Goal: Register for event/course: Register for event/course

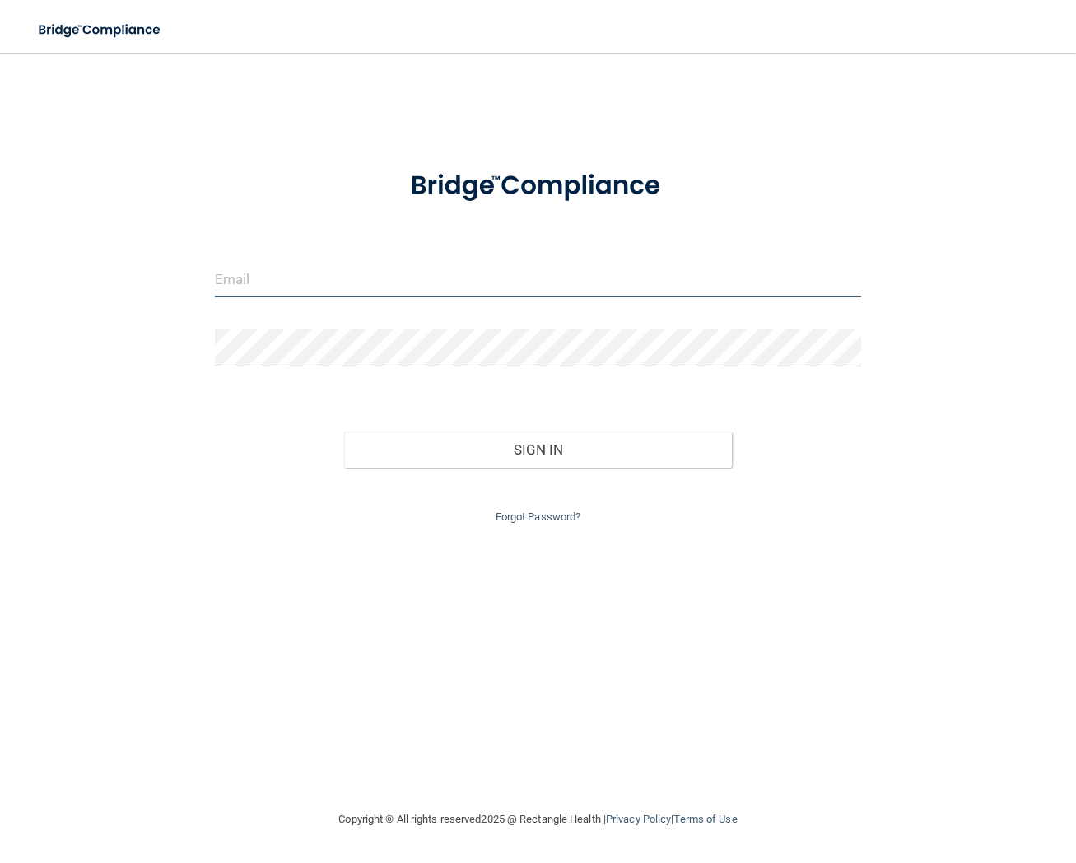
click at [400, 275] on input "email" at bounding box center [538, 278] width 646 height 37
paste input "[EMAIL_ADDRESS][DOMAIN_NAME]"
type input "[EMAIL_ADDRESS][DOMAIN_NAME]"
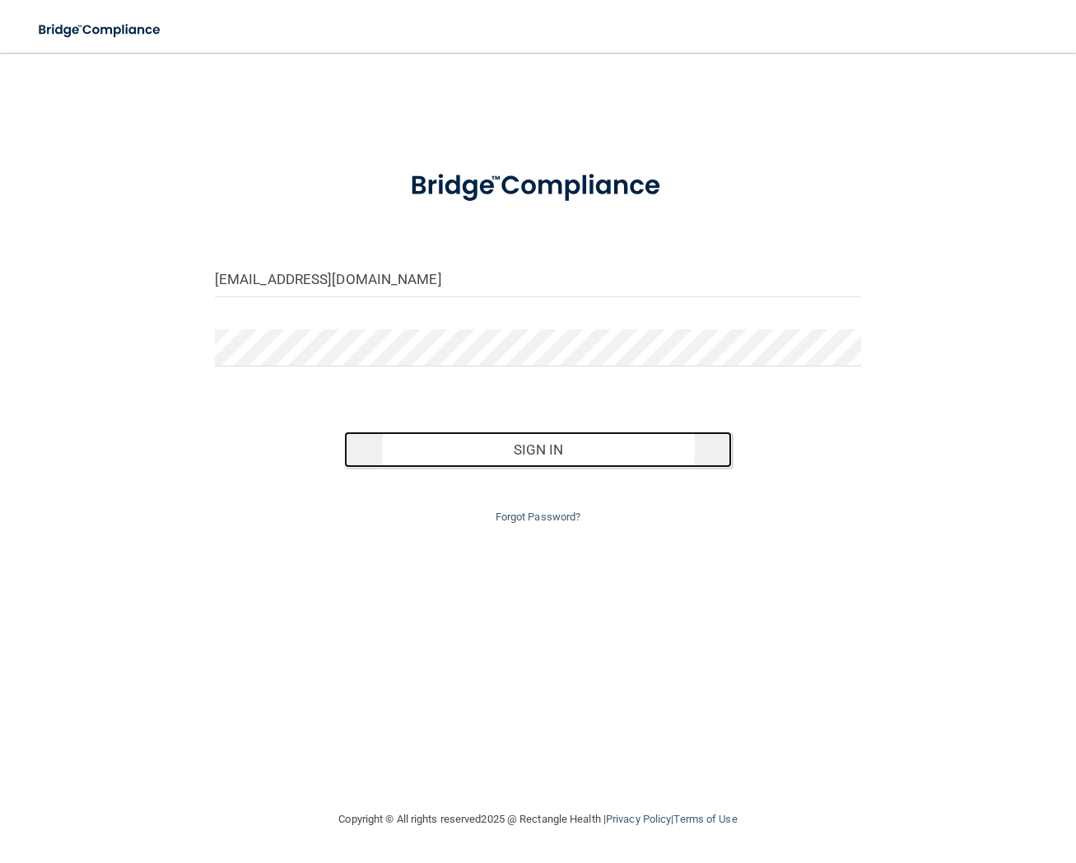
click at [549, 439] on button "Sign In" at bounding box center [538, 449] width 388 height 36
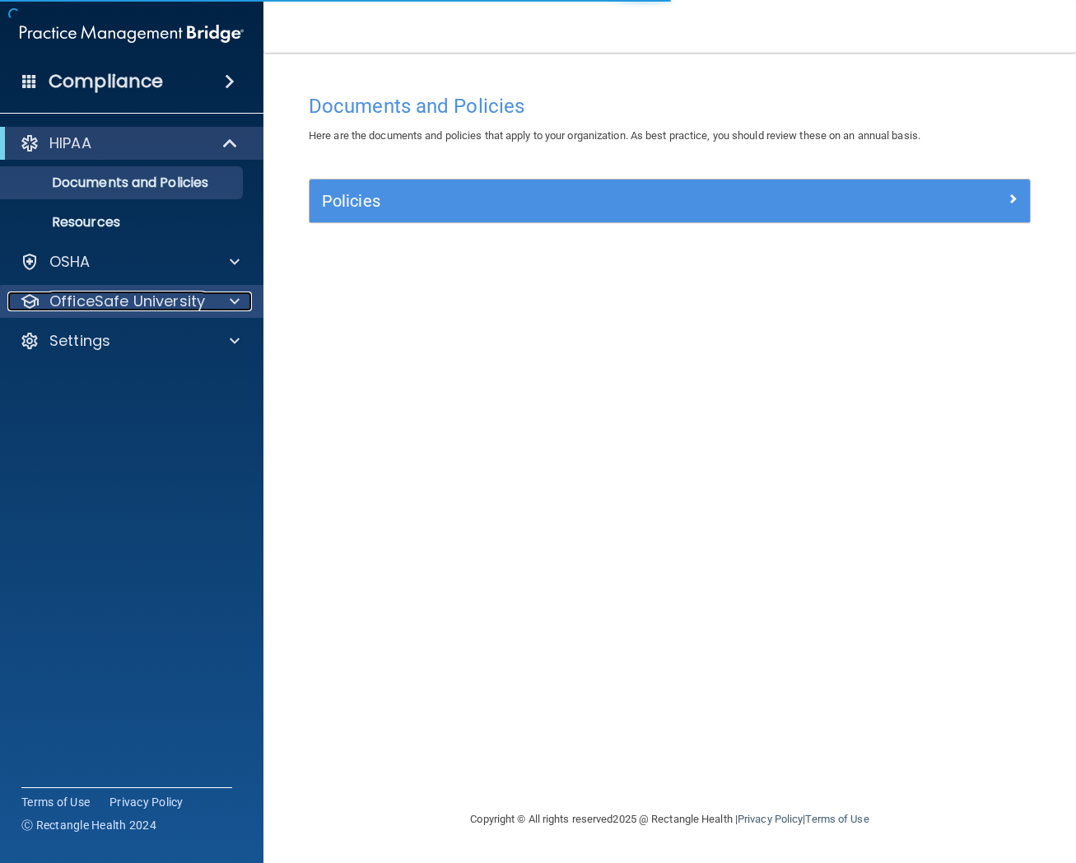
click at [163, 304] on p "OfficeSafe University" at bounding box center [127, 301] width 156 height 20
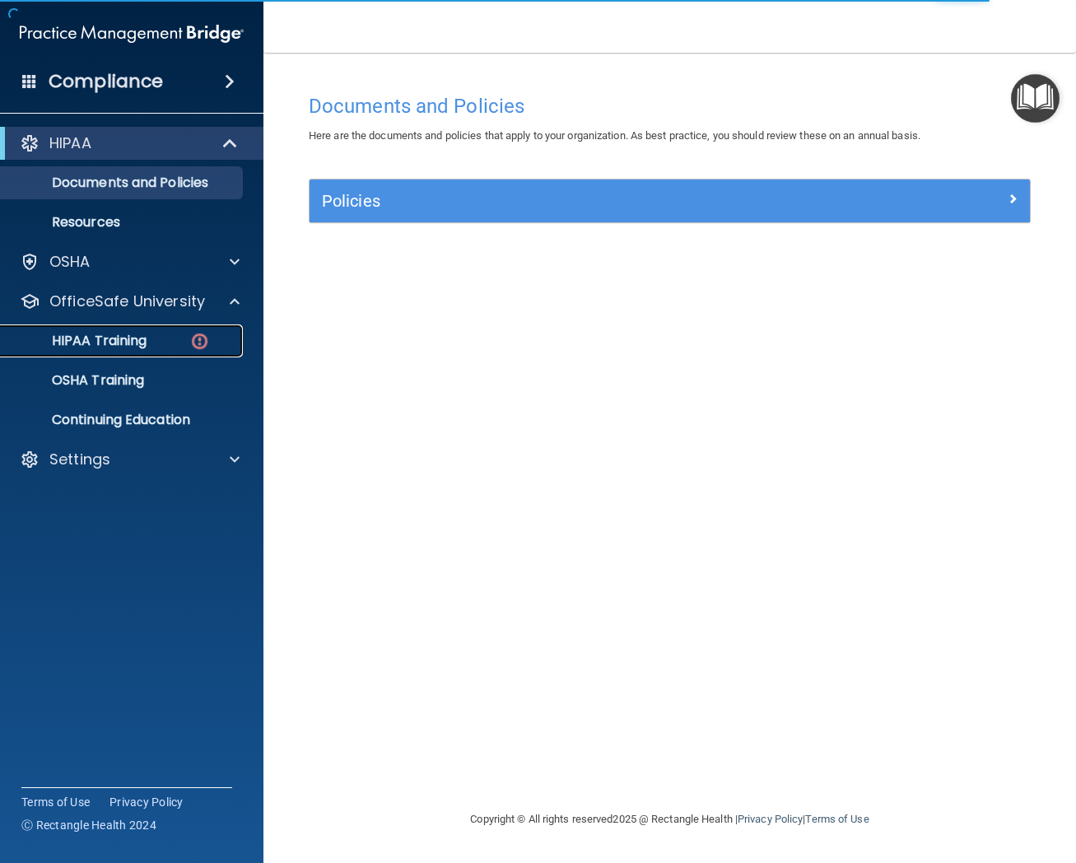
click at [144, 348] on p "HIPAA Training" at bounding box center [79, 341] width 136 height 16
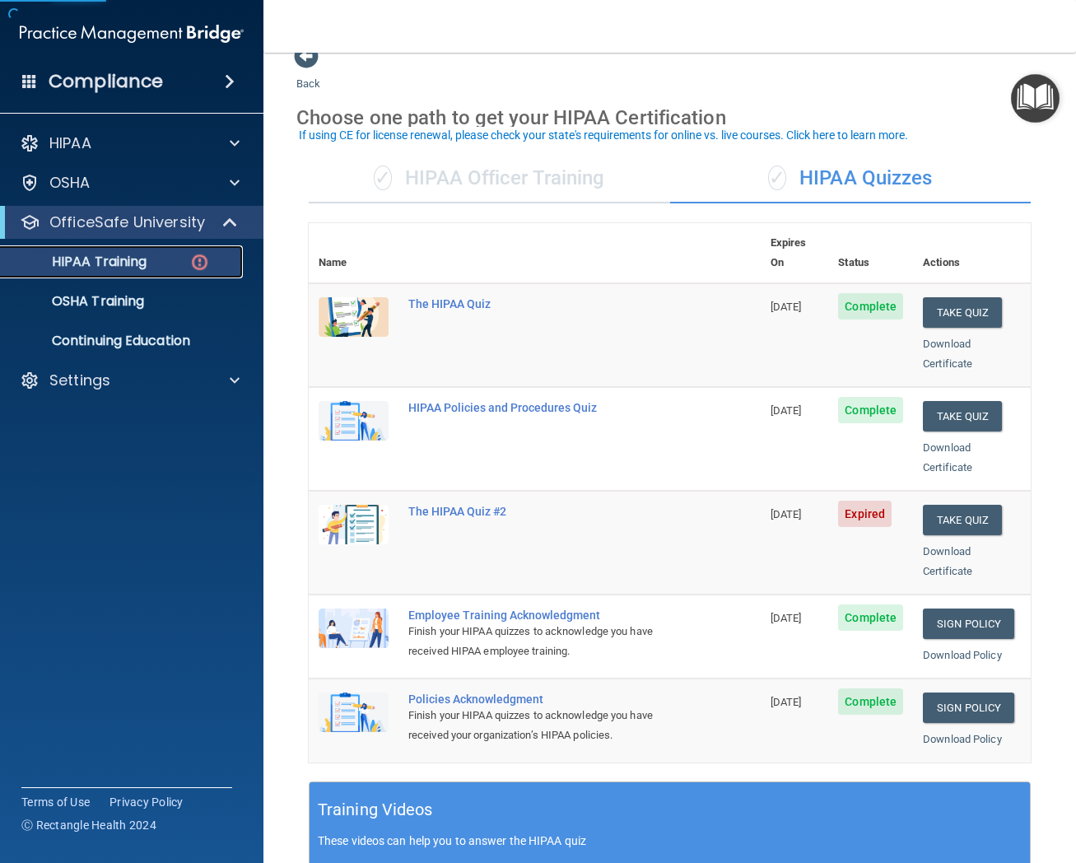
scroll to position [40, 0]
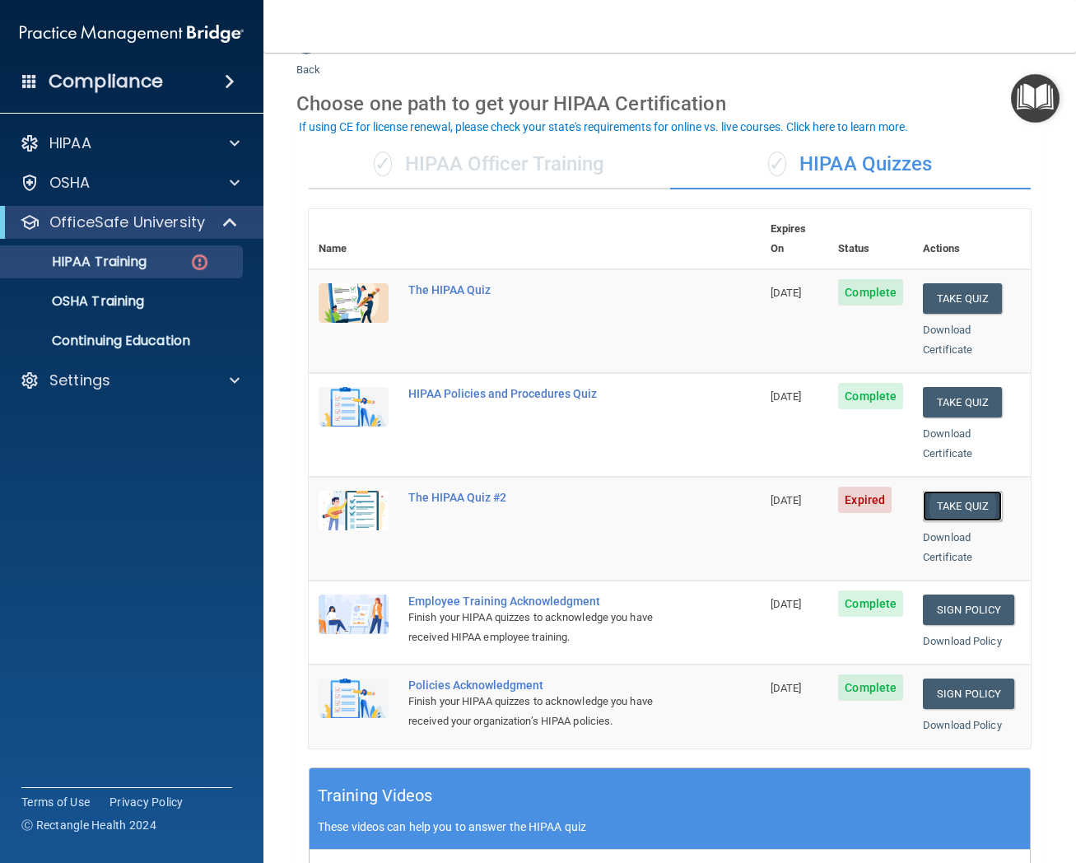
click at [961, 491] on button "Take Quiz" at bounding box center [962, 506] width 79 height 30
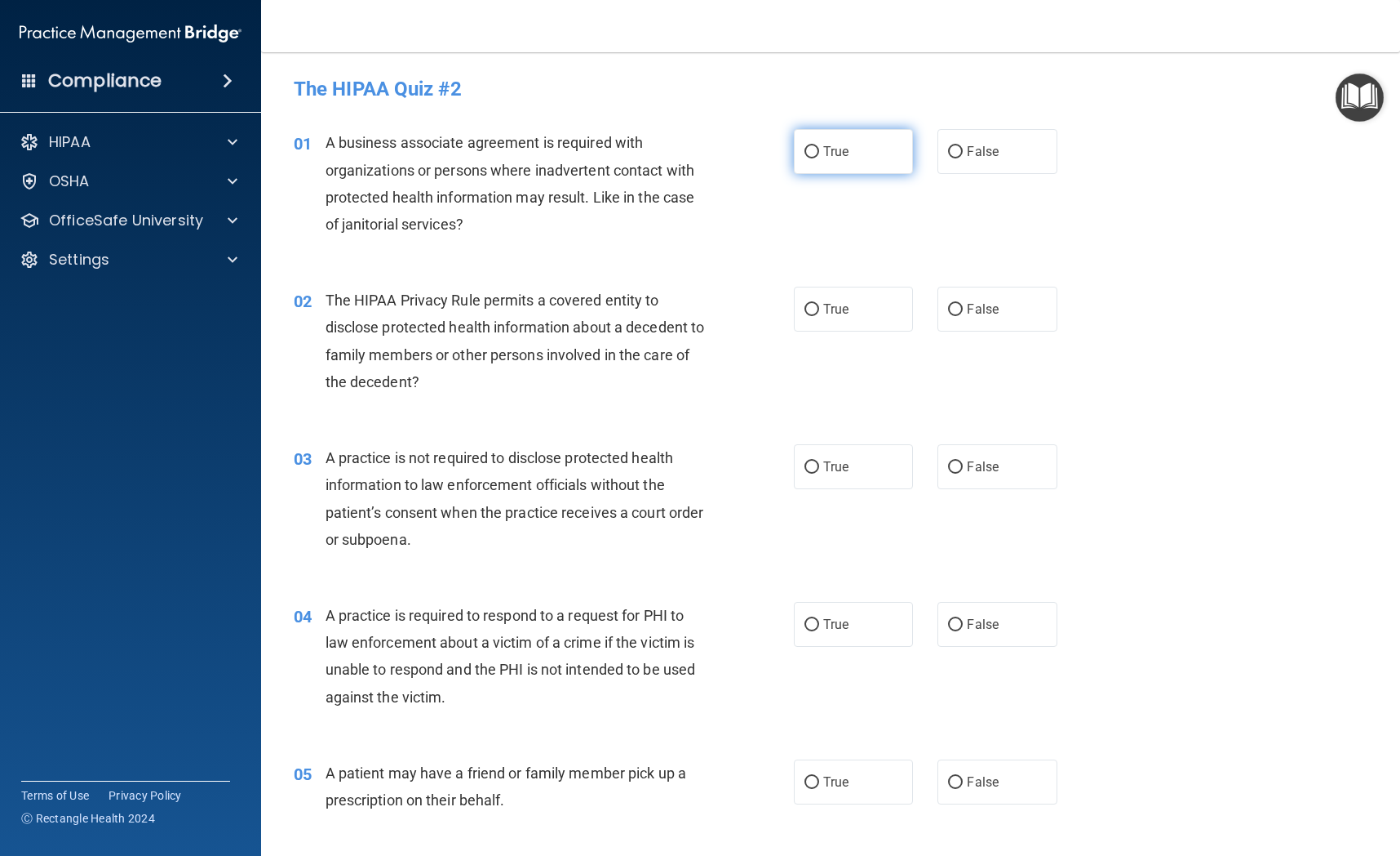
click at [847, 160] on label "True" at bounding box center [854, 151] width 119 height 45
click at [819, 159] on input "True" at bounding box center [812, 152] width 15 height 12
radio input "true"
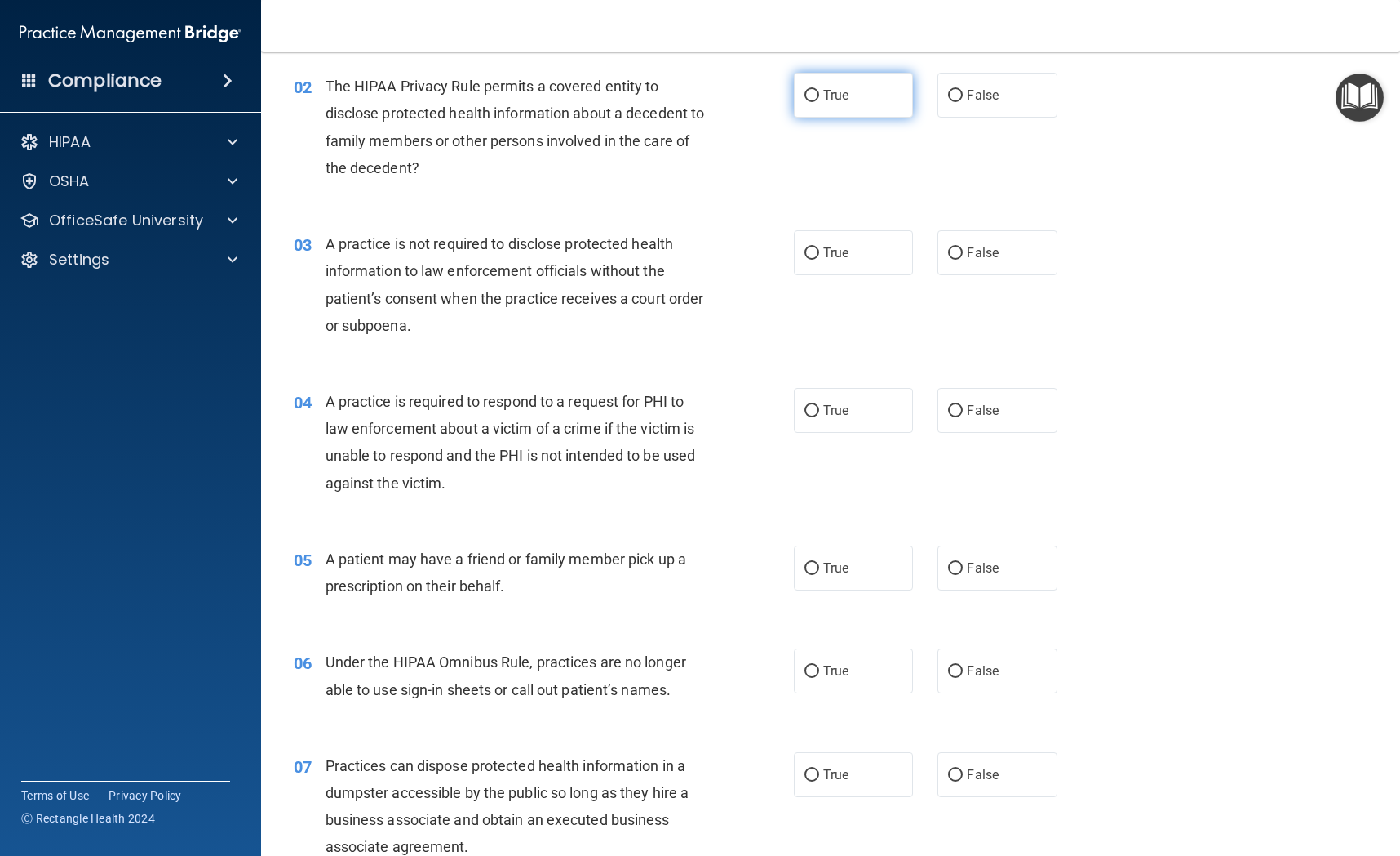
scroll to position [210, 0]
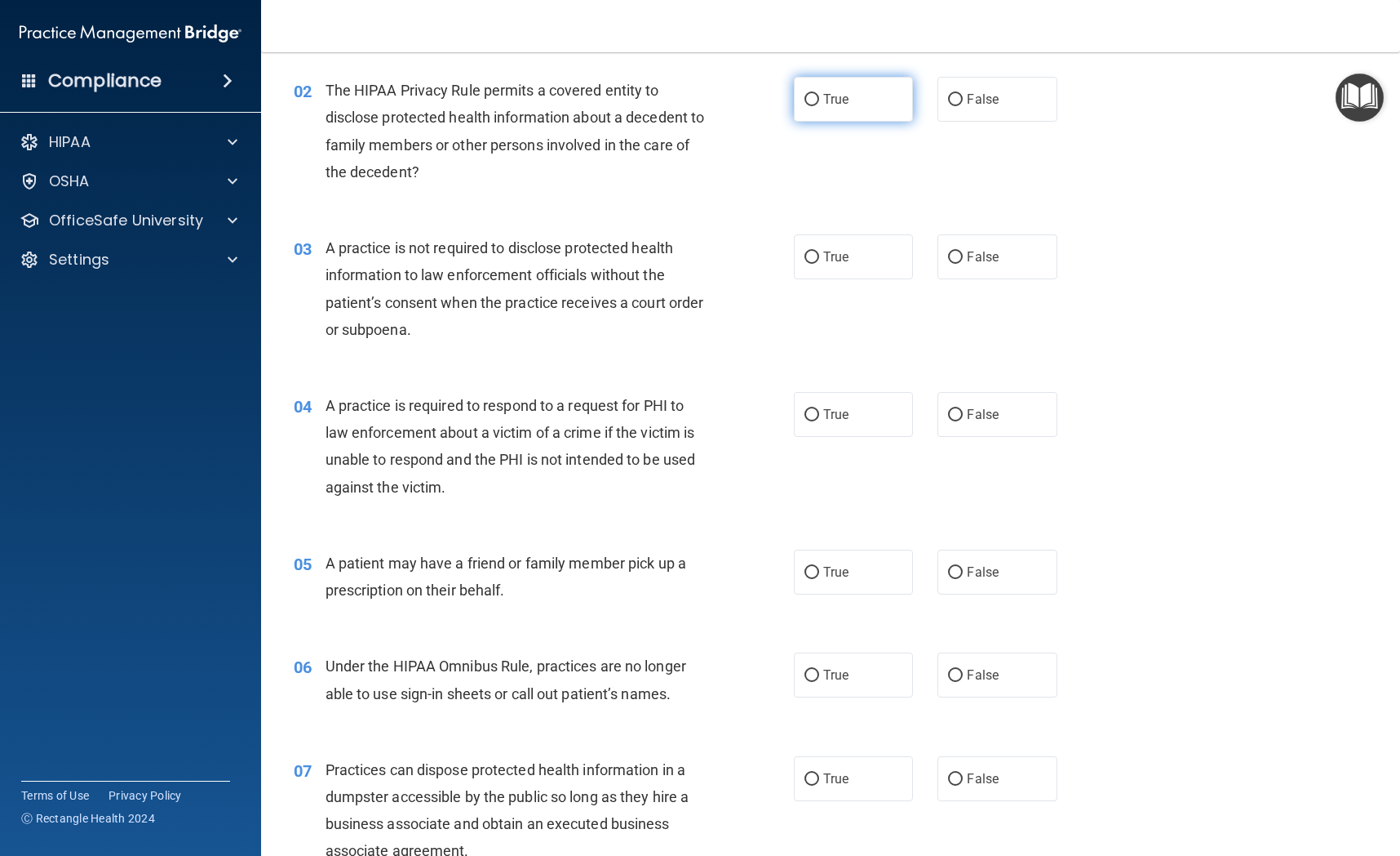
click at [843, 112] on label "True" at bounding box center [854, 98] width 119 height 45
click at [819, 106] on input "True" at bounding box center [812, 100] width 15 height 12
radio input "true"
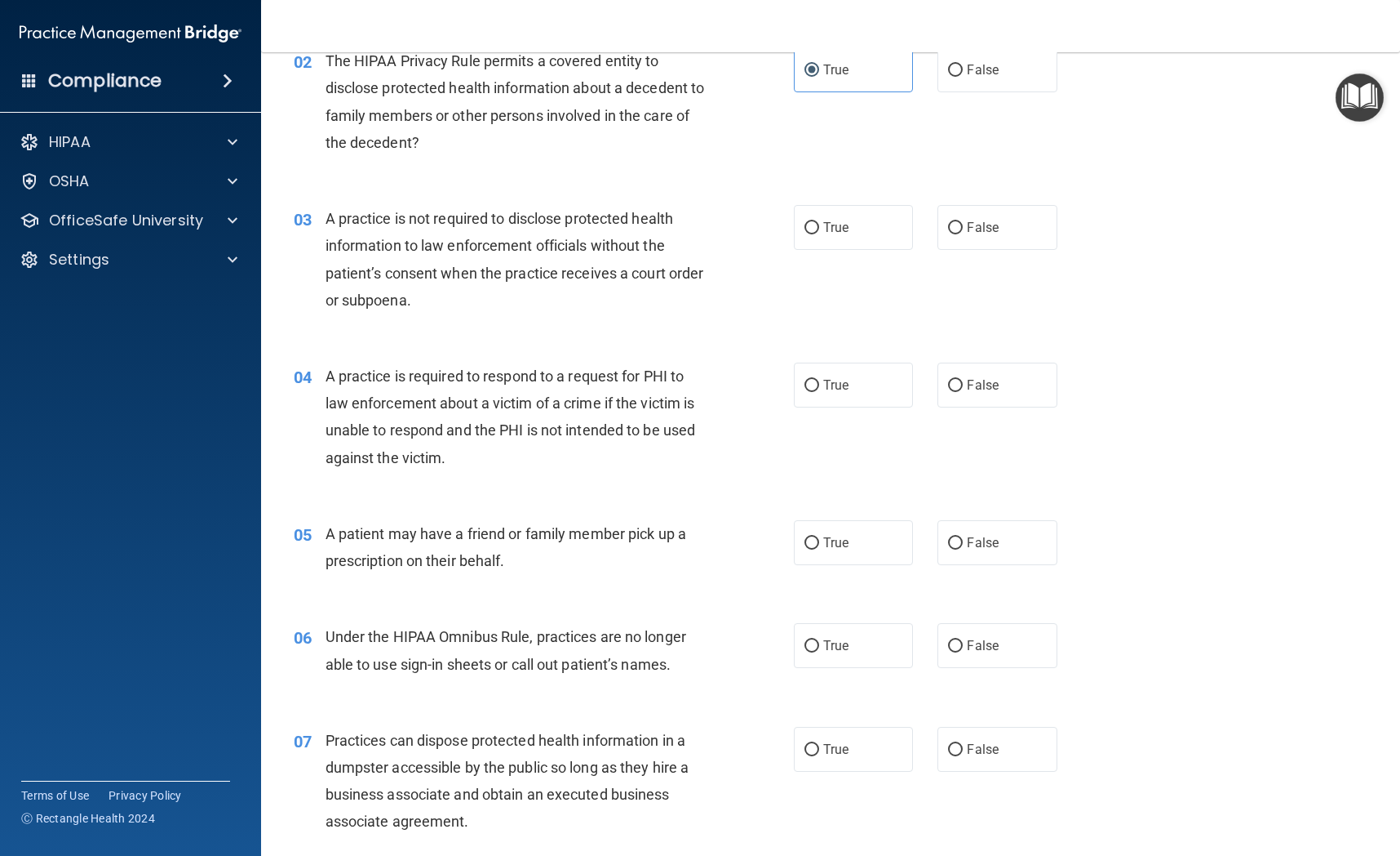
scroll to position [267, 0]
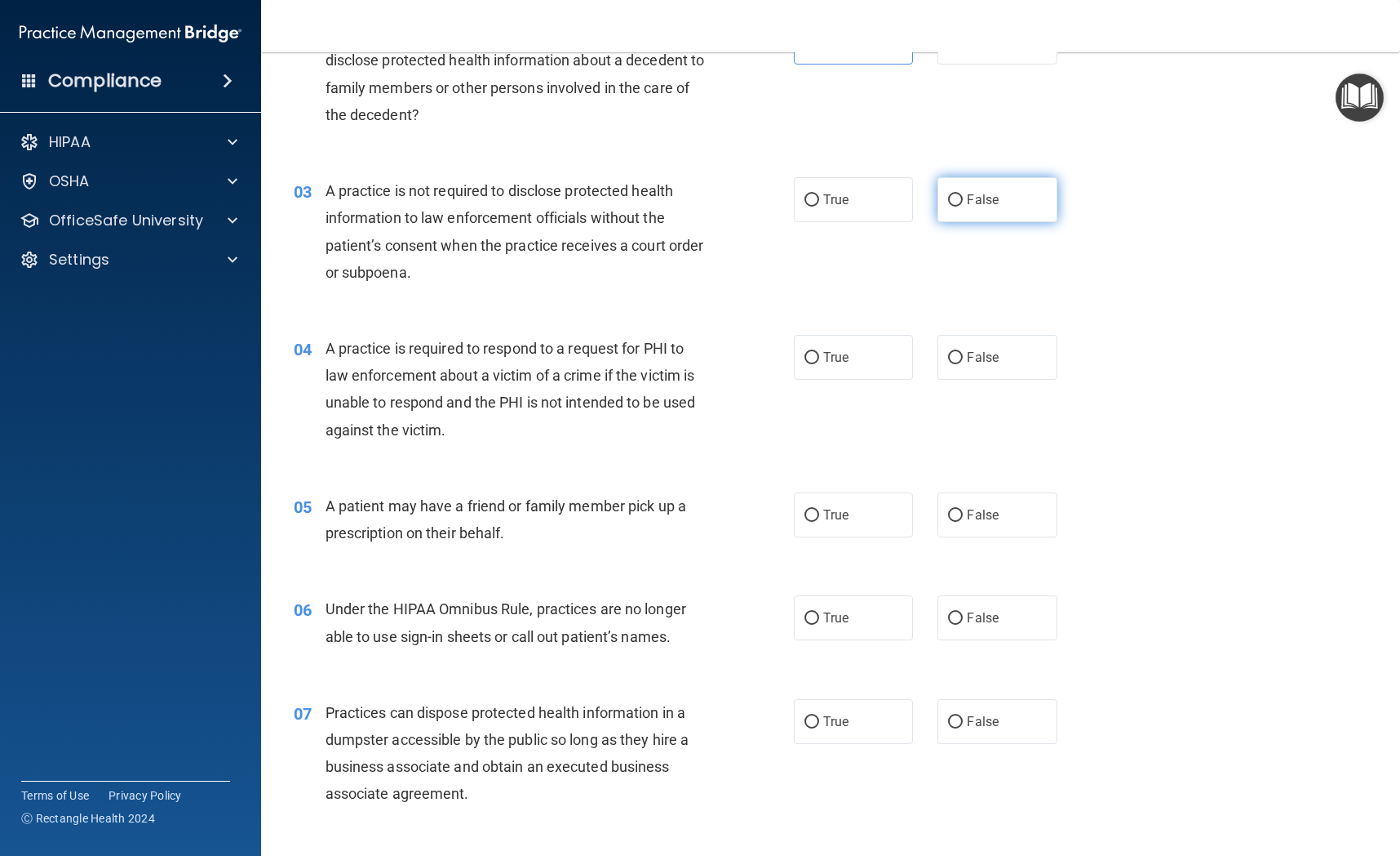
click at [965, 213] on label "False" at bounding box center [997, 199] width 119 height 45
click at [963, 206] on input "False" at bounding box center [955, 200] width 15 height 12
radio input "true"
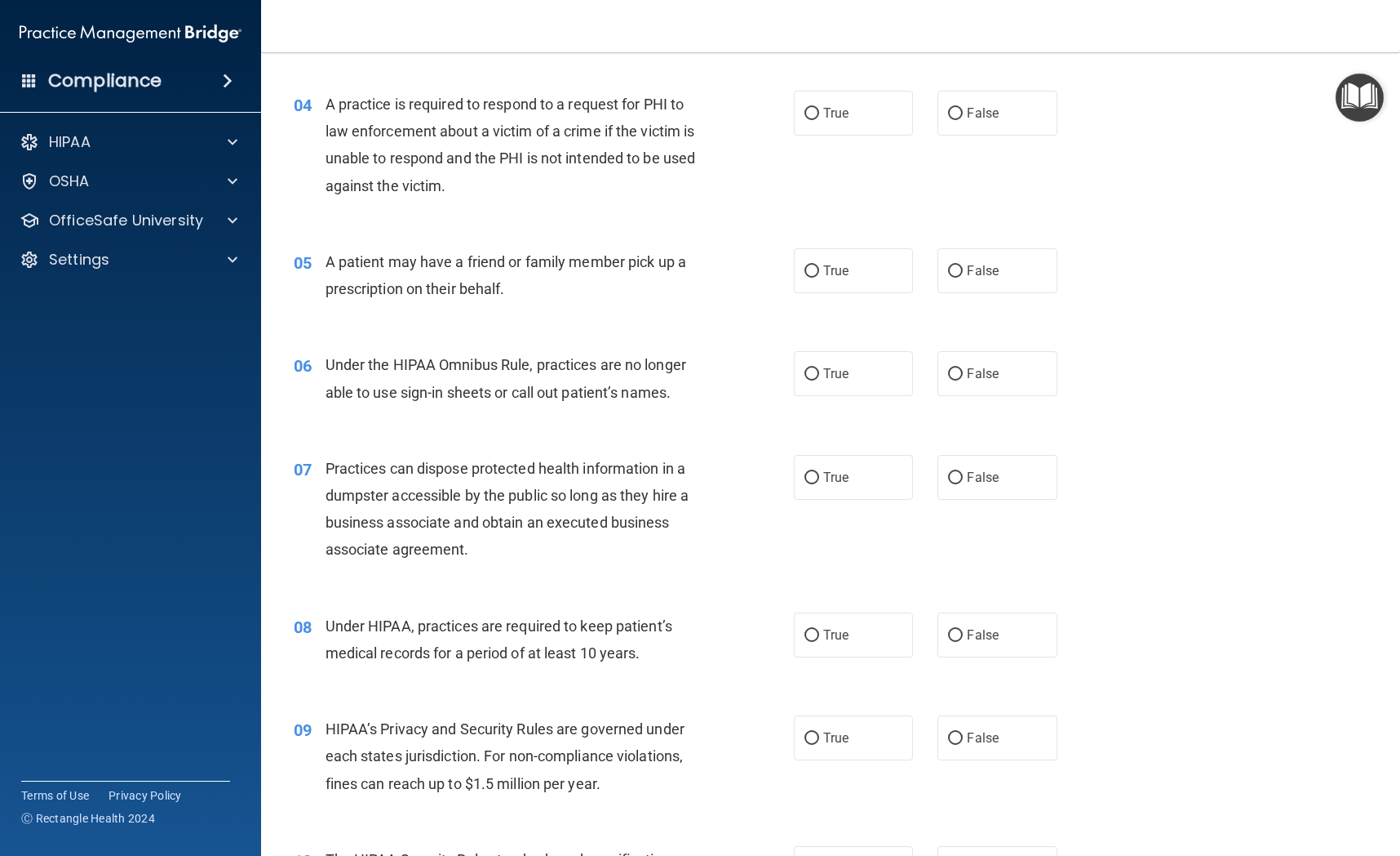
scroll to position [510, 0]
click at [849, 118] on span "True" at bounding box center [837, 114] width 26 height 16
click at [819, 118] on input "True" at bounding box center [812, 114] width 15 height 12
radio input "true"
click at [849, 118] on span "True" at bounding box center [837, 114] width 26 height 16
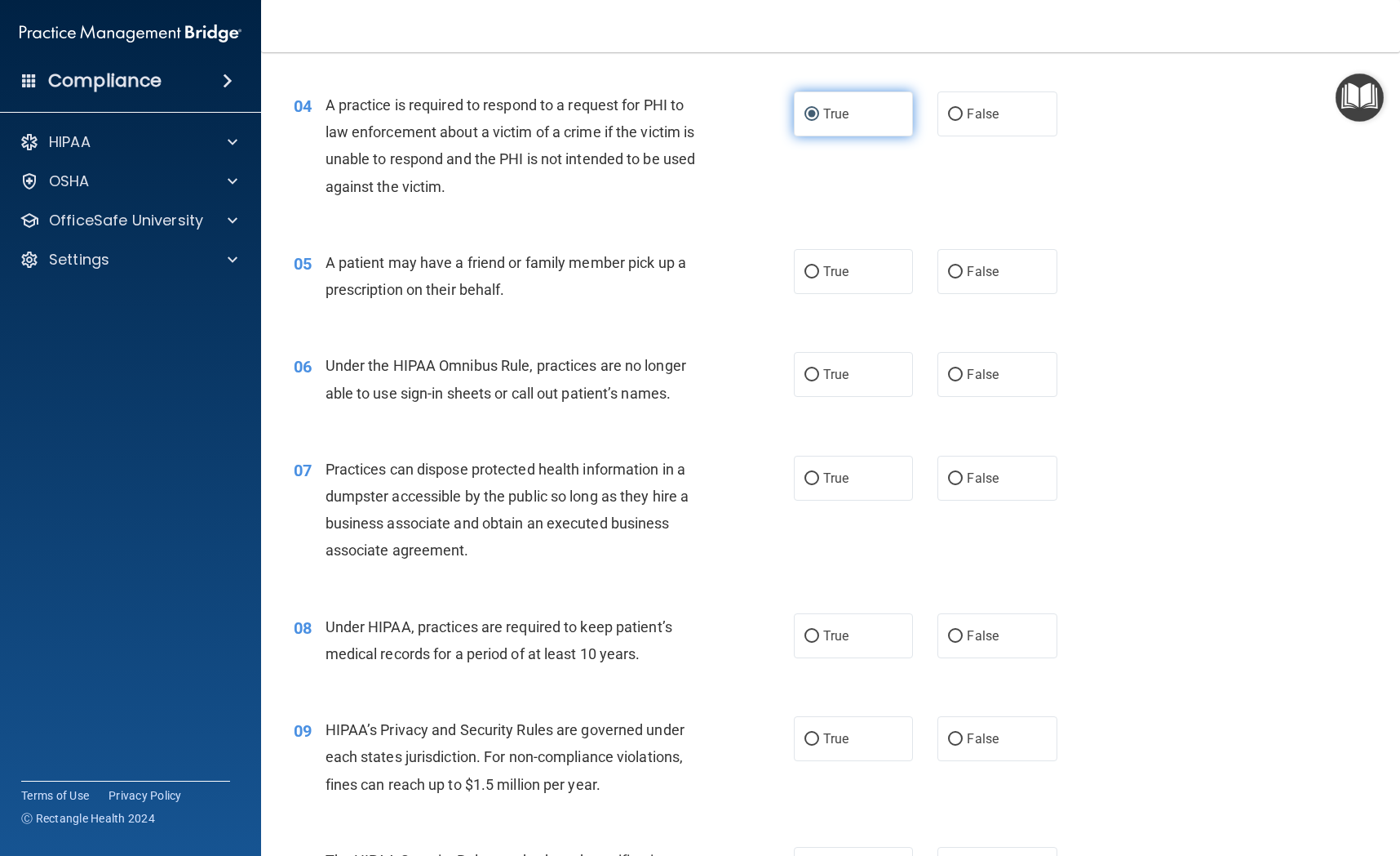
click at [819, 118] on input "True" at bounding box center [812, 114] width 15 height 12
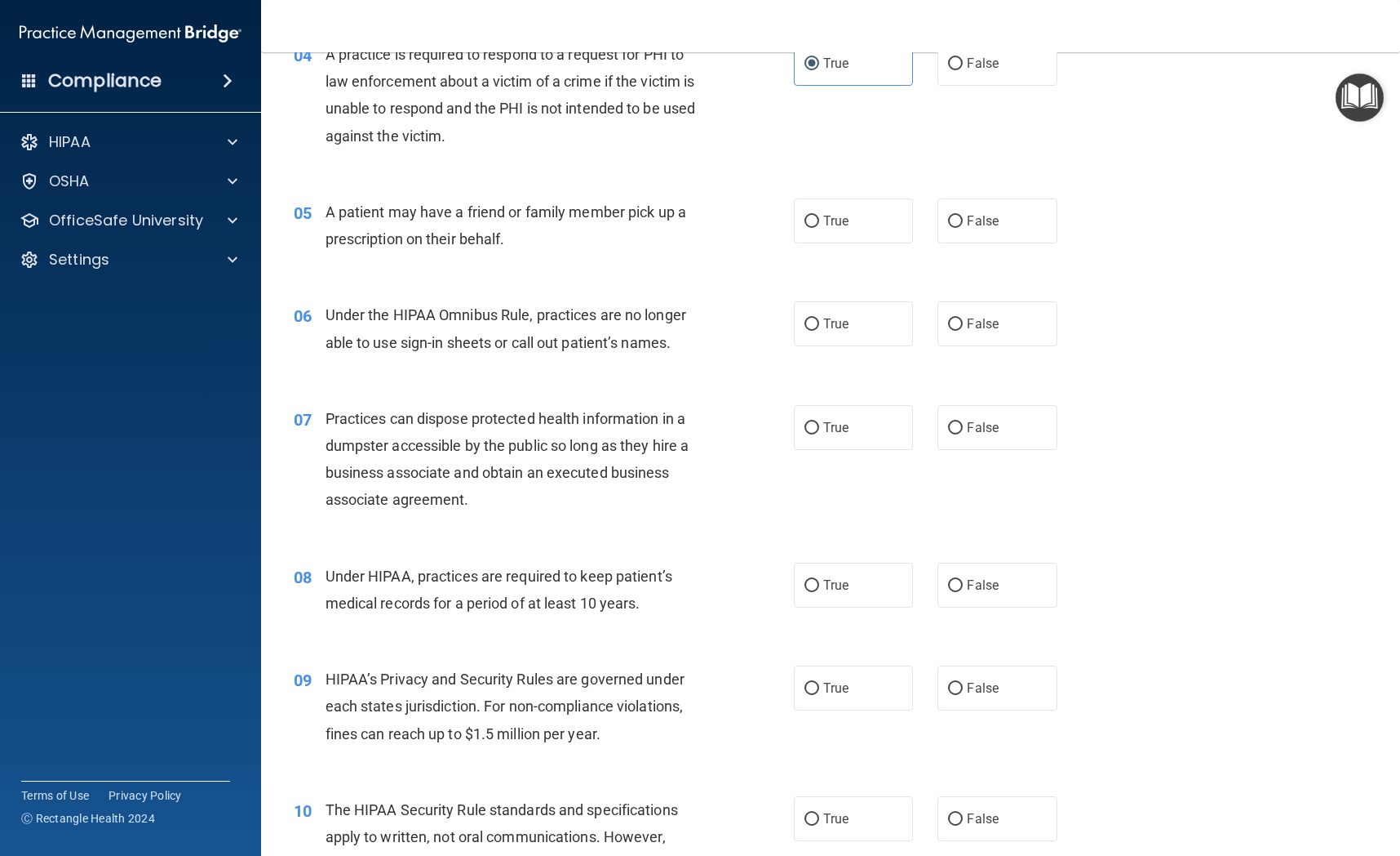
scroll to position [571, 0]
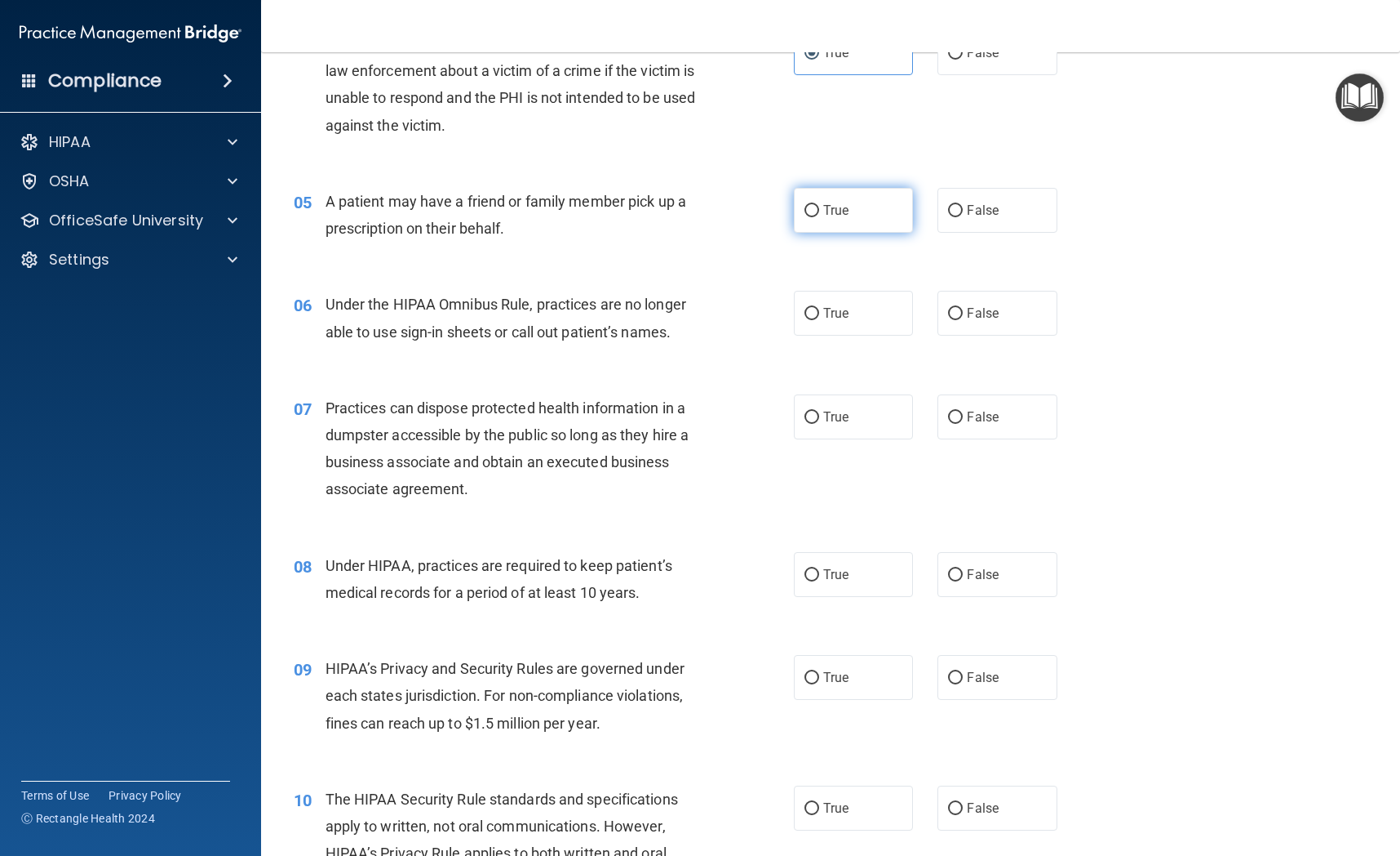
click at [863, 224] on label "True" at bounding box center [854, 209] width 119 height 45
click at [819, 217] on input "True" at bounding box center [812, 211] width 15 height 12
radio input "true"
click at [863, 224] on label "True" at bounding box center [854, 209] width 119 height 45
click at [819, 217] on input "True" at bounding box center [812, 211] width 15 height 12
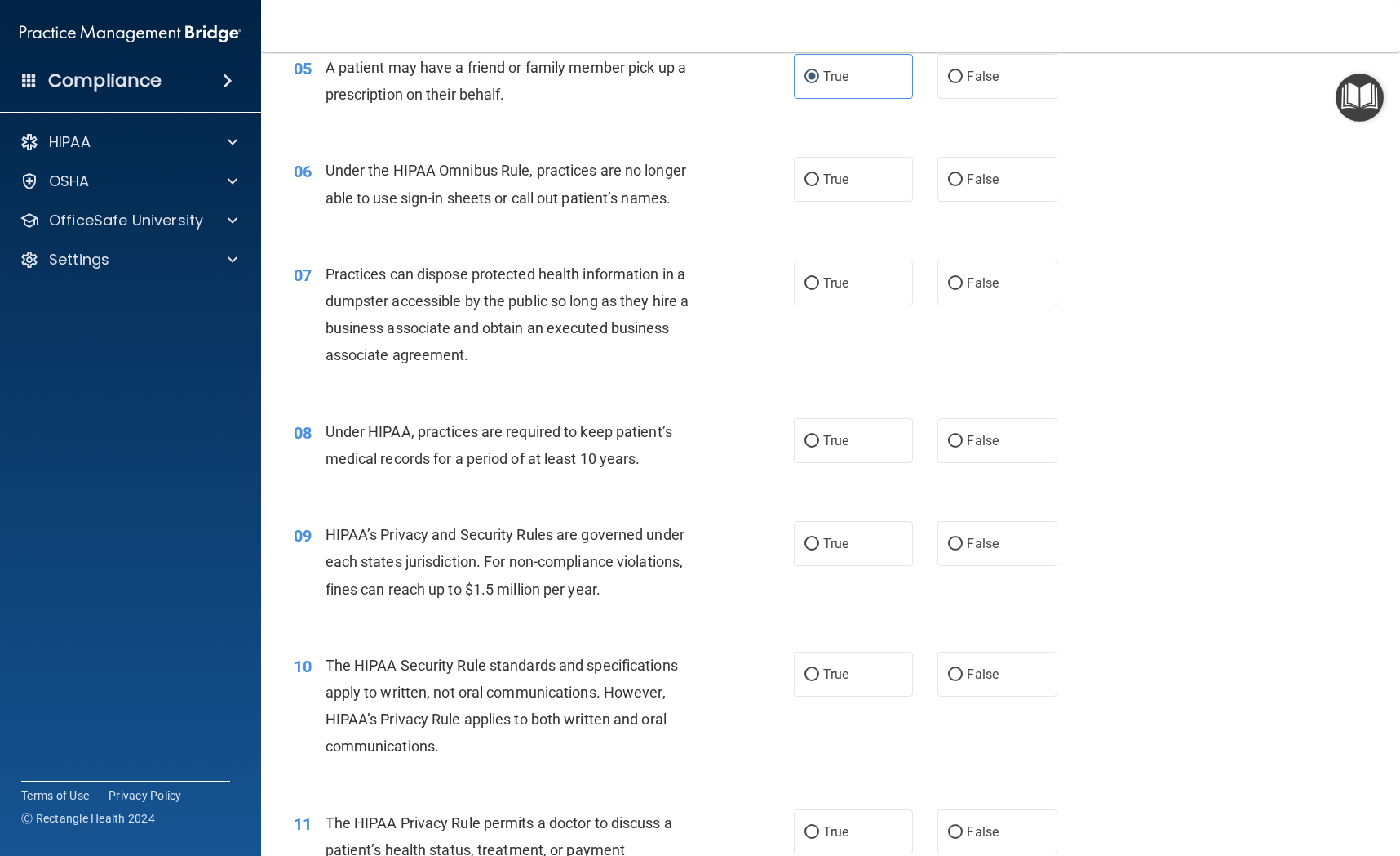
scroll to position [708, 0]
click at [1005, 178] on label "False" at bounding box center [997, 177] width 119 height 45
click at [963, 178] on input "False" at bounding box center [955, 178] width 15 height 12
radio input "true"
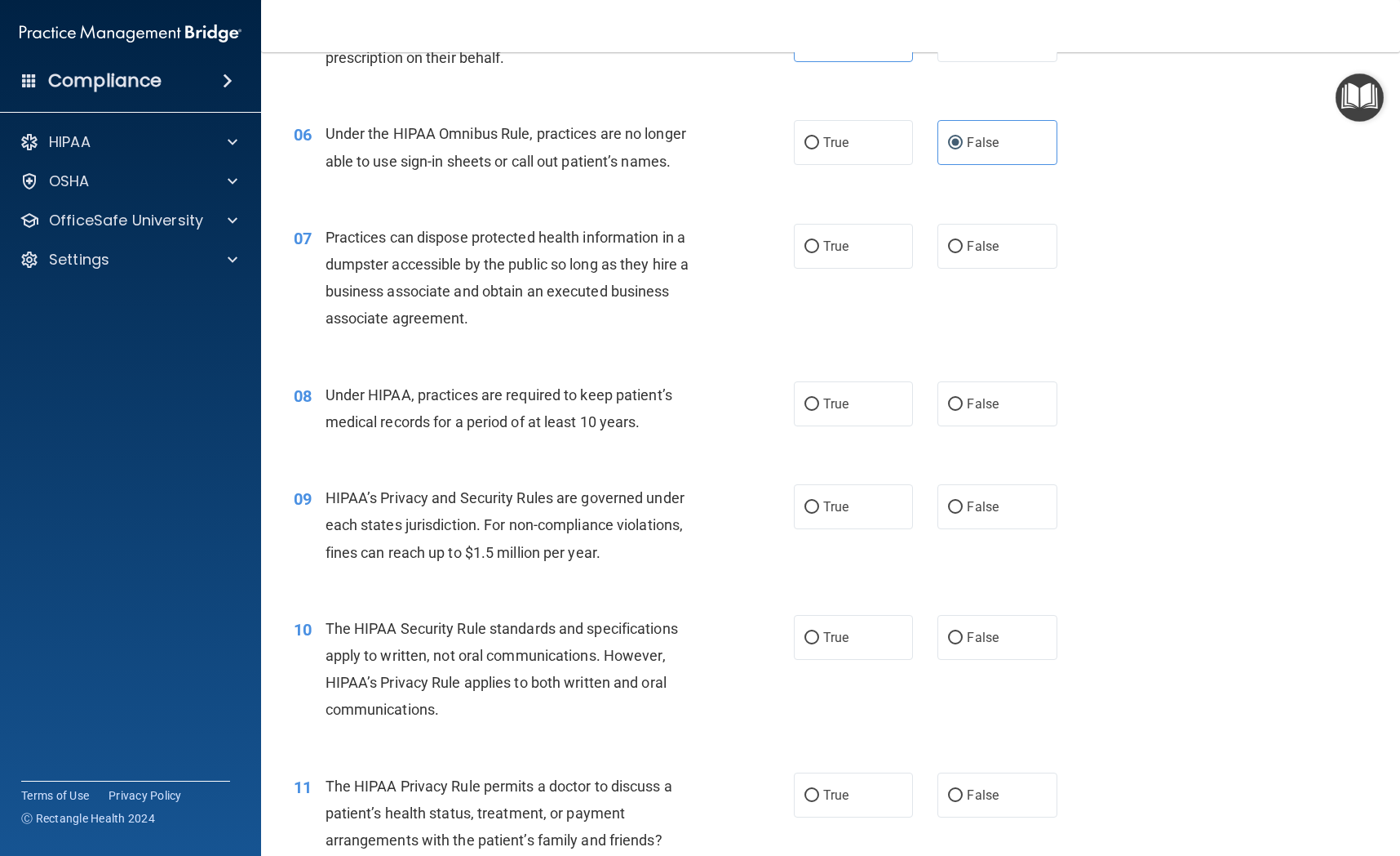
scroll to position [746, 0]
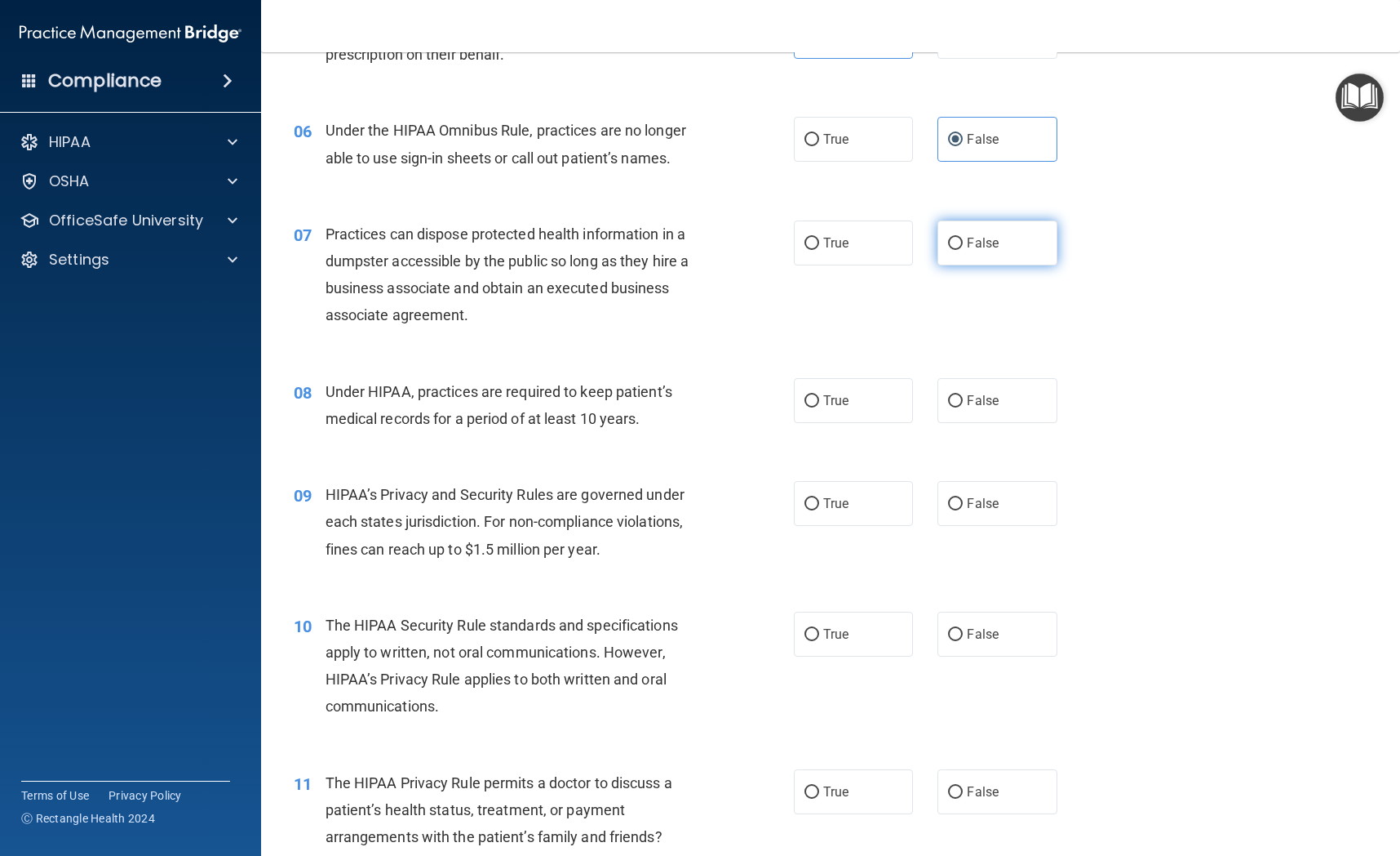
click at [995, 243] on span "False" at bounding box center [983, 243] width 32 height 16
click at [963, 243] on input "False" at bounding box center [955, 244] width 15 height 12
radio input "true"
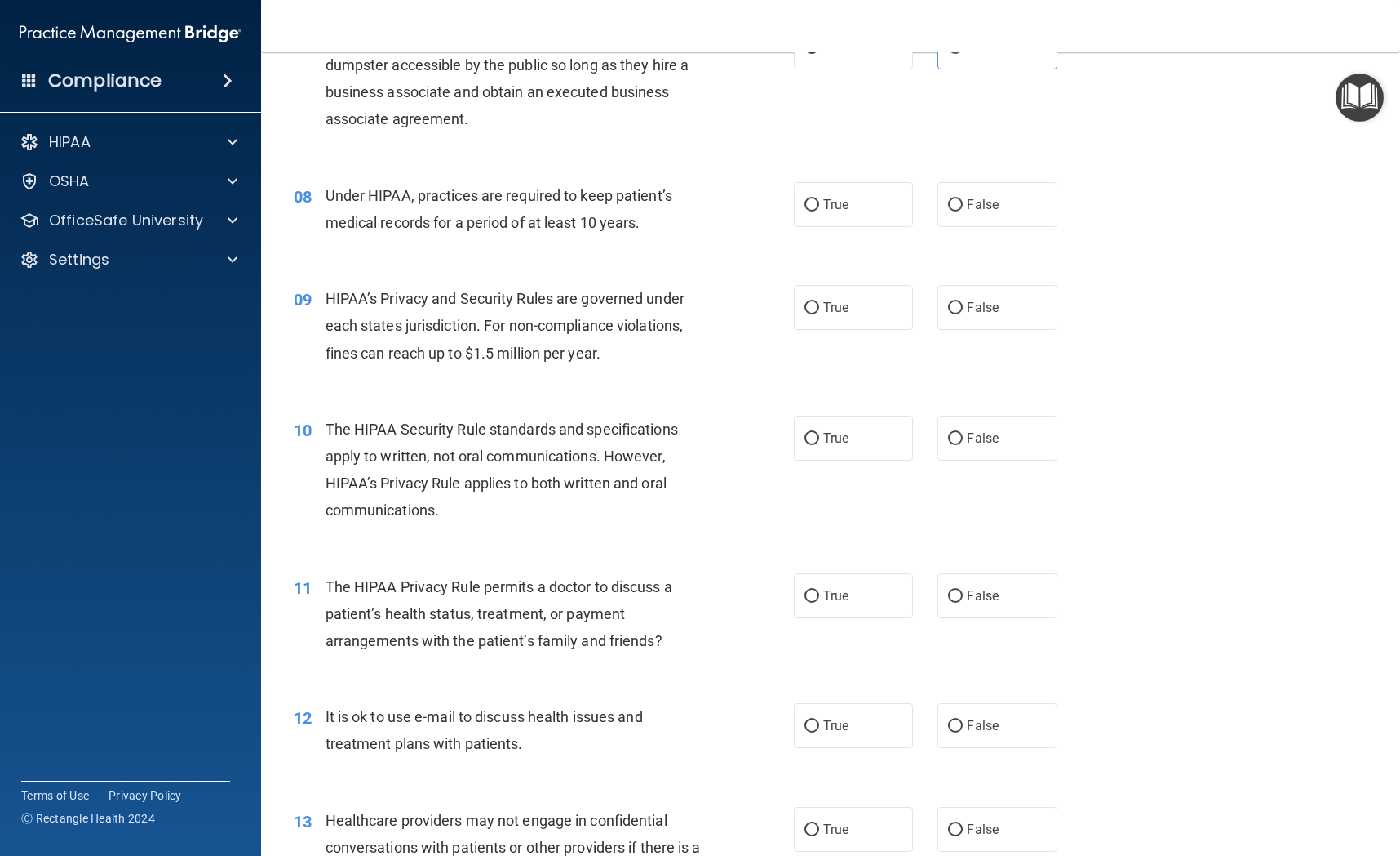
scroll to position [957, 0]
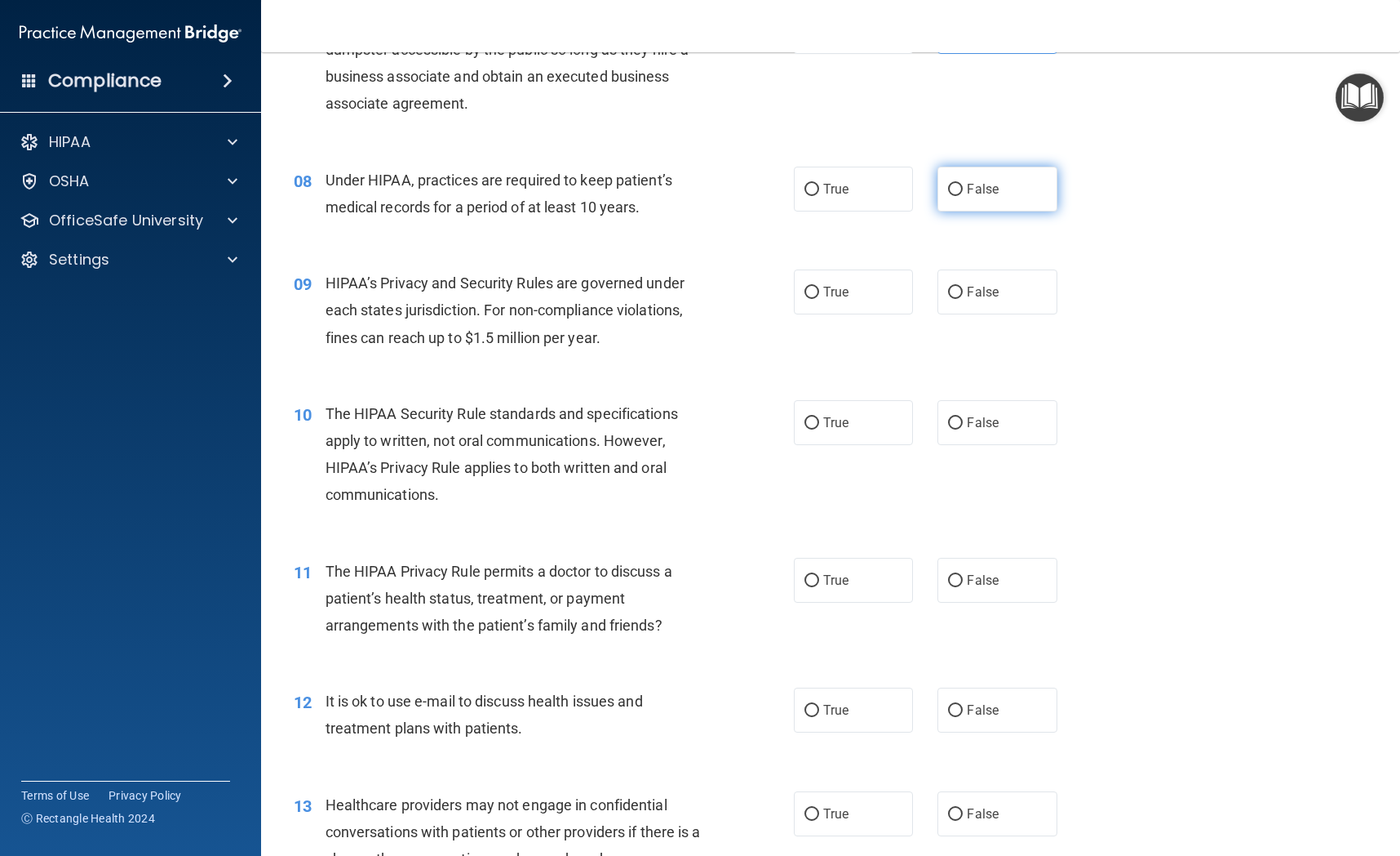
click at [992, 191] on span "False" at bounding box center [983, 189] width 32 height 16
click at [963, 191] on input "False" at bounding box center [955, 189] width 15 height 12
radio input "true"
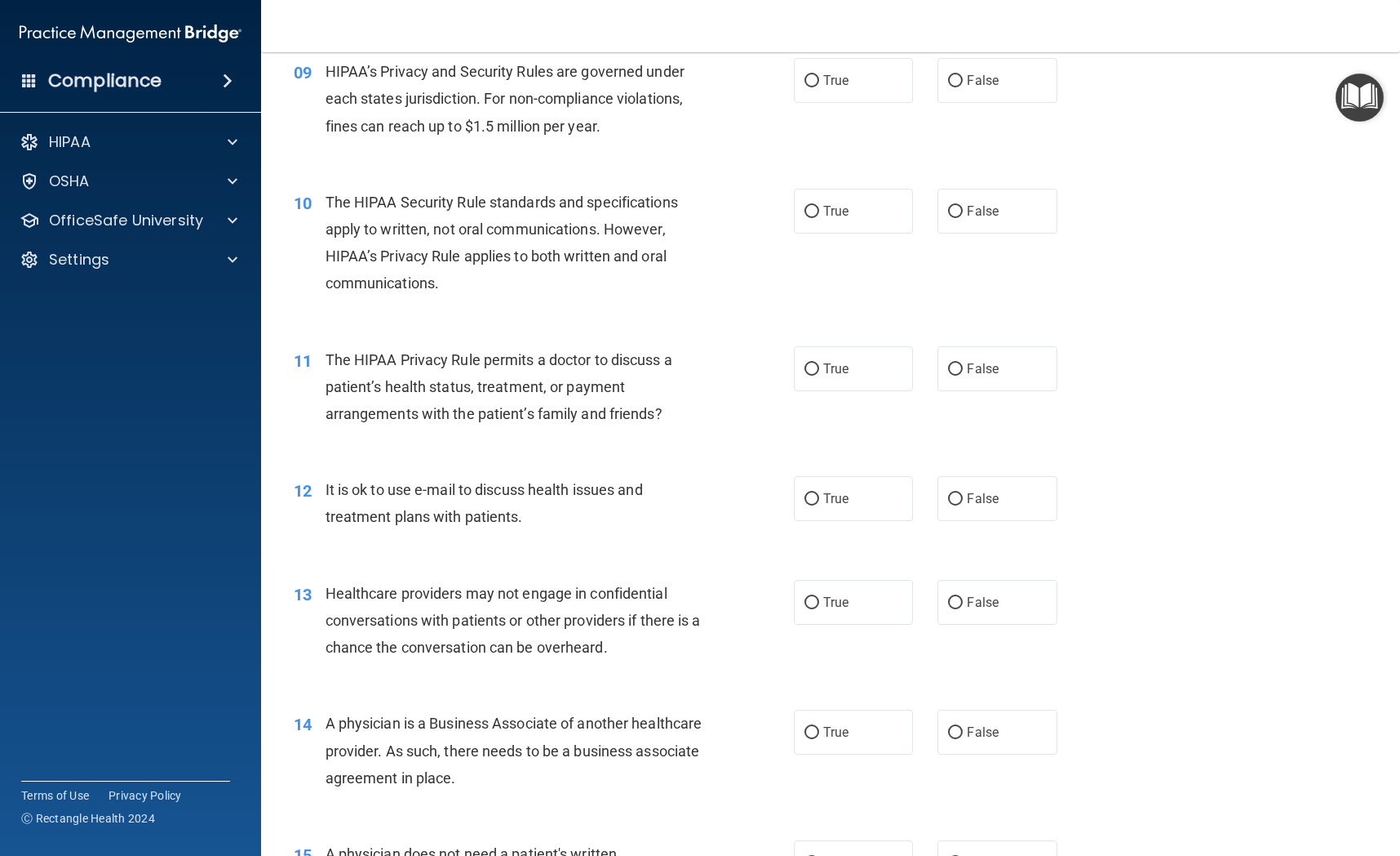
scroll to position [1167, 0]
click at [824, 86] on span "True" at bounding box center [837, 81] width 26 height 16
click at [819, 86] on input "True" at bounding box center [812, 82] width 15 height 12
radio input "true"
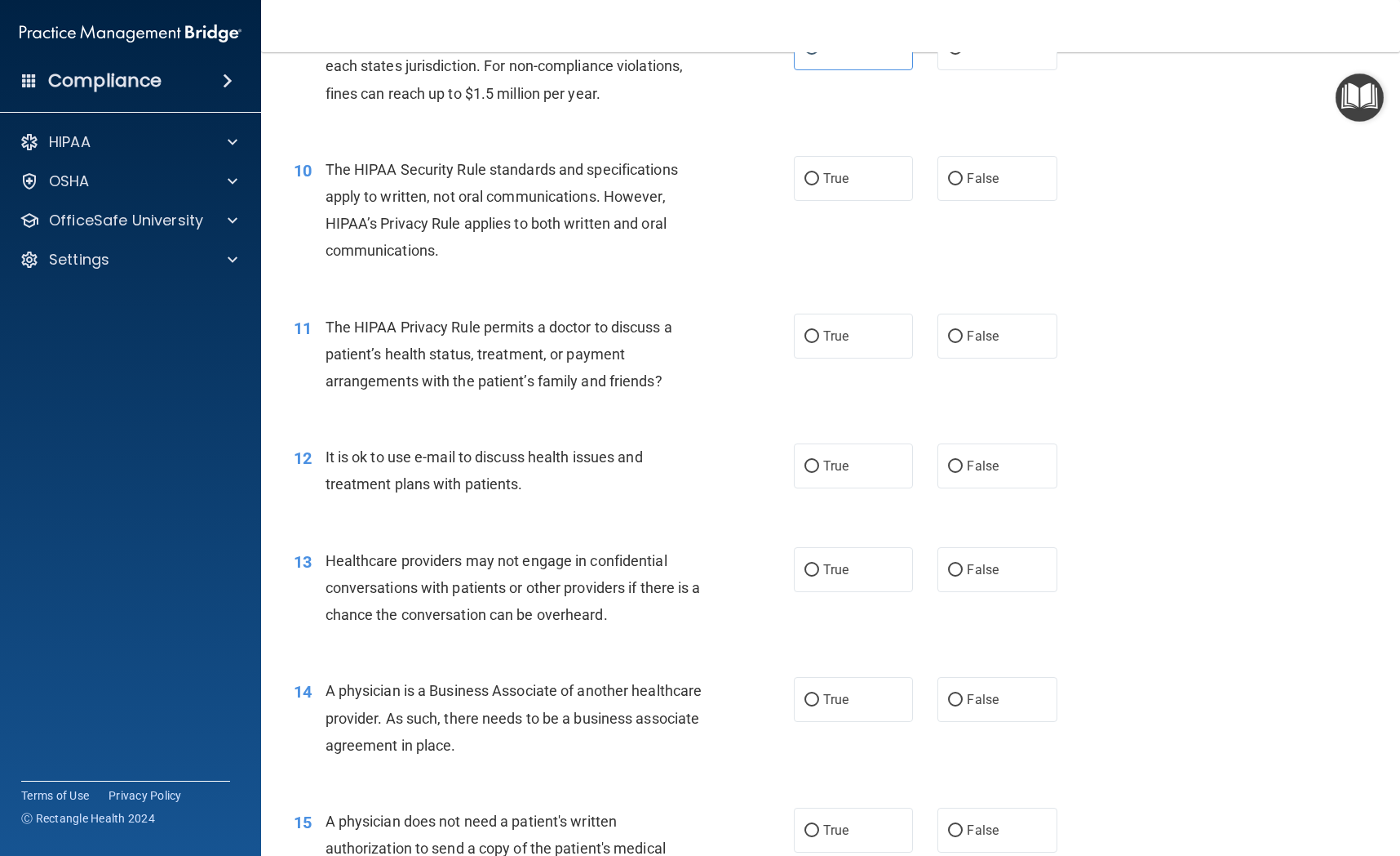
drag, startPoint x: 1021, startPoint y: 186, endPoint x: 1238, endPoint y: 470, distance: 357.4
click at [1021, 186] on label "False" at bounding box center [997, 178] width 119 height 45
click at [963, 185] on input "False" at bounding box center [955, 180] width 15 height 12
radio input "true"
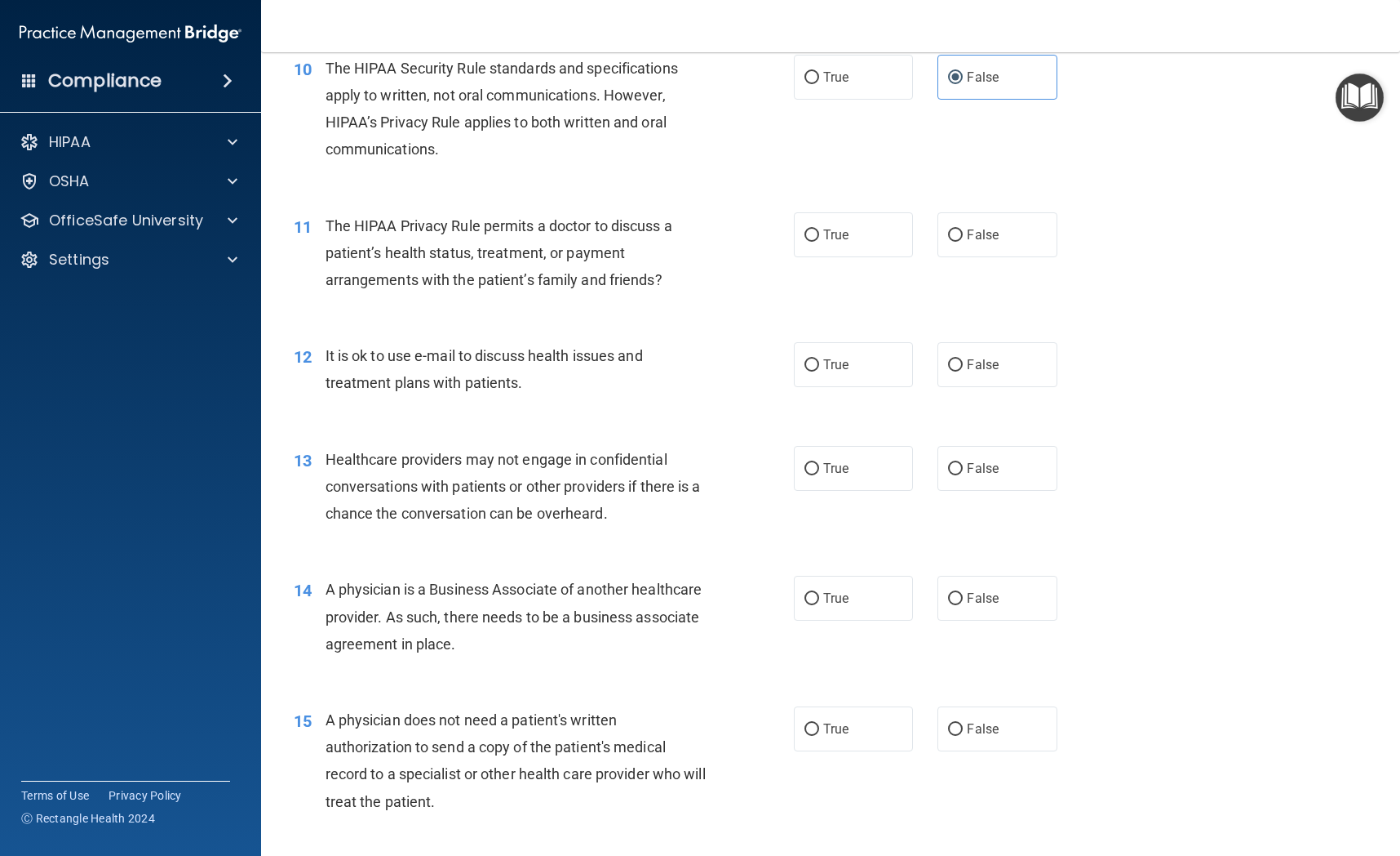
scroll to position [1300, 0]
click at [1009, 242] on label "False" at bounding box center [997, 236] width 119 height 45
click at [963, 242] on input "False" at bounding box center [955, 237] width 15 height 12
radio input "true"
click at [864, 238] on label "True" at bounding box center [854, 236] width 119 height 45
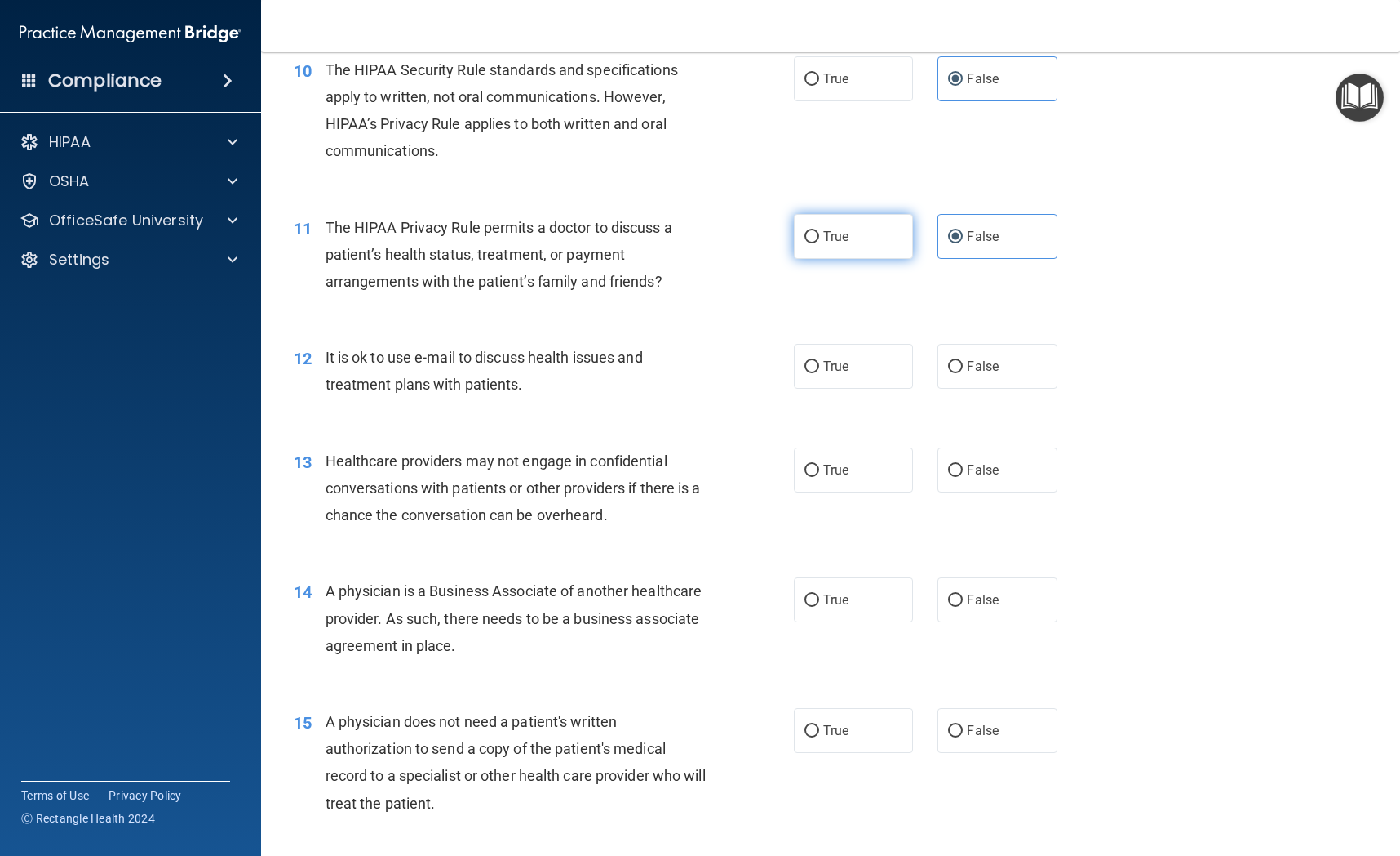
click at [819, 238] on input "True" at bounding box center [812, 237] width 15 height 12
radio input "true"
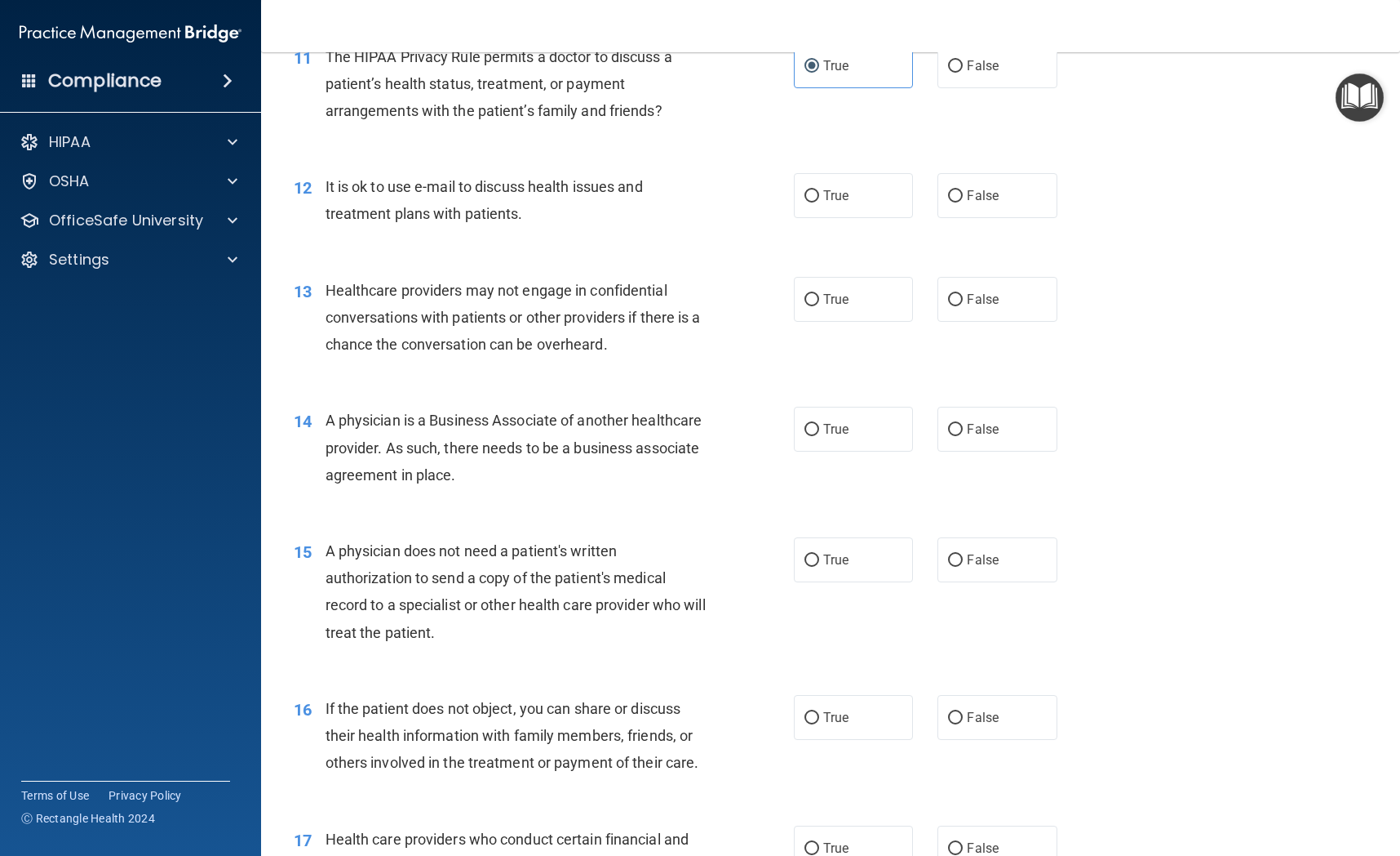
scroll to position [1475, 0]
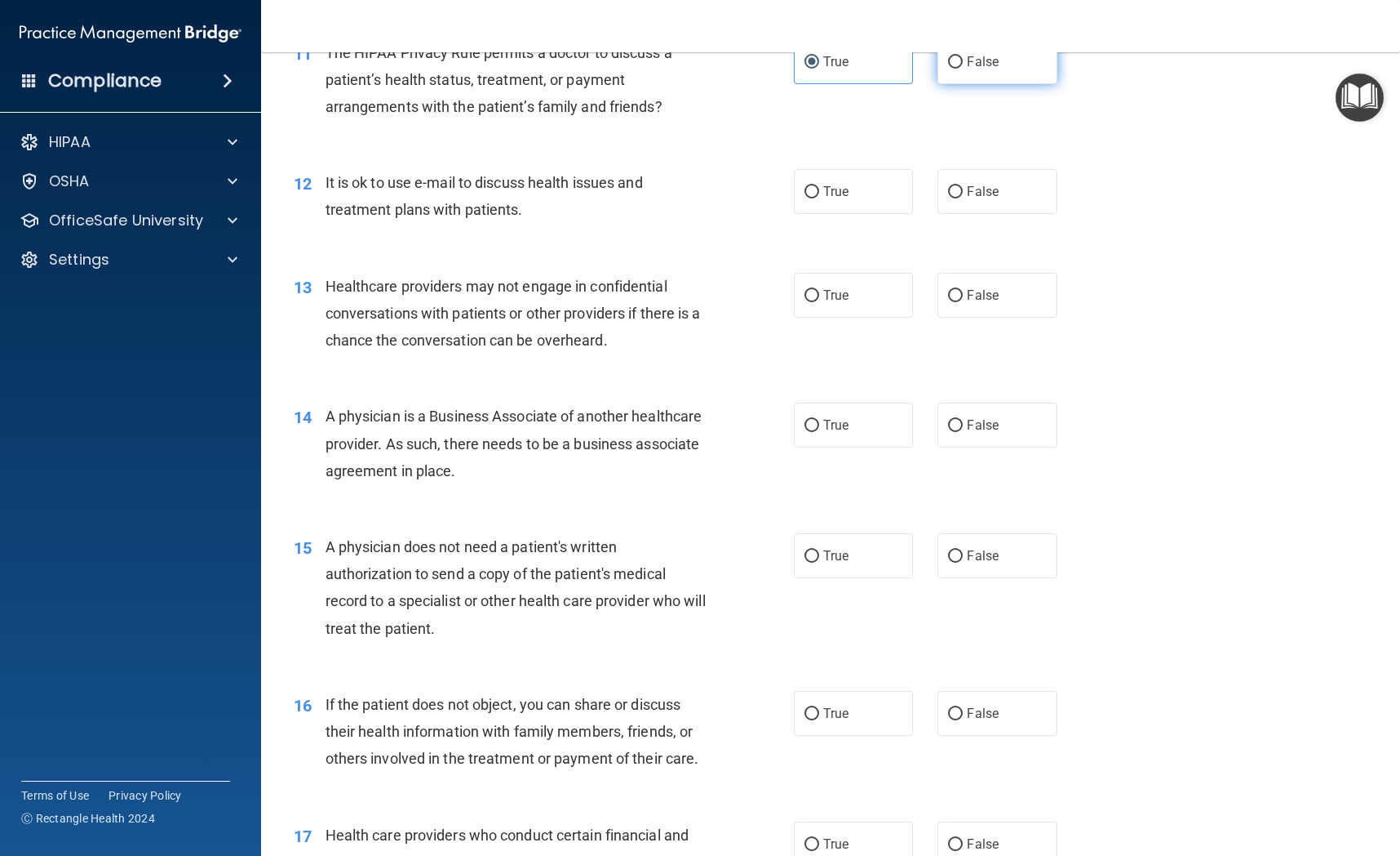
click at [1032, 61] on label "False" at bounding box center [997, 61] width 119 height 45
click at [963, 61] on input "False" at bounding box center [955, 62] width 15 height 12
radio input "true"
radio input "false"
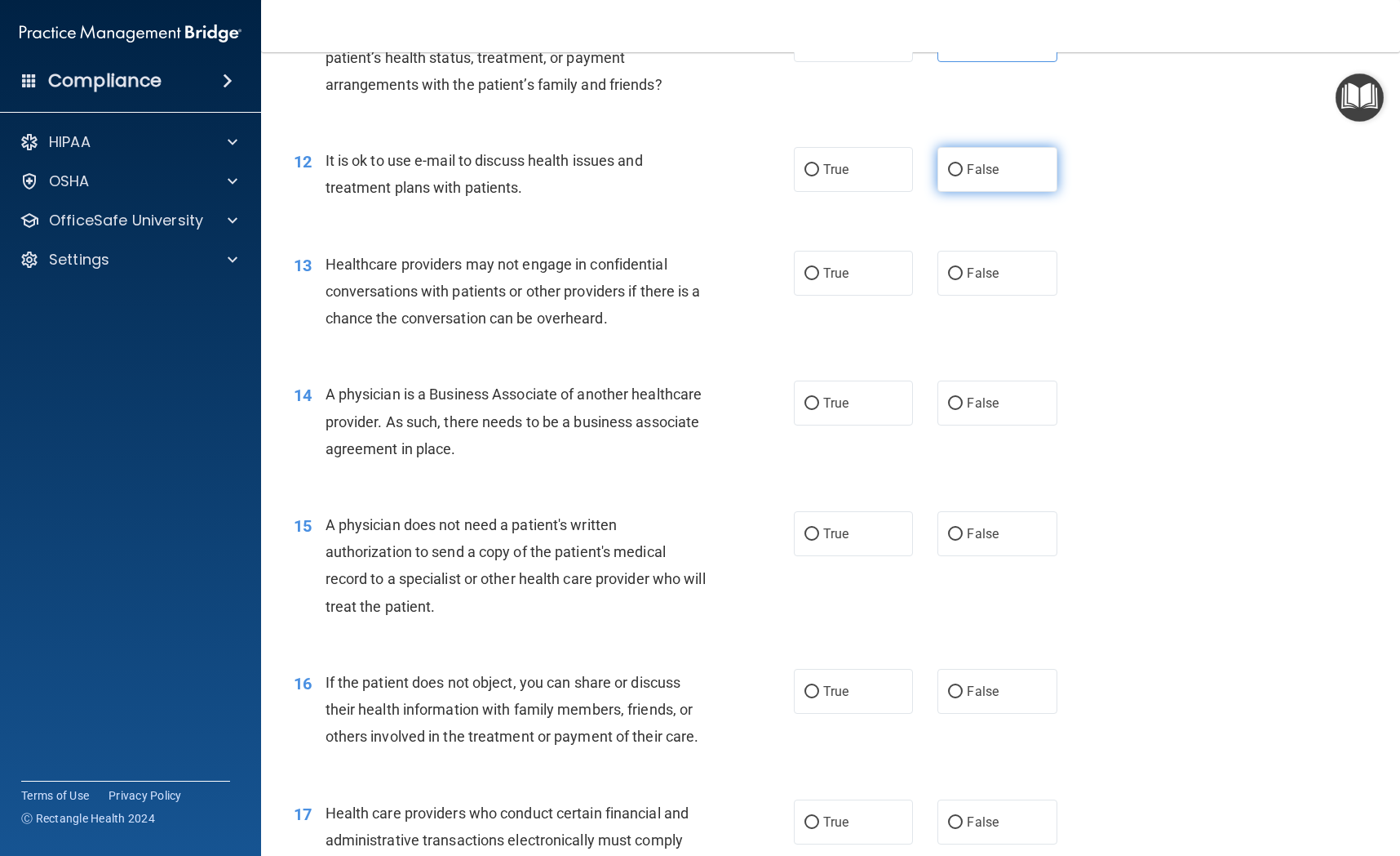
scroll to position [1493, 0]
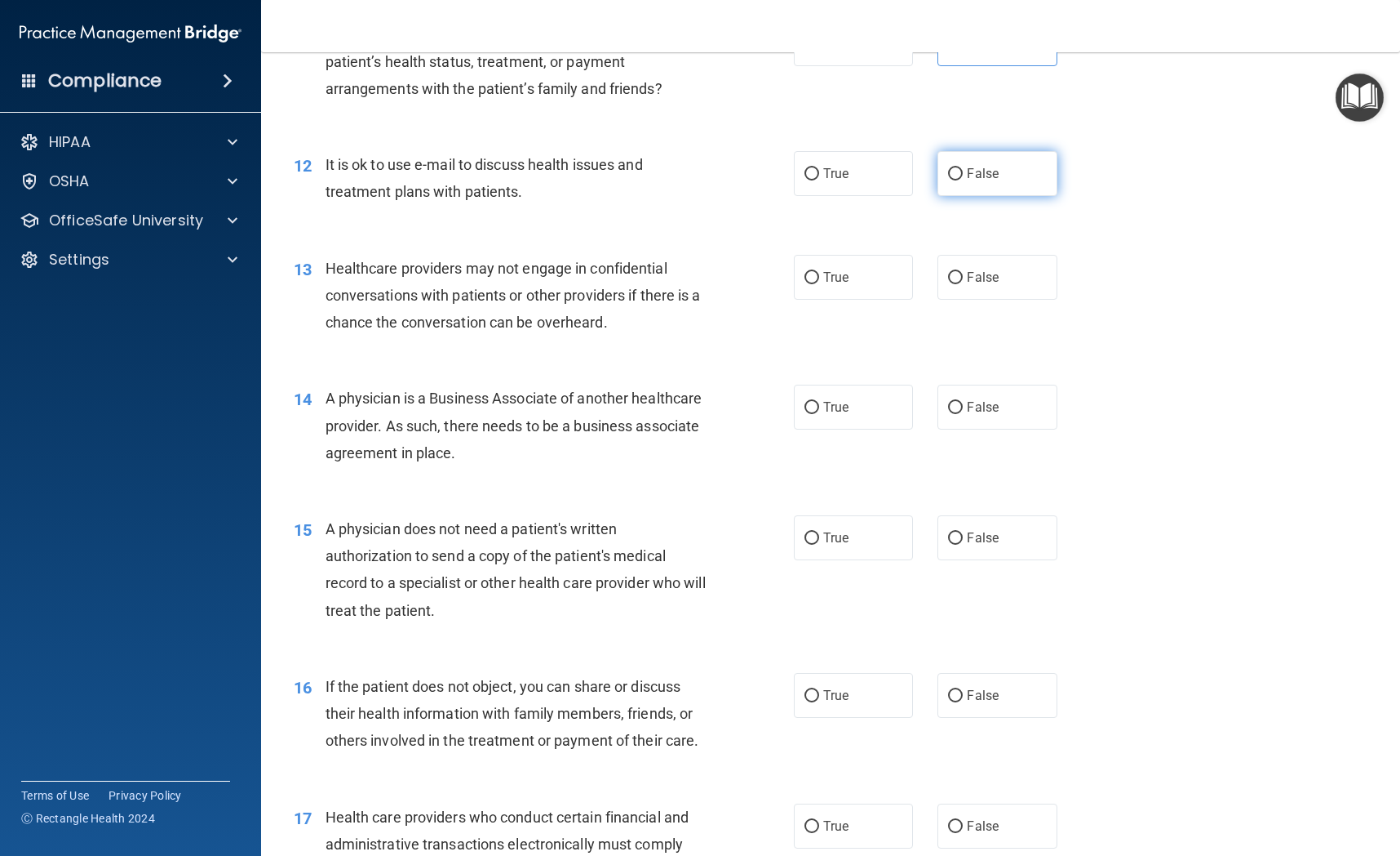
click at [999, 162] on label "False" at bounding box center [997, 173] width 119 height 45
click at [963, 169] on input "False" at bounding box center [955, 175] width 15 height 12
radio input "true"
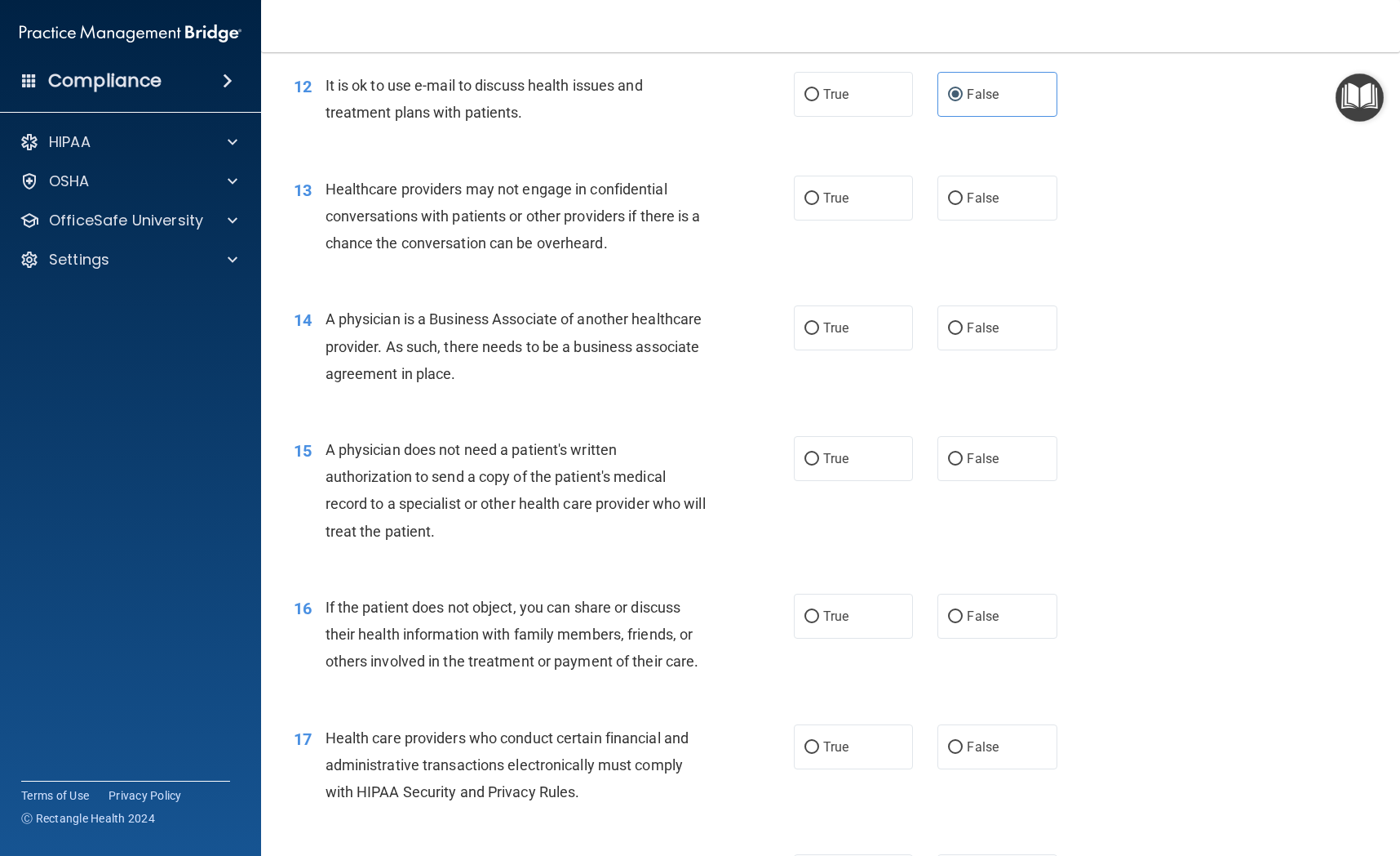
scroll to position [1609, 0]
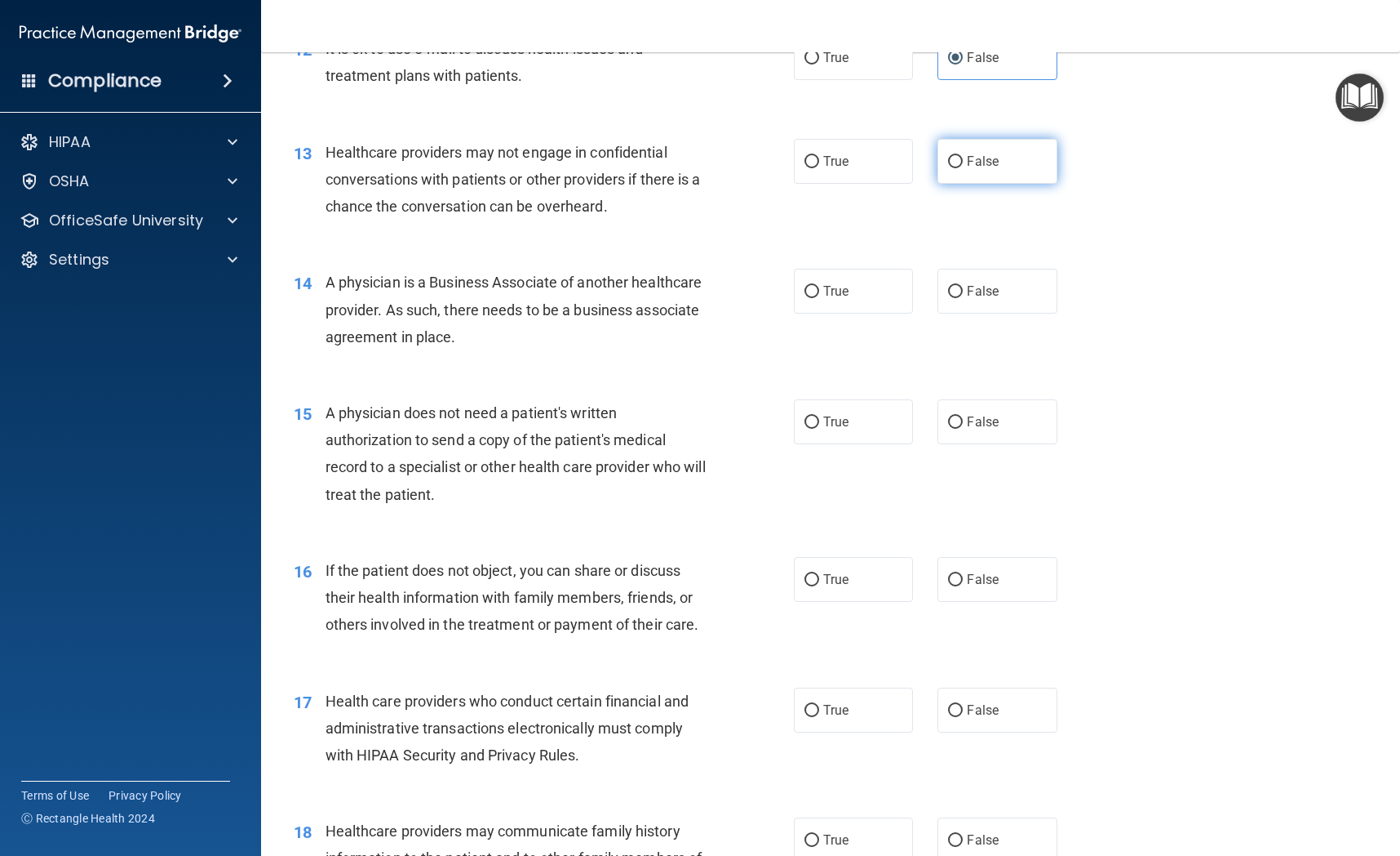
click at [982, 176] on label "False" at bounding box center [997, 161] width 119 height 45
click at [963, 169] on input "False" at bounding box center [955, 162] width 15 height 12
radio input "true"
click at [879, 176] on label "True" at bounding box center [854, 161] width 119 height 45
click at [819, 169] on input "True" at bounding box center [812, 162] width 15 height 12
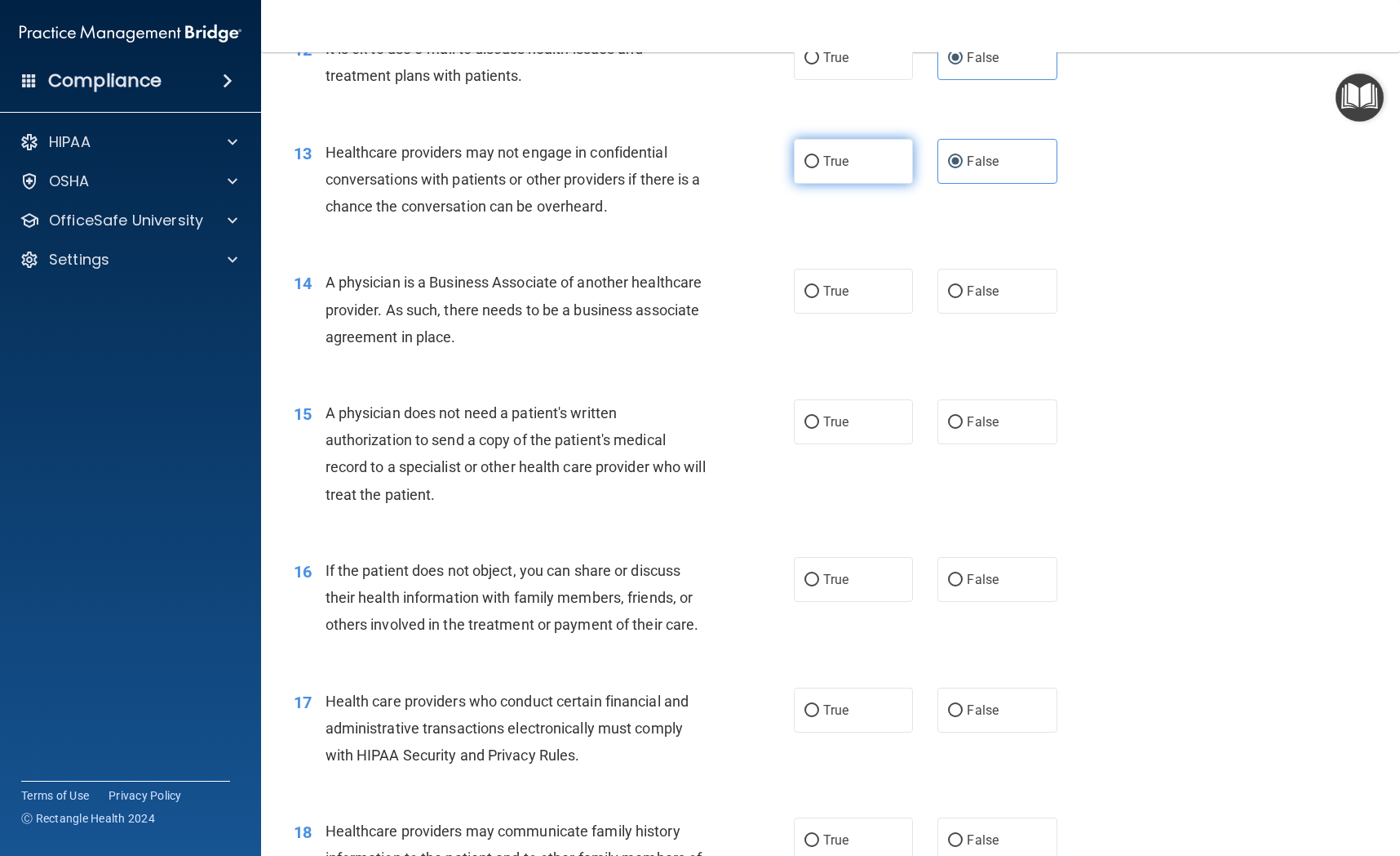
radio input "true"
radio input "false"
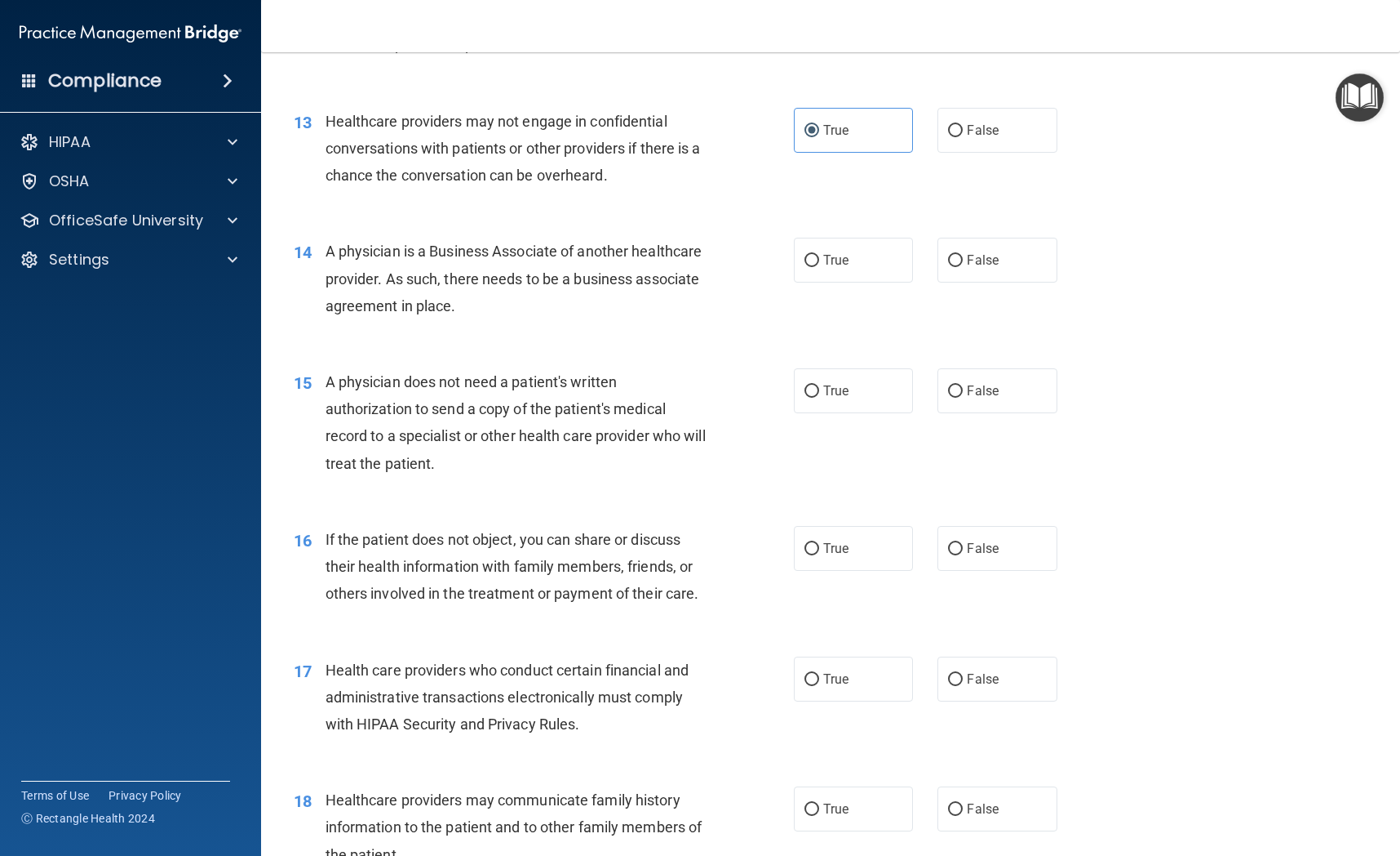
scroll to position [1667, 0]
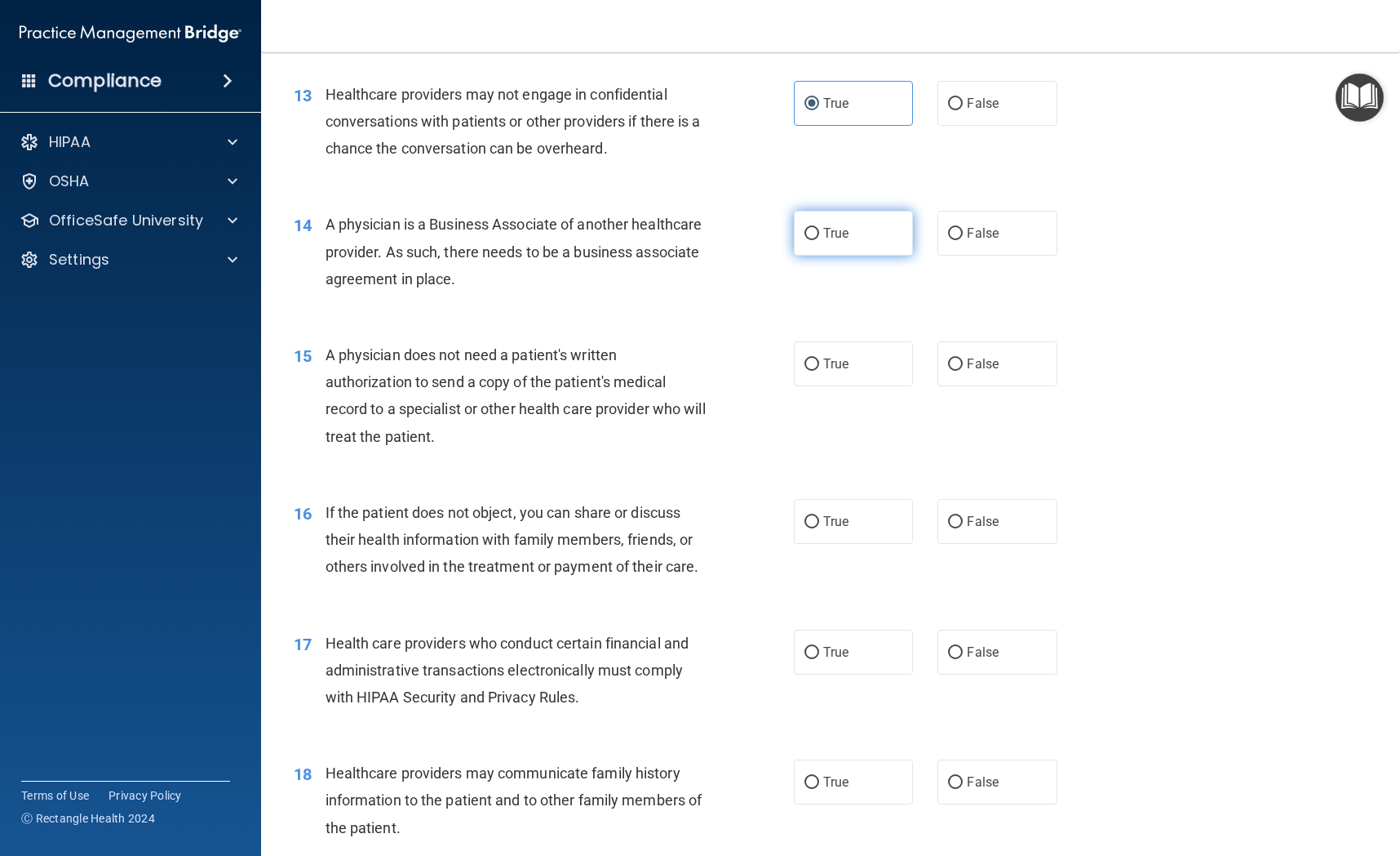
click at [833, 225] on span "True" at bounding box center [837, 233] width 26 height 16
click at [819, 228] on input "True" at bounding box center [812, 234] width 15 height 12
radio input "true"
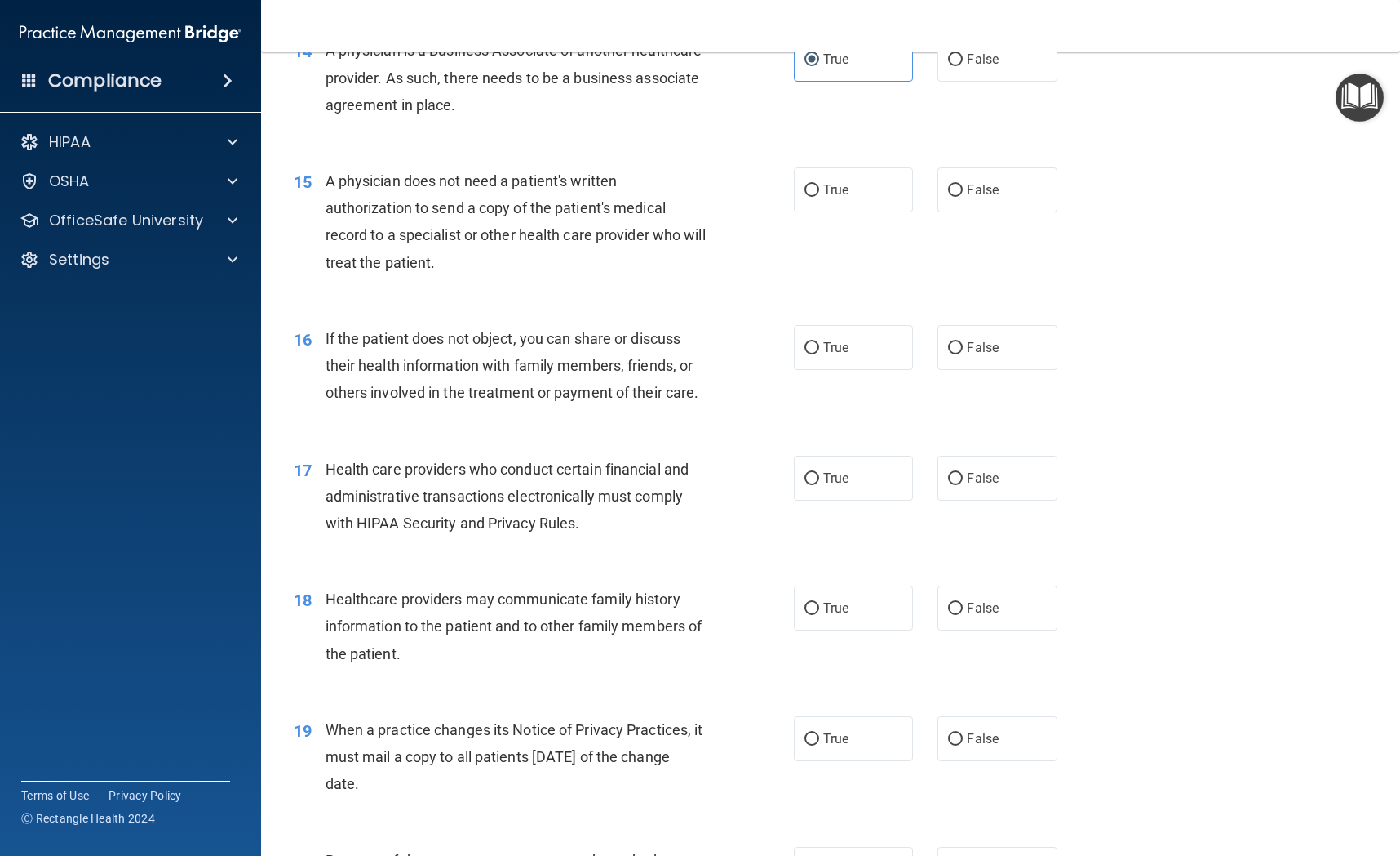
scroll to position [1861, 0]
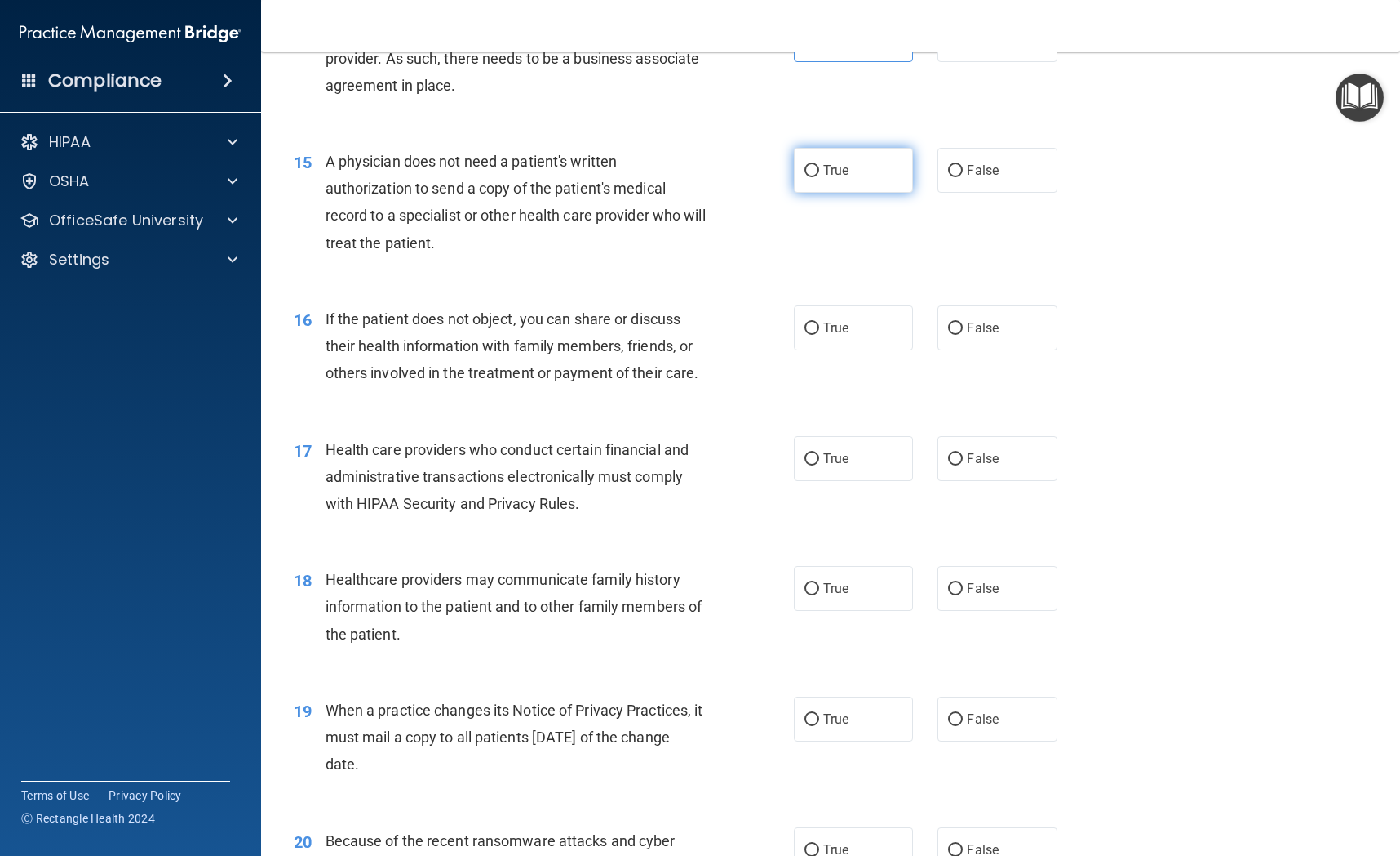
click at [835, 188] on label "True" at bounding box center [854, 170] width 119 height 45
click at [819, 178] on input "True" at bounding box center [812, 171] width 15 height 12
radio input "true"
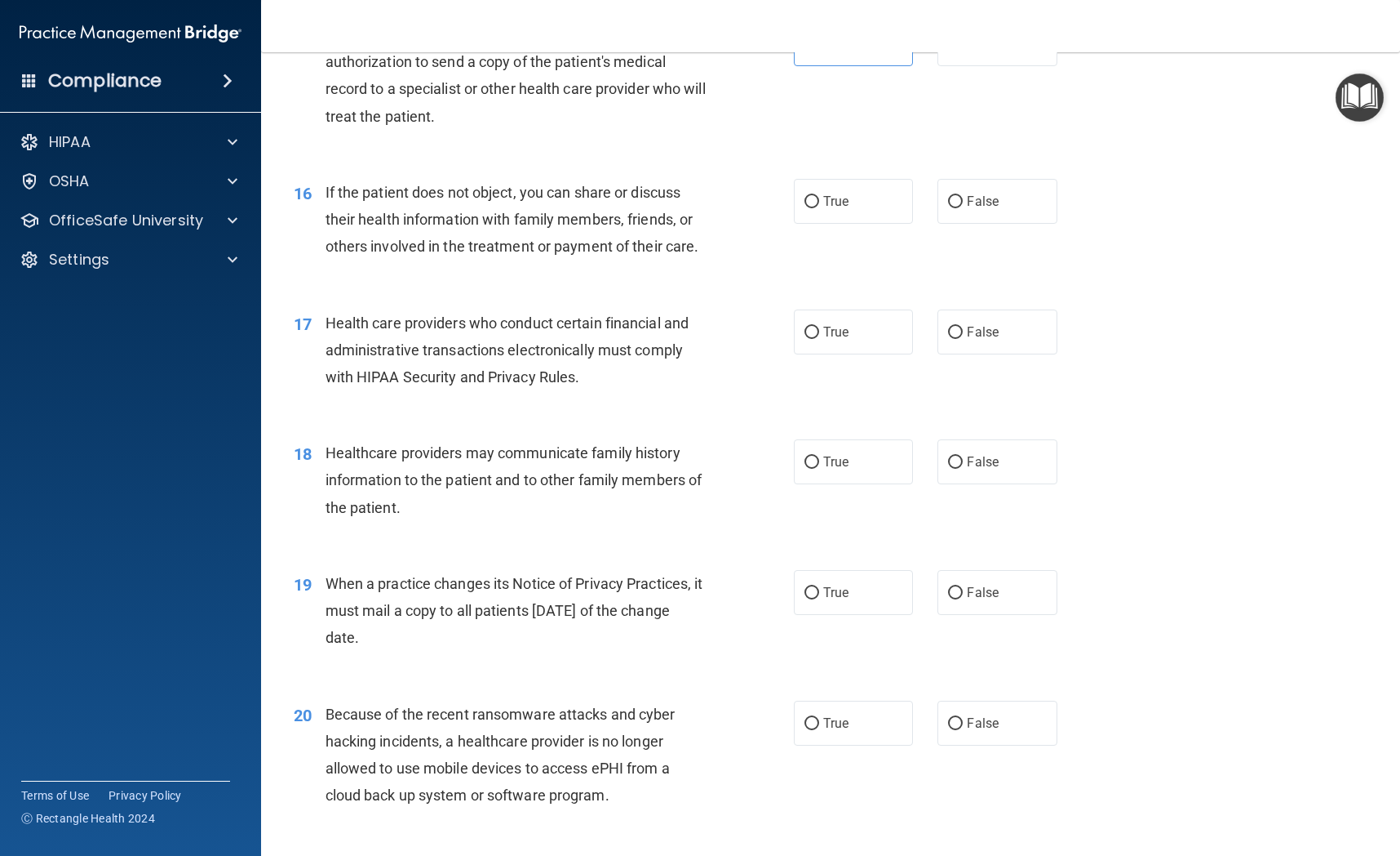
scroll to position [1991, 0]
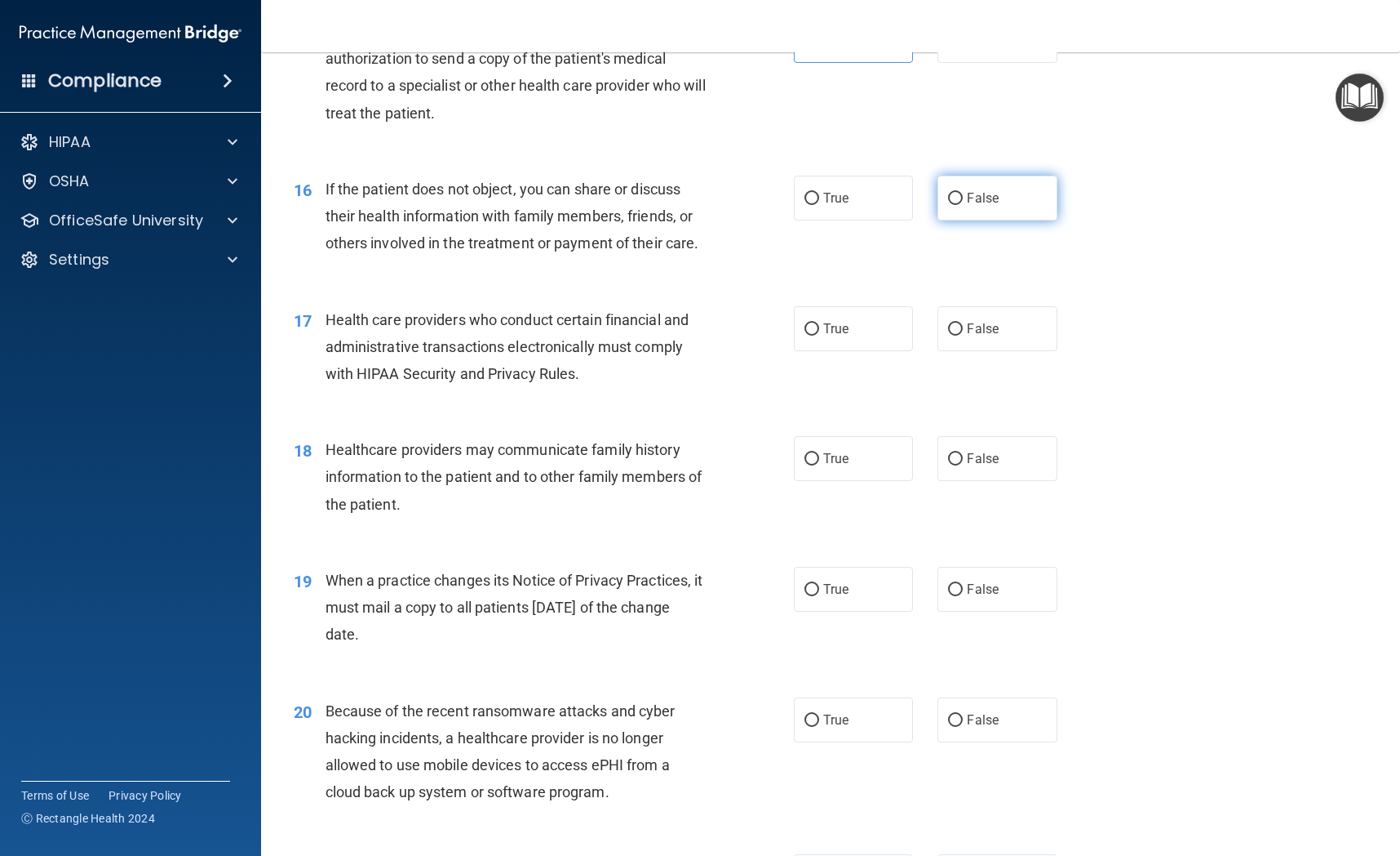
click at [984, 204] on span "False" at bounding box center [983, 198] width 32 height 16
click at [963, 204] on input "False" at bounding box center [955, 198] width 15 height 12
radio input "true"
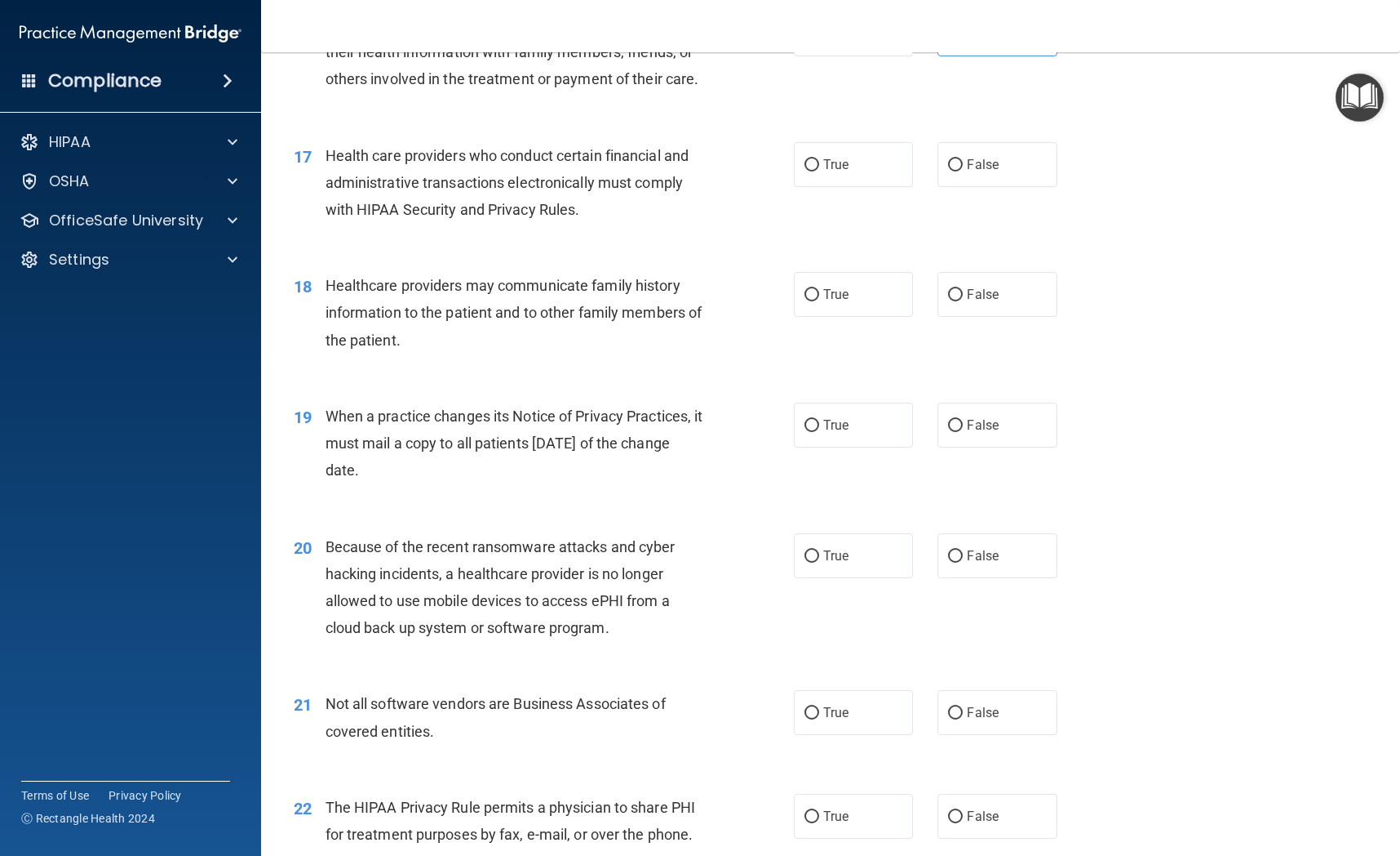
scroll to position [2156, 0]
click at [846, 178] on label "True" at bounding box center [854, 163] width 119 height 45
click at [819, 170] on input "True" at bounding box center [812, 164] width 15 height 12
radio input "true"
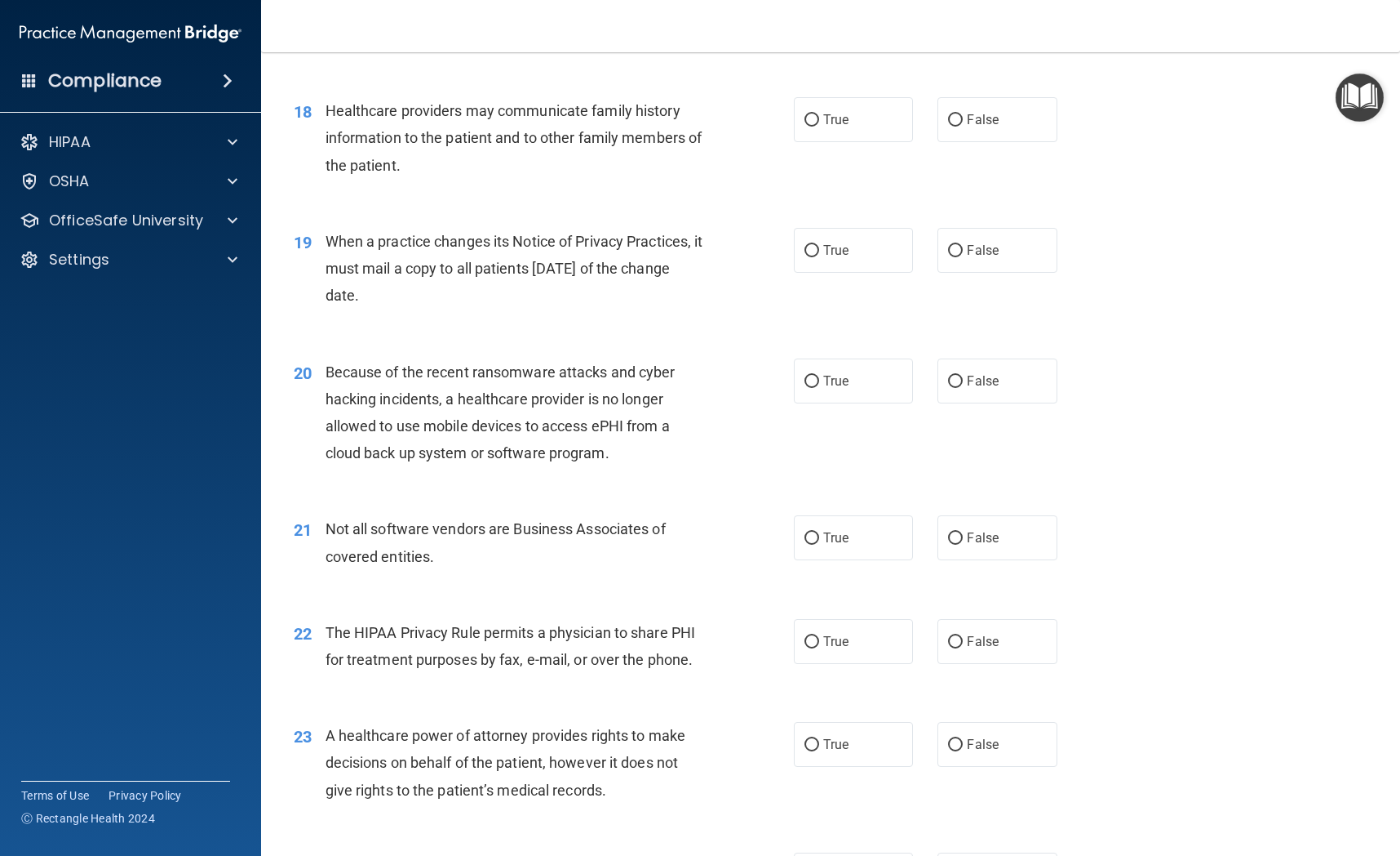
scroll to position [2327, 0]
click at [1012, 138] on label "False" at bounding box center [997, 121] width 119 height 45
click at [963, 129] on input "False" at bounding box center [955, 123] width 15 height 12
radio input "true"
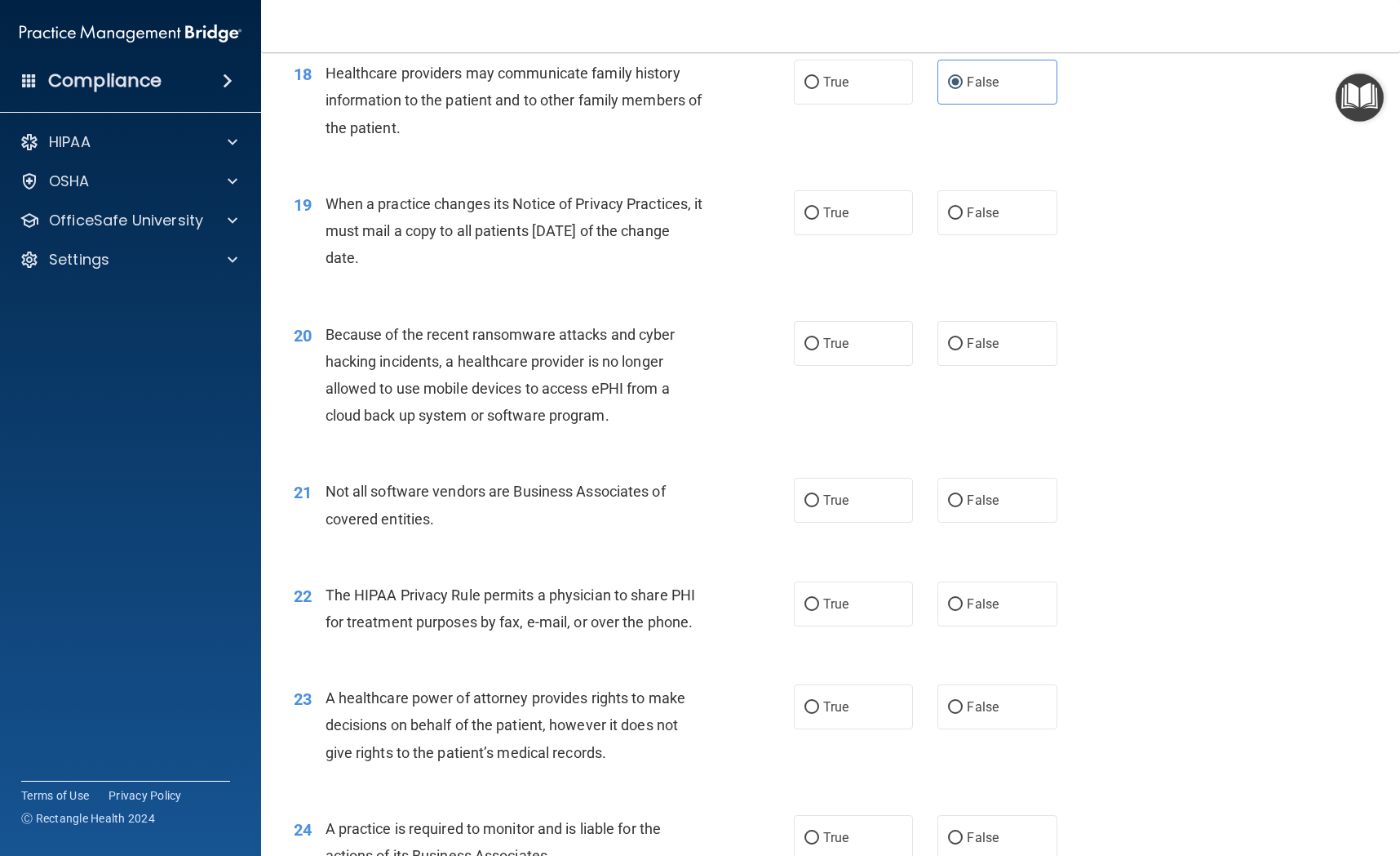
scroll to position [2390, 0]
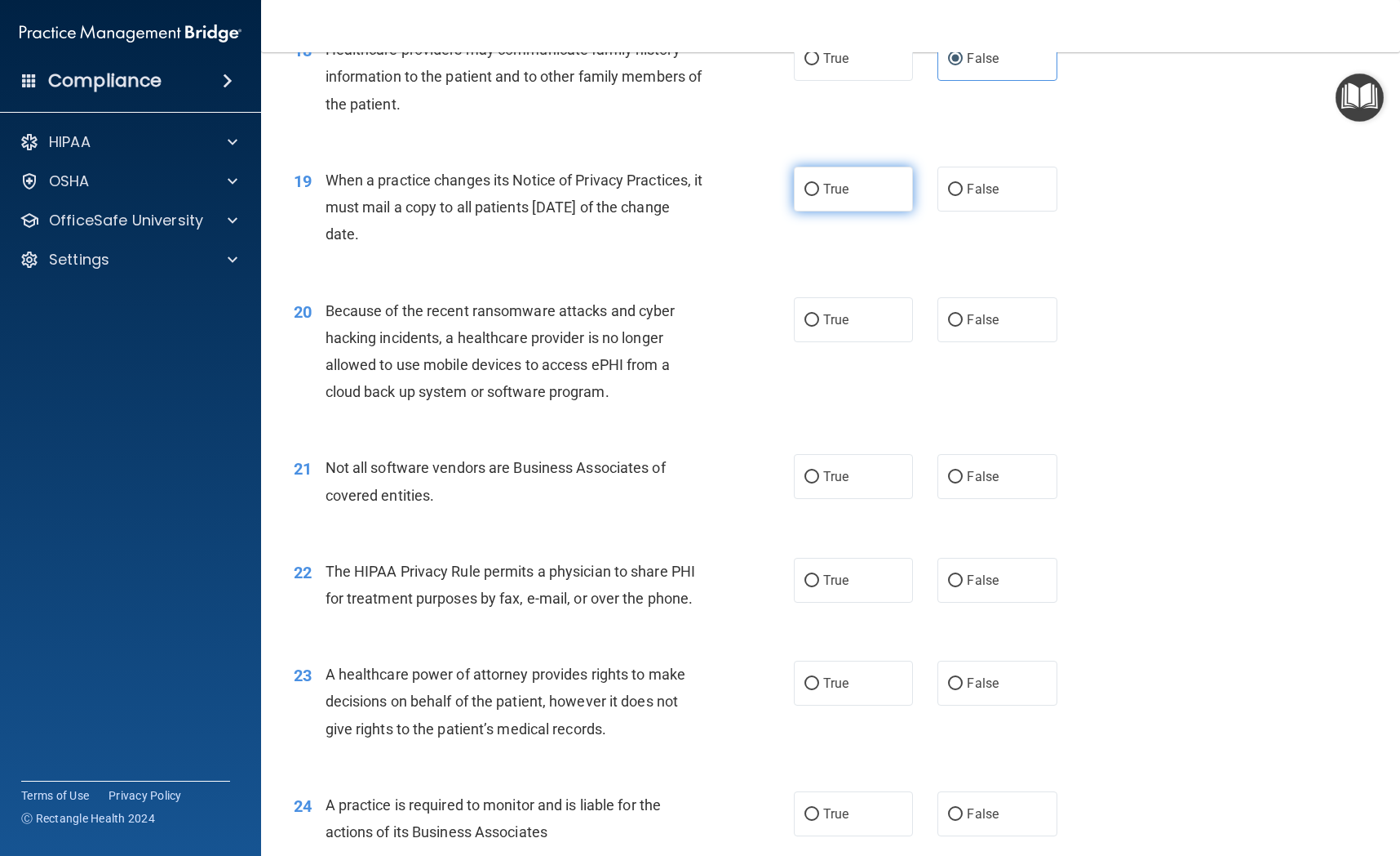
click at [837, 194] on span "True" at bounding box center [837, 189] width 26 height 16
click at [819, 194] on input "True" at bounding box center [812, 189] width 15 height 12
radio input "true"
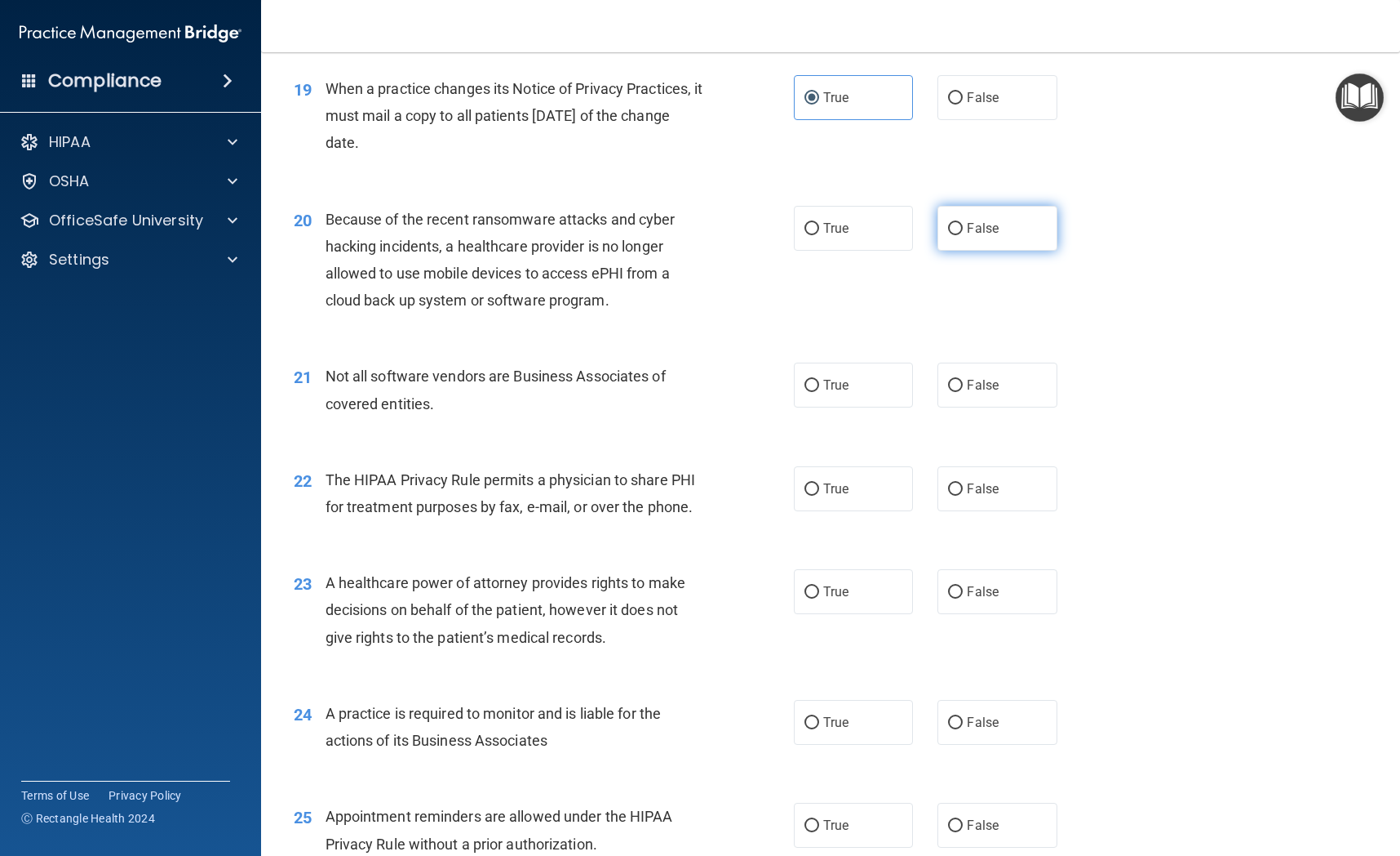
scroll to position [2497, 0]
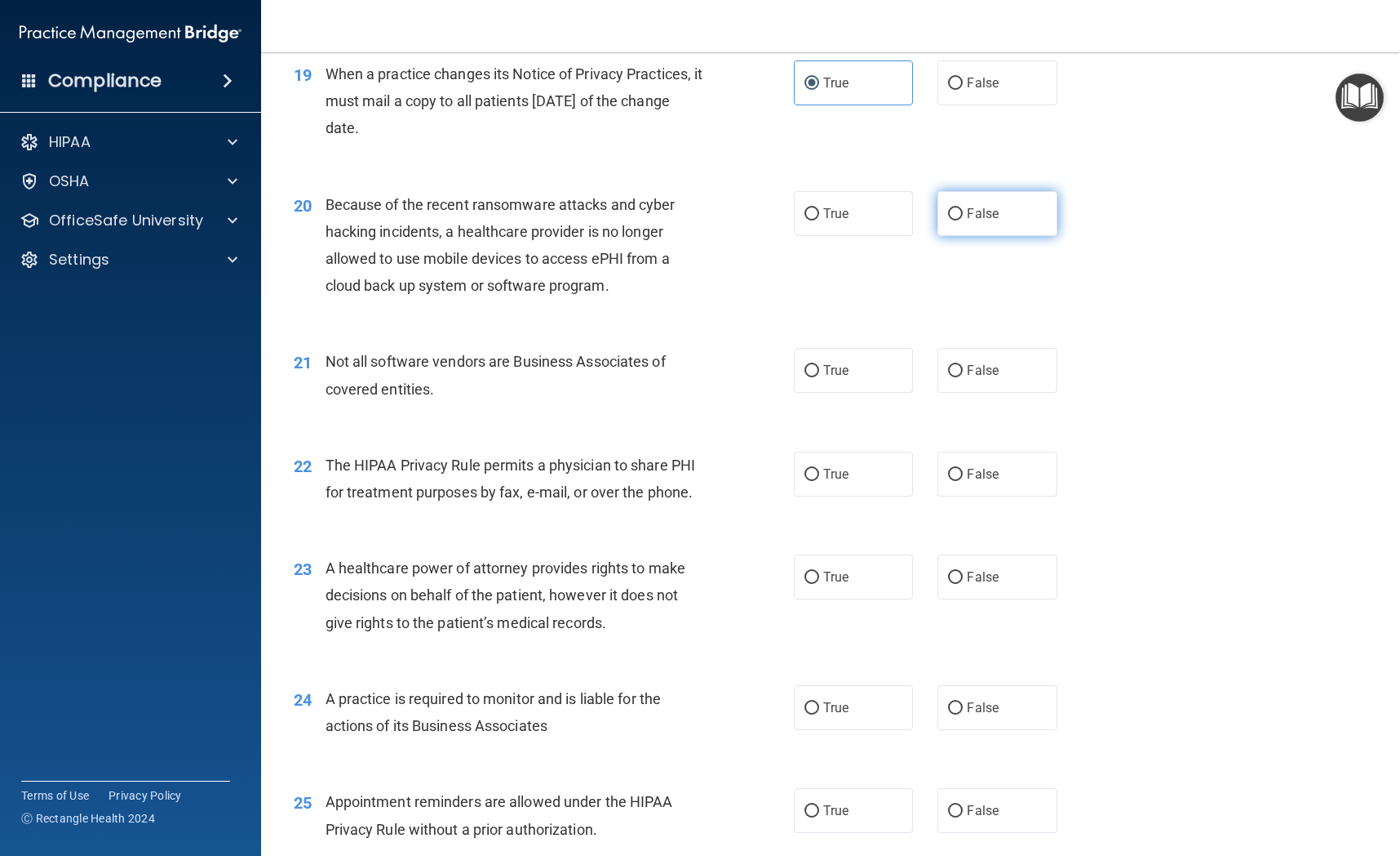
click at [1002, 228] on label "False" at bounding box center [997, 213] width 119 height 45
click at [963, 220] on input "False" at bounding box center [955, 214] width 15 height 12
radio input "true"
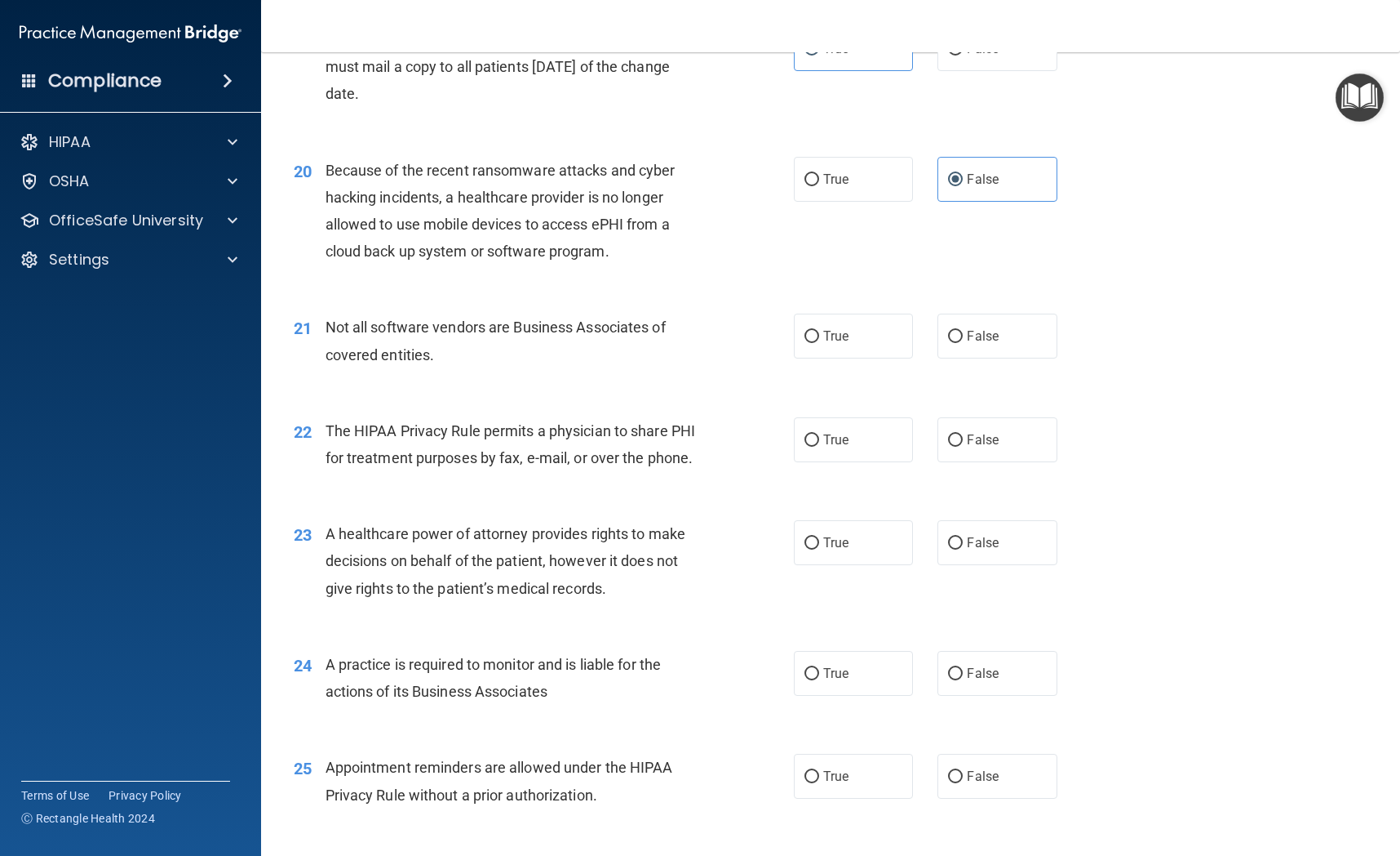
scroll to position [2645, 0]
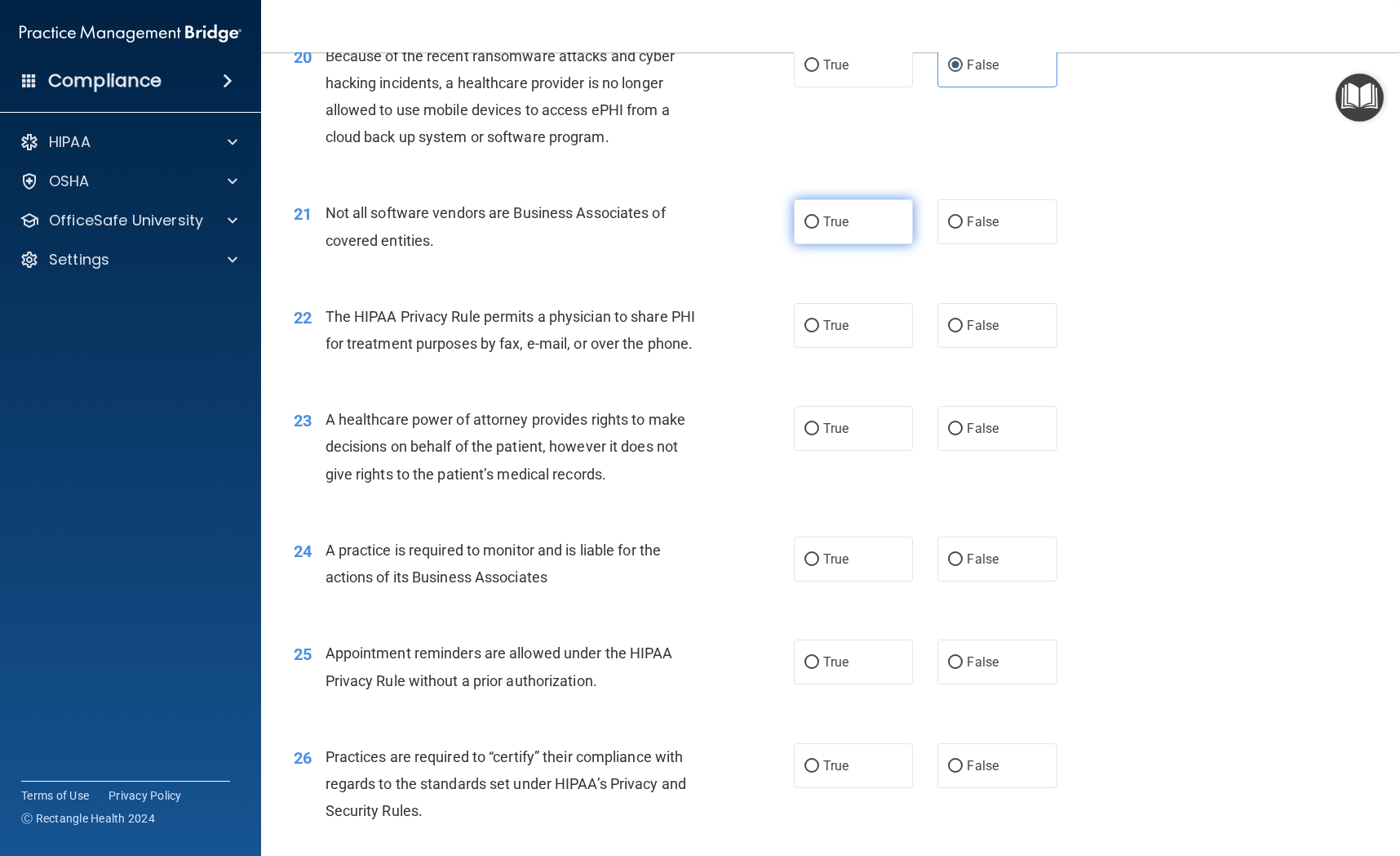
click at [843, 231] on label "True" at bounding box center [854, 221] width 119 height 45
click at [819, 228] on input "True" at bounding box center [812, 222] width 15 height 12
radio input "true"
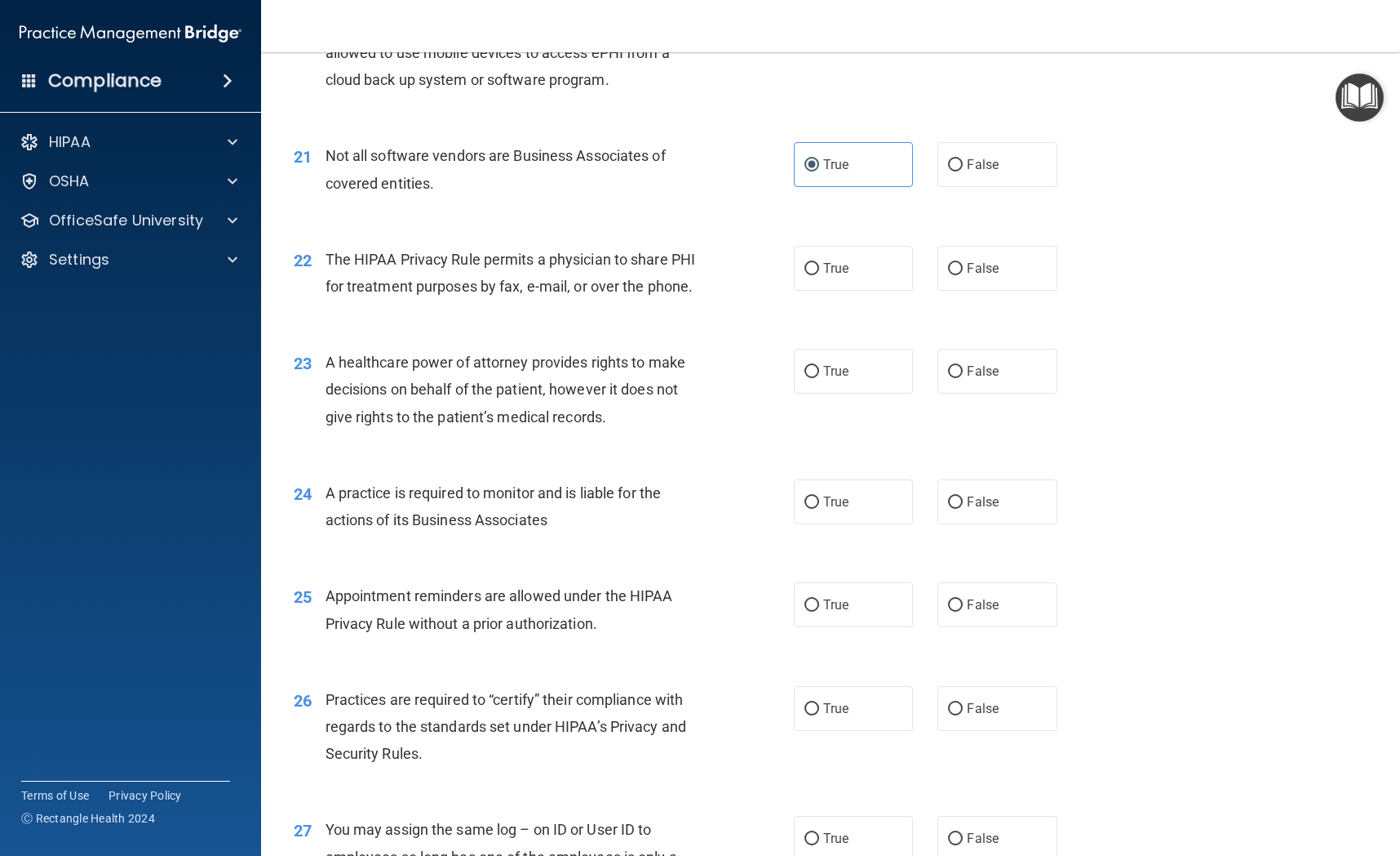
scroll to position [2705, 0]
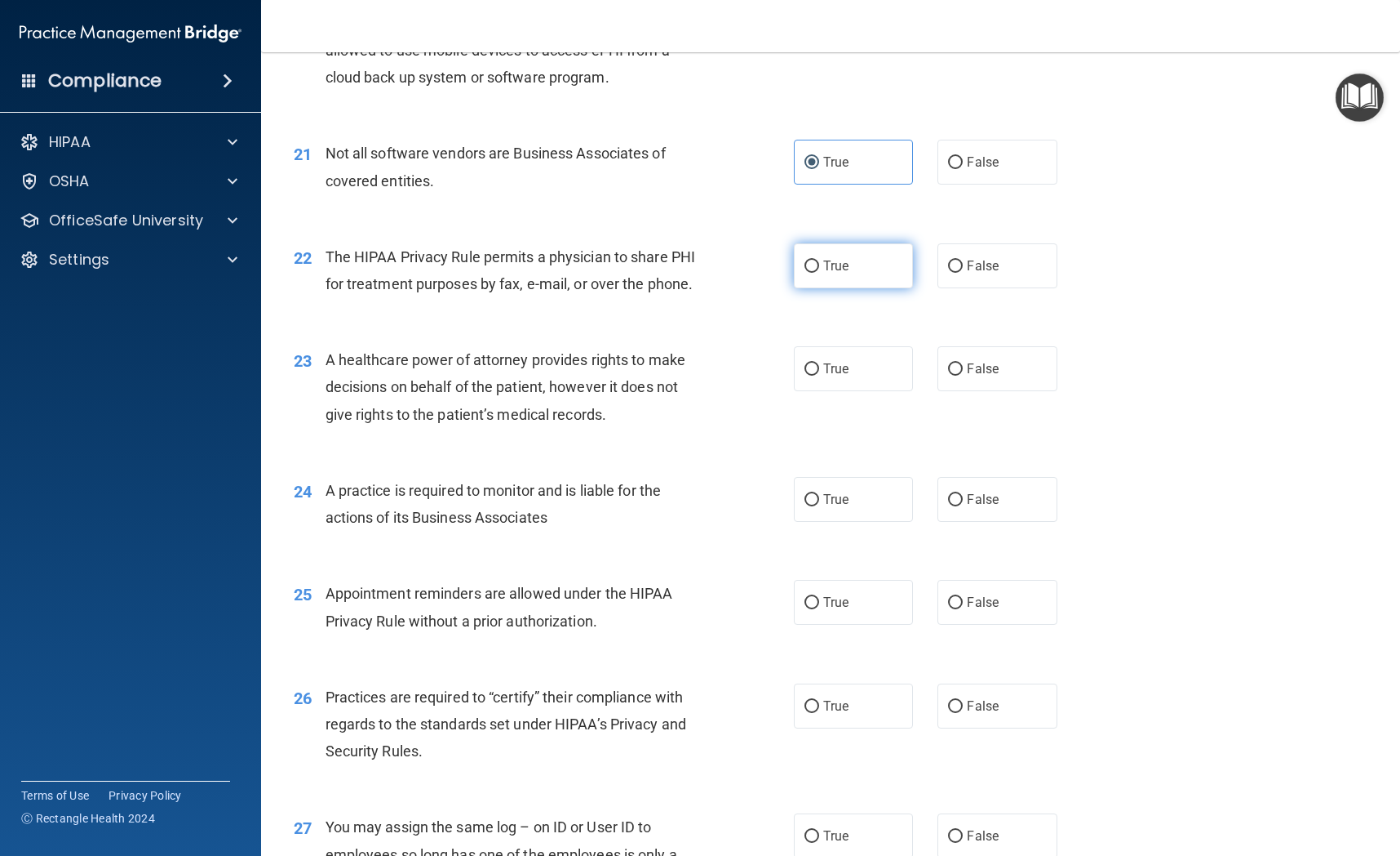
click at [847, 272] on span "True" at bounding box center [837, 266] width 26 height 16
click at [819, 272] on input "True" at bounding box center [812, 267] width 15 height 12
radio input "true"
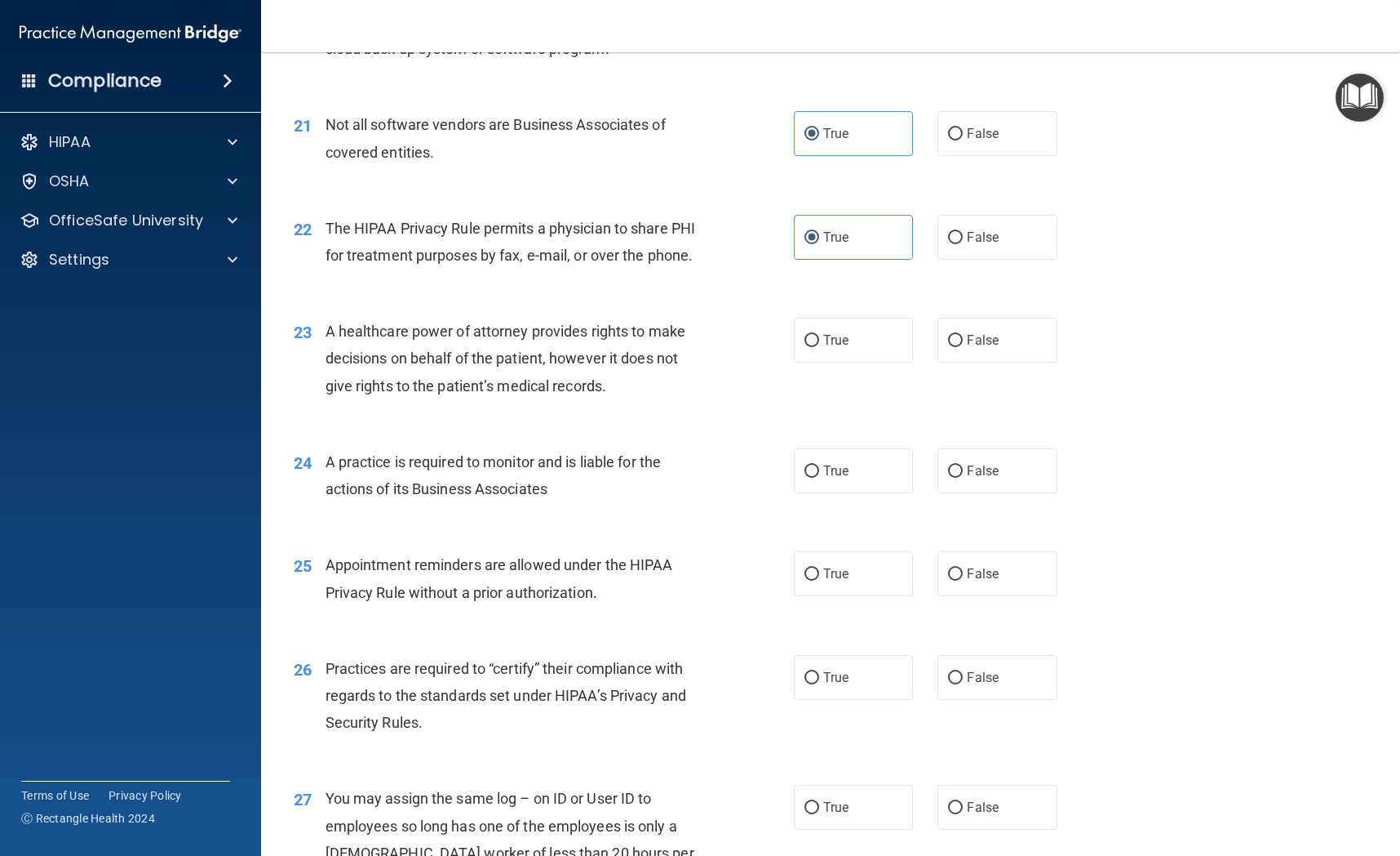
scroll to position [2745, 0]
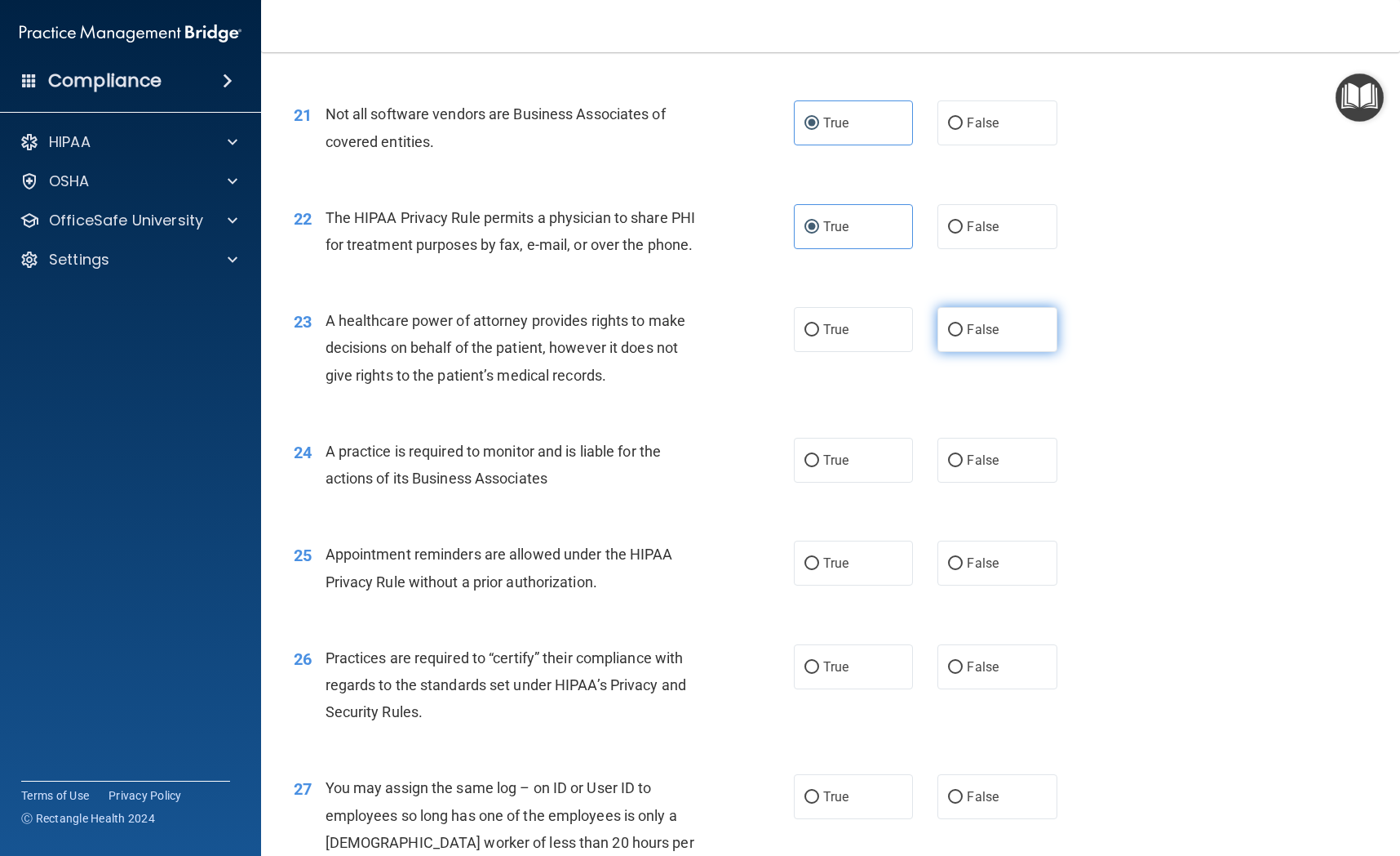
click at [1013, 338] on label "False" at bounding box center [997, 328] width 119 height 45
click at [963, 336] on input "False" at bounding box center [955, 330] width 15 height 12
radio input "true"
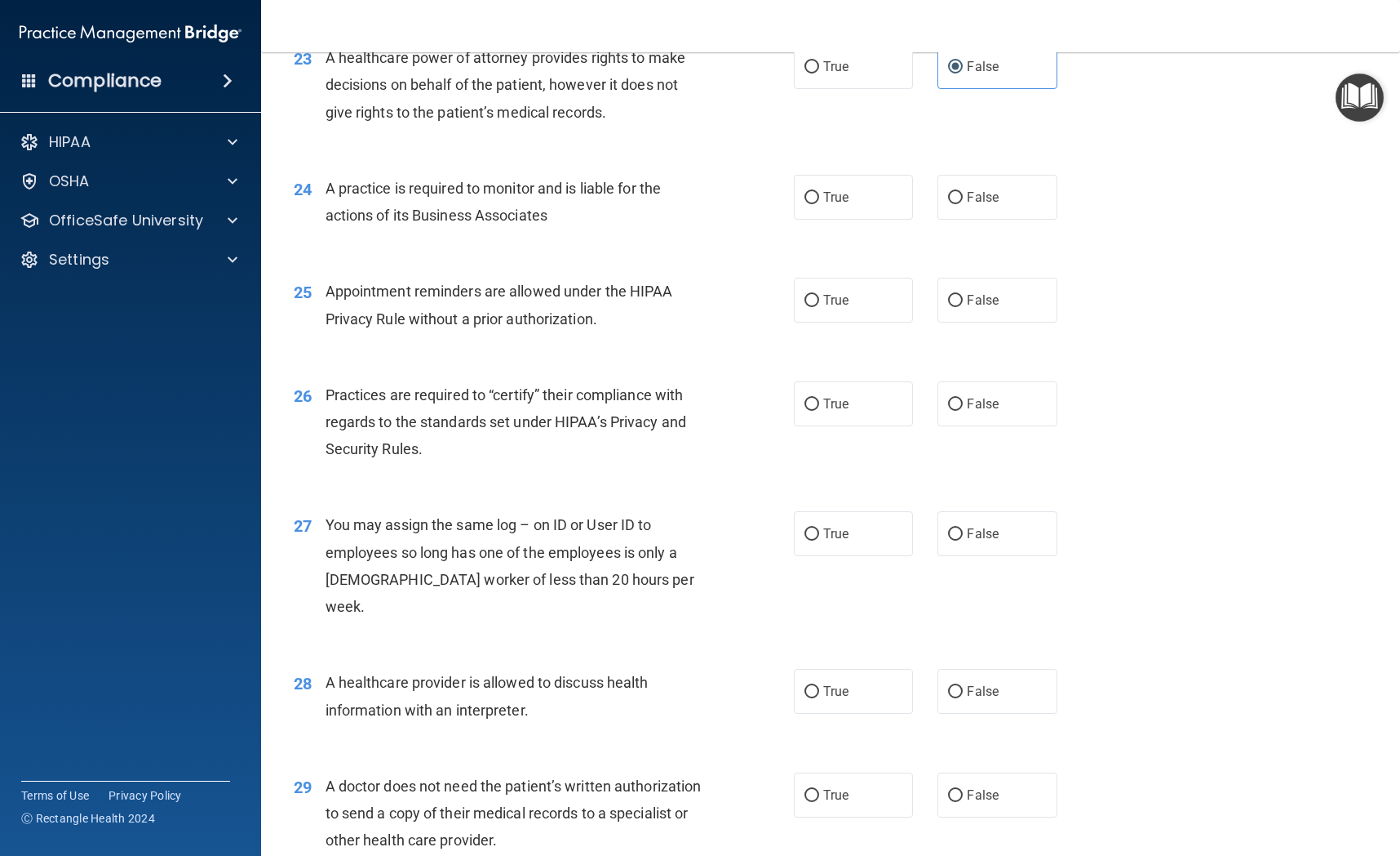
scroll to position [3041, 0]
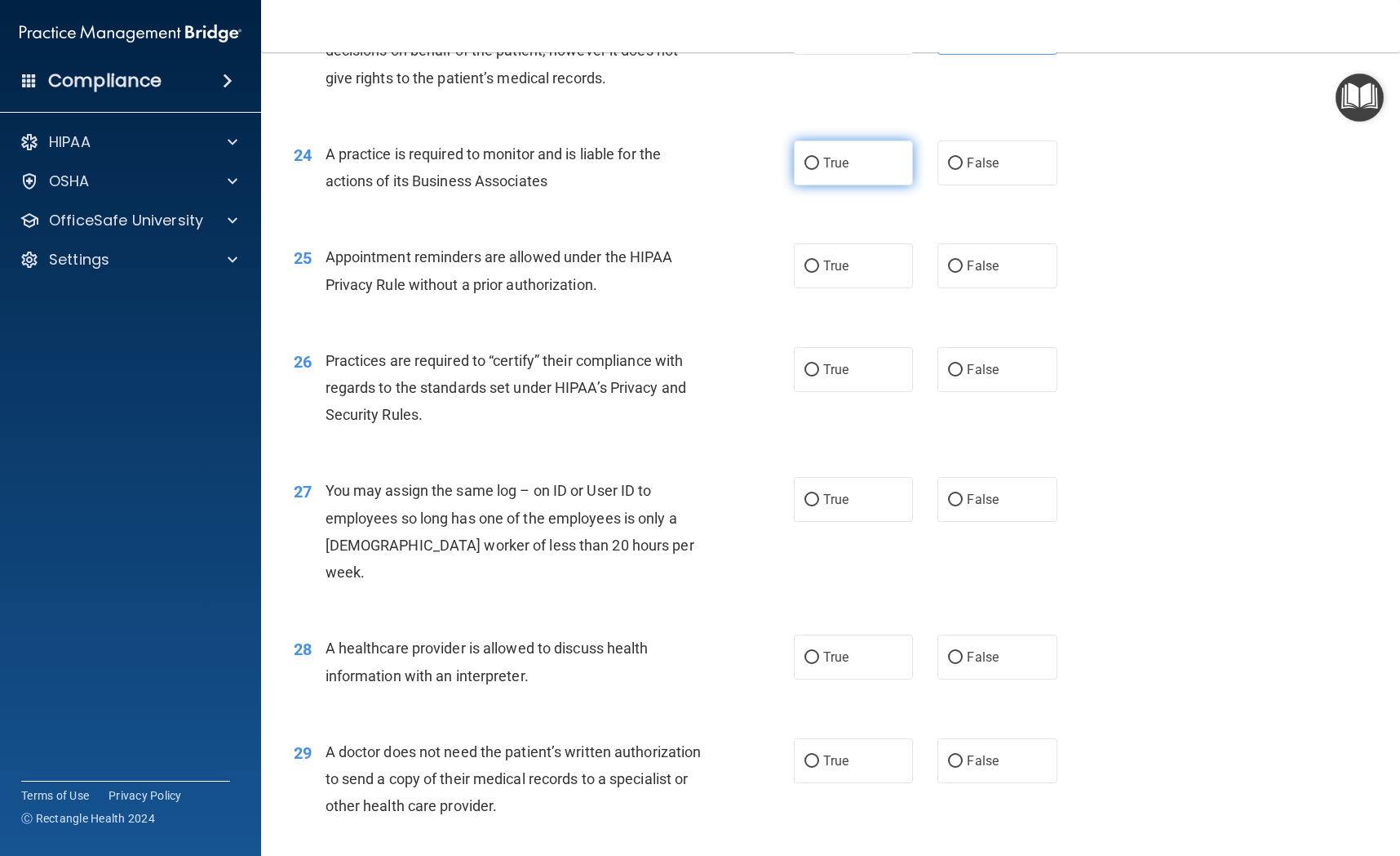
click at [861, 174] on label "True" at bounding box center [854, 163] width 119 height 45
click at [819, 170] on input "True" at bounding box center [812, 164] width 15 height 12
radio input "true"
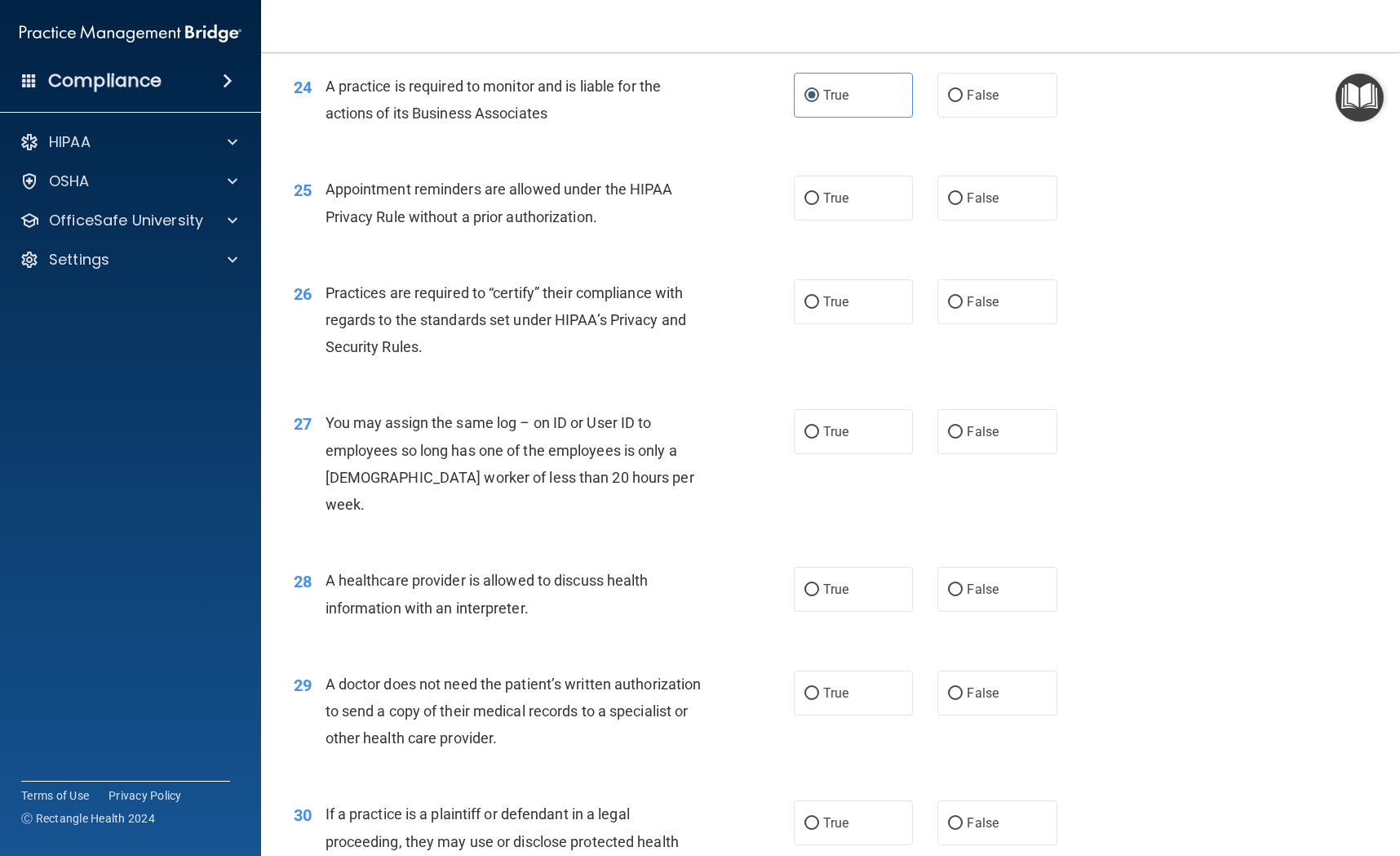
scroll to position [3112, 0]
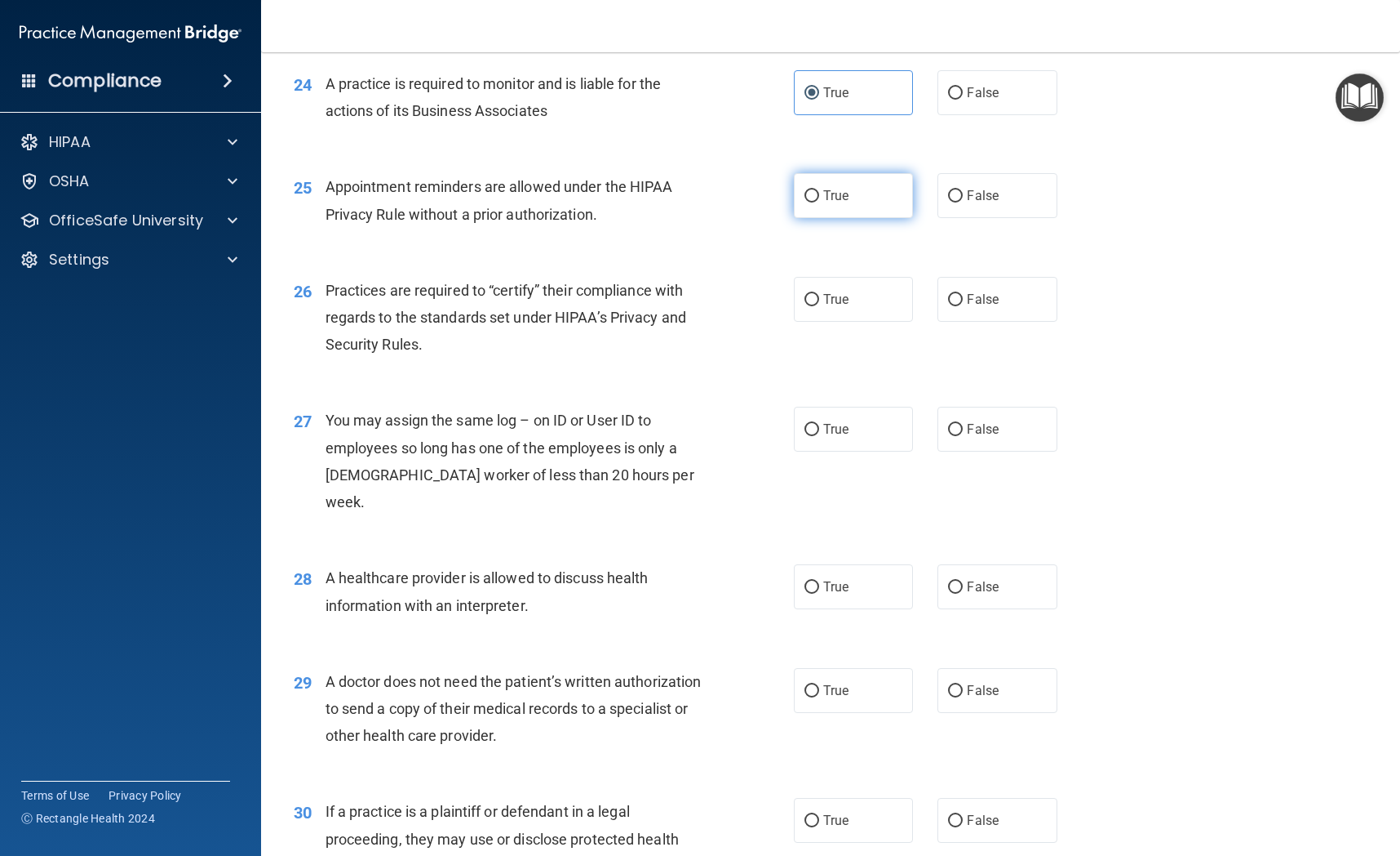
click at [856, 186] on label "True" at bounding box center [854, 195] width 119 height 45
click at [819, 190] on input "True" at bounding box center [812, 196] width 15 height 12
radio input "true"
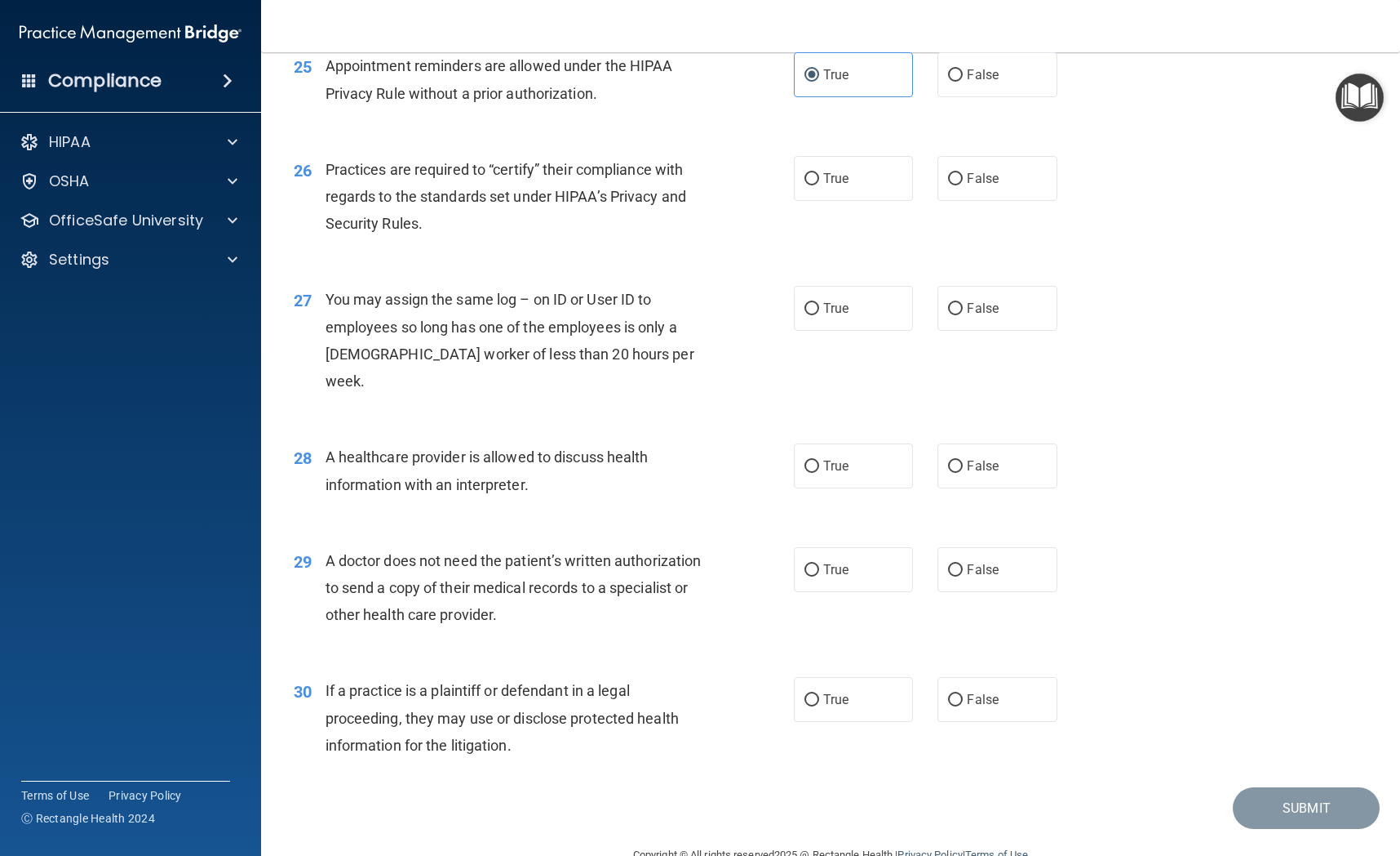
scroll to position [3243, 0]
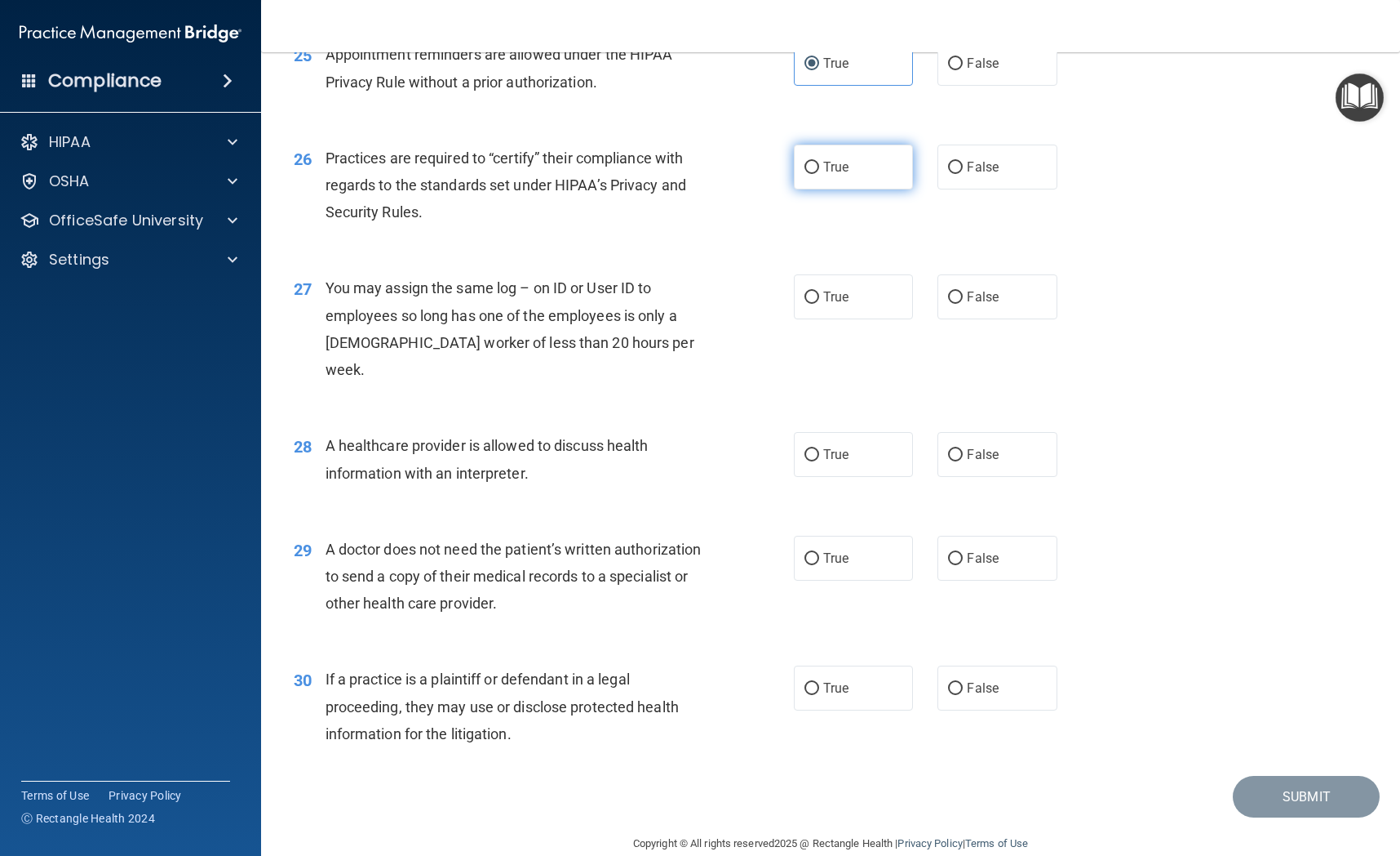
click at [833, 183] on label "True" at bounding box center [854, 167] width 119 height 45
click at [819, 174] on input "True" at bounding box center [812, 168] width 15 height 12
radio input "true"
click at [1023, 163] on label "False" at bounding box center [997, 167] width 119 height 45
click at [963, 163] on input "False" at bounding box center [955, 168] width 15 height 12
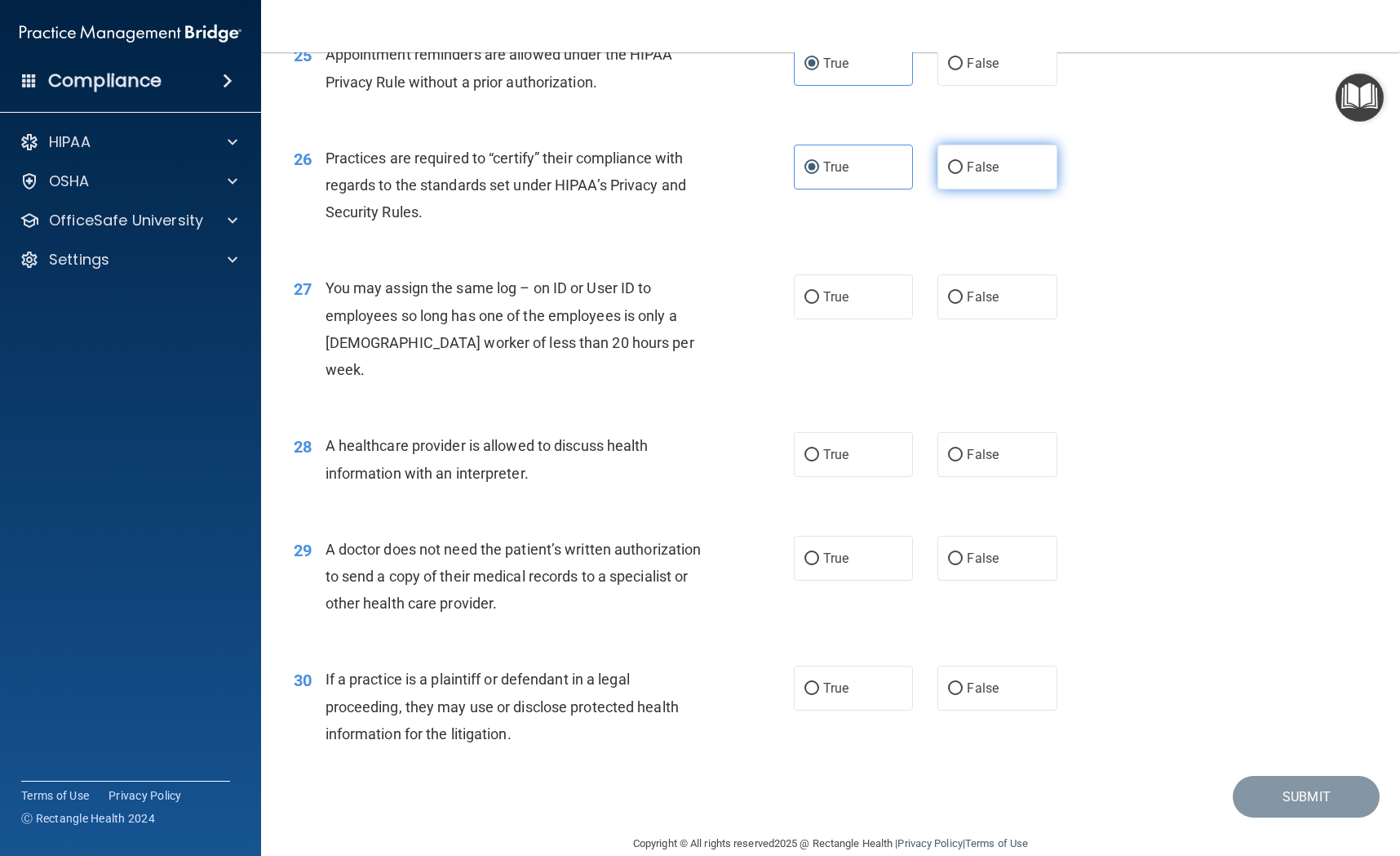
radio input "true"
radio input "false"
click at [1000, 309] on label "False" at bounding box center [997, 297] width 119 height 45
click at [963, 304] on input "False" at bounding box center [955, 298] width 15 height 12
radio input "true"
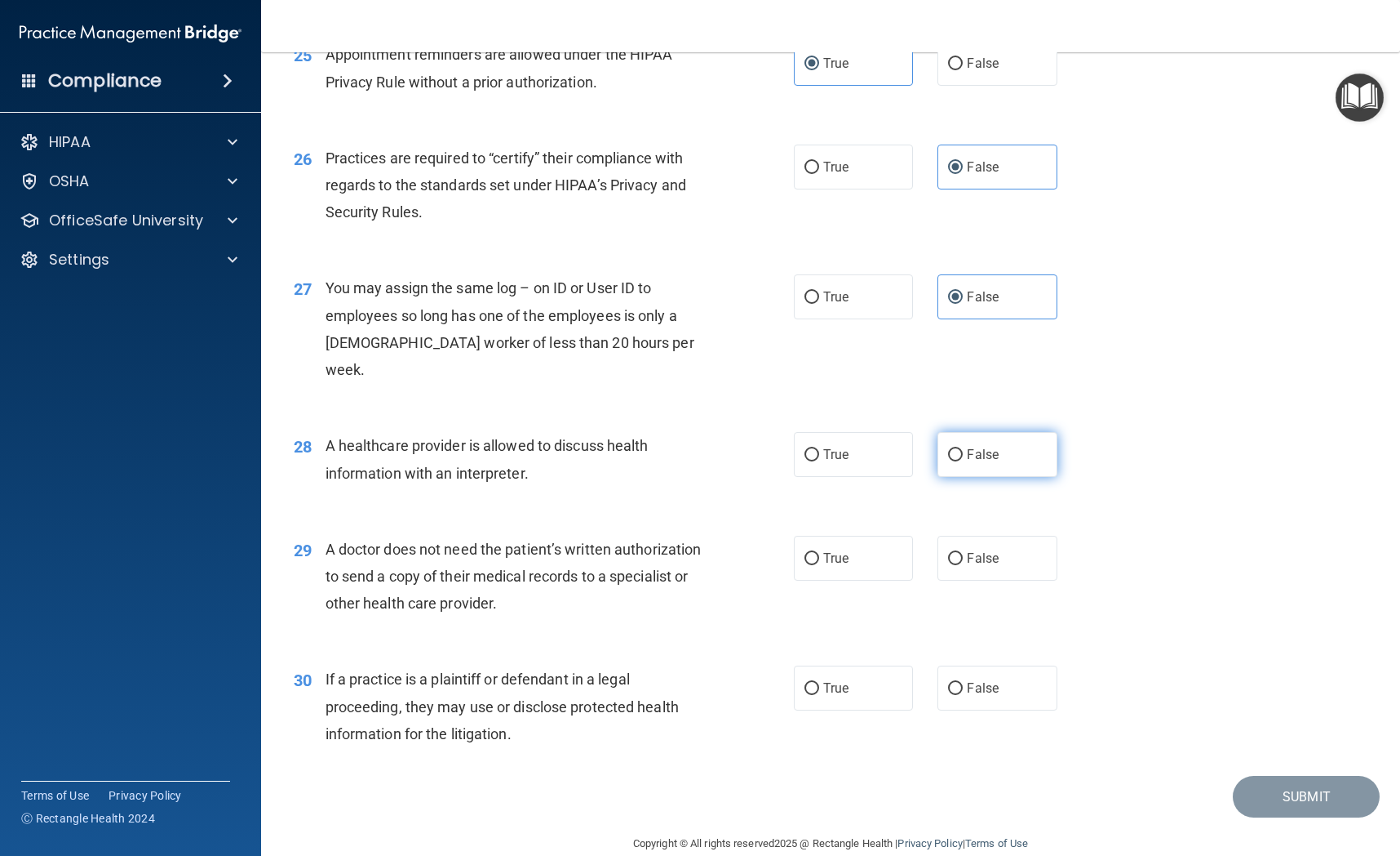
click at [1038, 442] on label "False" at bounding box center [997, 453] width 119 height 45
click at [963, 449] on input "False" at bounding box center [955, 455] width 15 height 12
radio input "true"
click at [996, 542] on label "False" at bounding box center [997, 557] width 119 height 45
click at [963, 552] on input "False" at bounding box center [955, 558] width 15 height 12
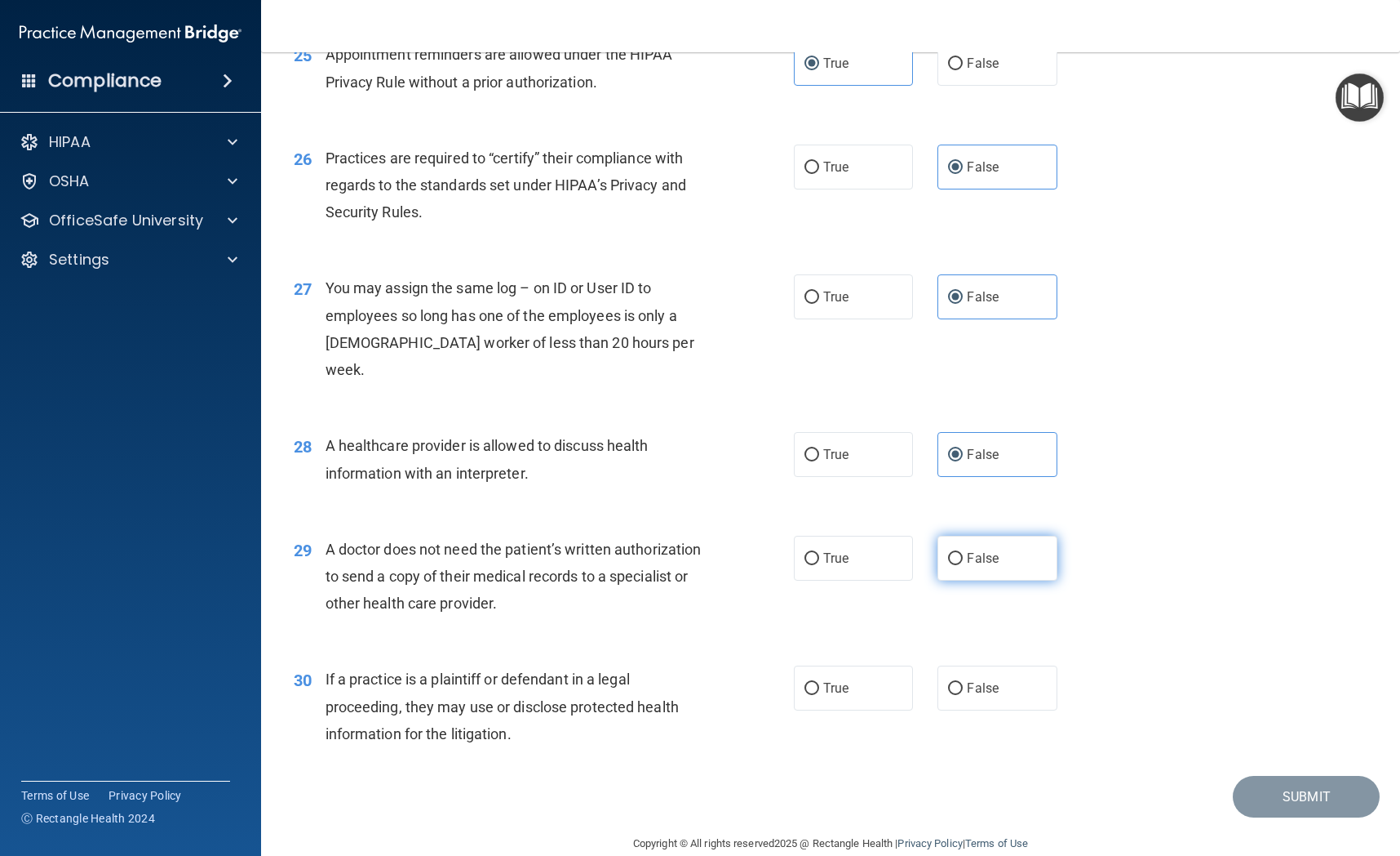
radio input "true"
click at [838, 680] on span "True" at bounding box center [837, 688] width 26 height 16
click at [819, 682] on input "True" at bounding box center [812, 688] width 15 height 12
radio input "true"
click at [1066, 776] on button "Submit" at bounding box center [1307, 796] width 147 height 42
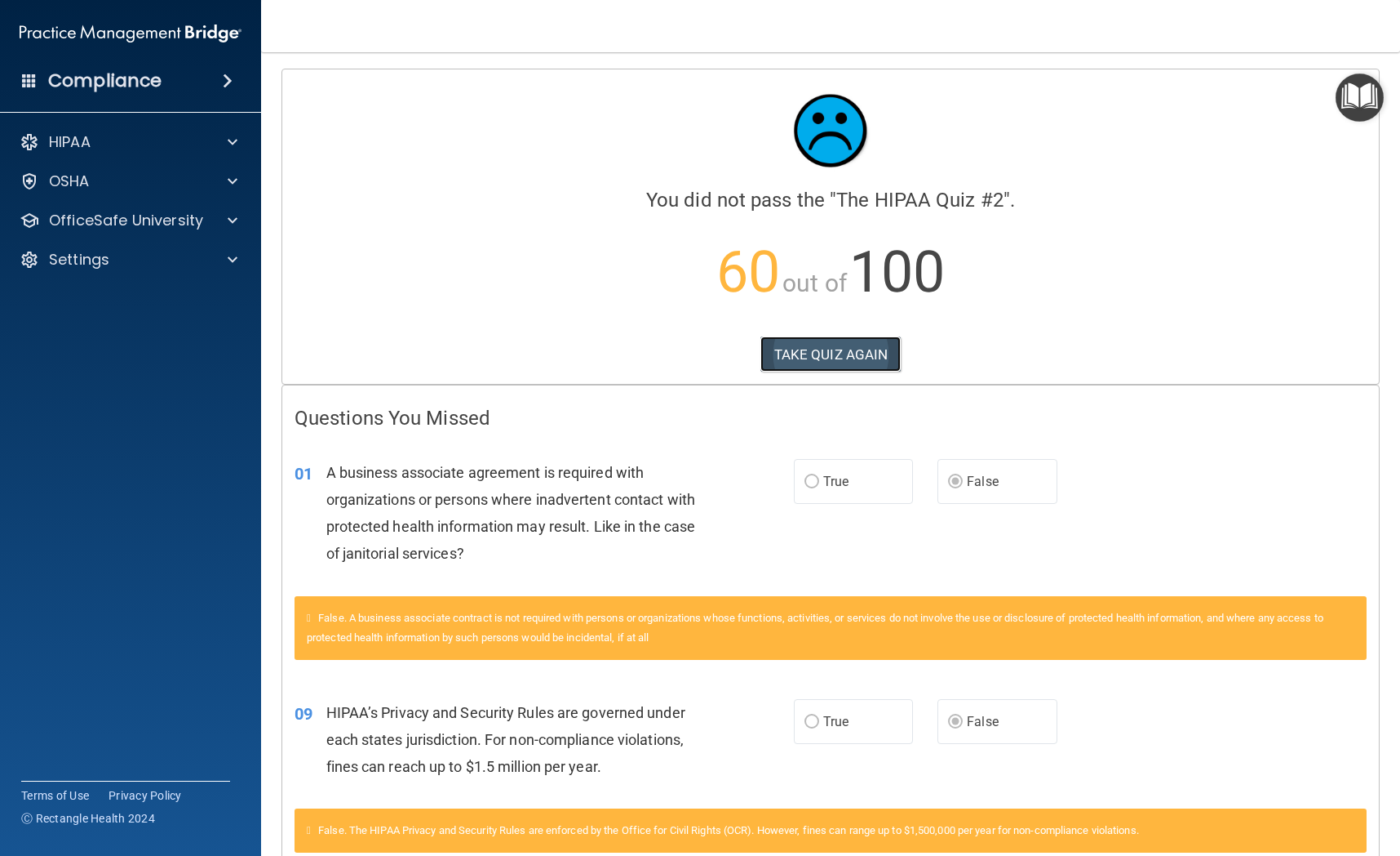
click at [862, 356] on button "TAKE QUIZ AGAIN" at bounding box center [831, 354] width 141 height 36
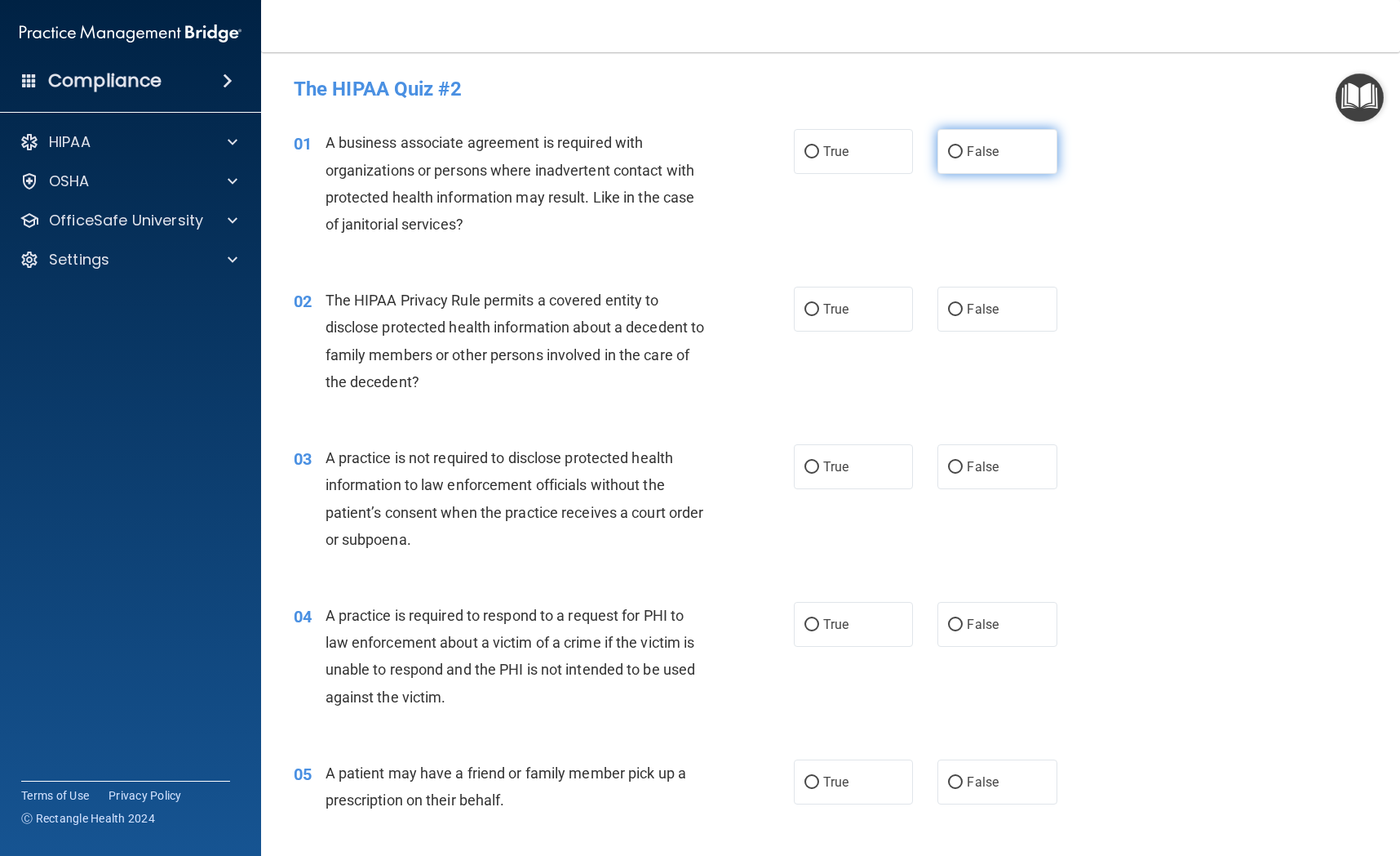
drag, startPoint x: 990, startPoint y: 150, endPoint x: 1000, endPoint y: 154, distance: 10.8
click at [991, 150] on span "False" at bounding box center [983, 152] width 32 height 16
click at [963, 150] on input "False" at bounding box center [955, 152] width 15 height 12
radio input "true"
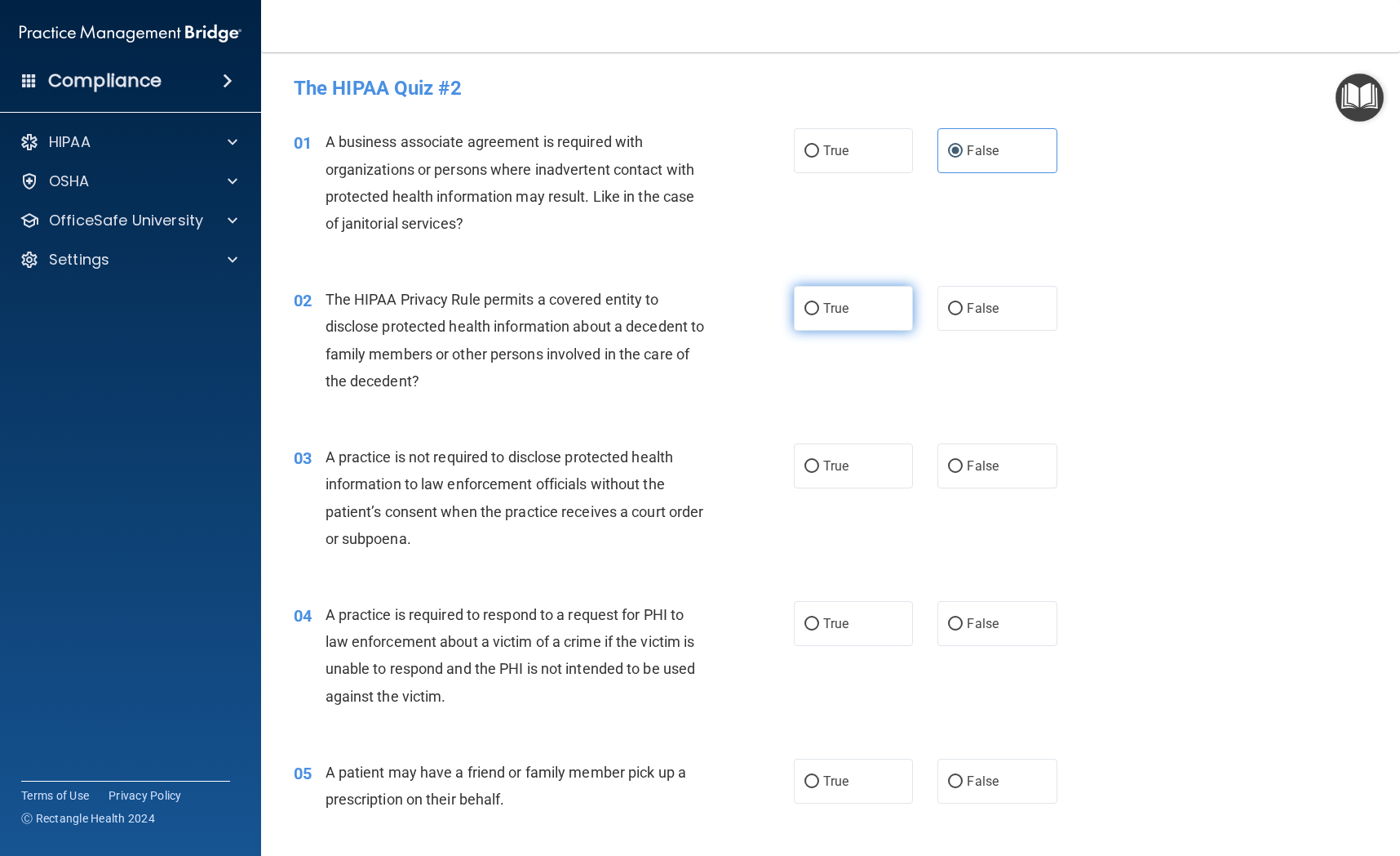
click at [855, 316] on label "True" at bounding box center [854, 307] width 119 height 45
click at [819, 315] on input "True" at bounding box center [812, 308] width 15 height 12
radio input "true"
click at [985, 468] on span "False" at bounding box center [983, 466] width 32 height 16
click at [963, 468] on input "False" at bounding box center [955, 466] width 15 height 12
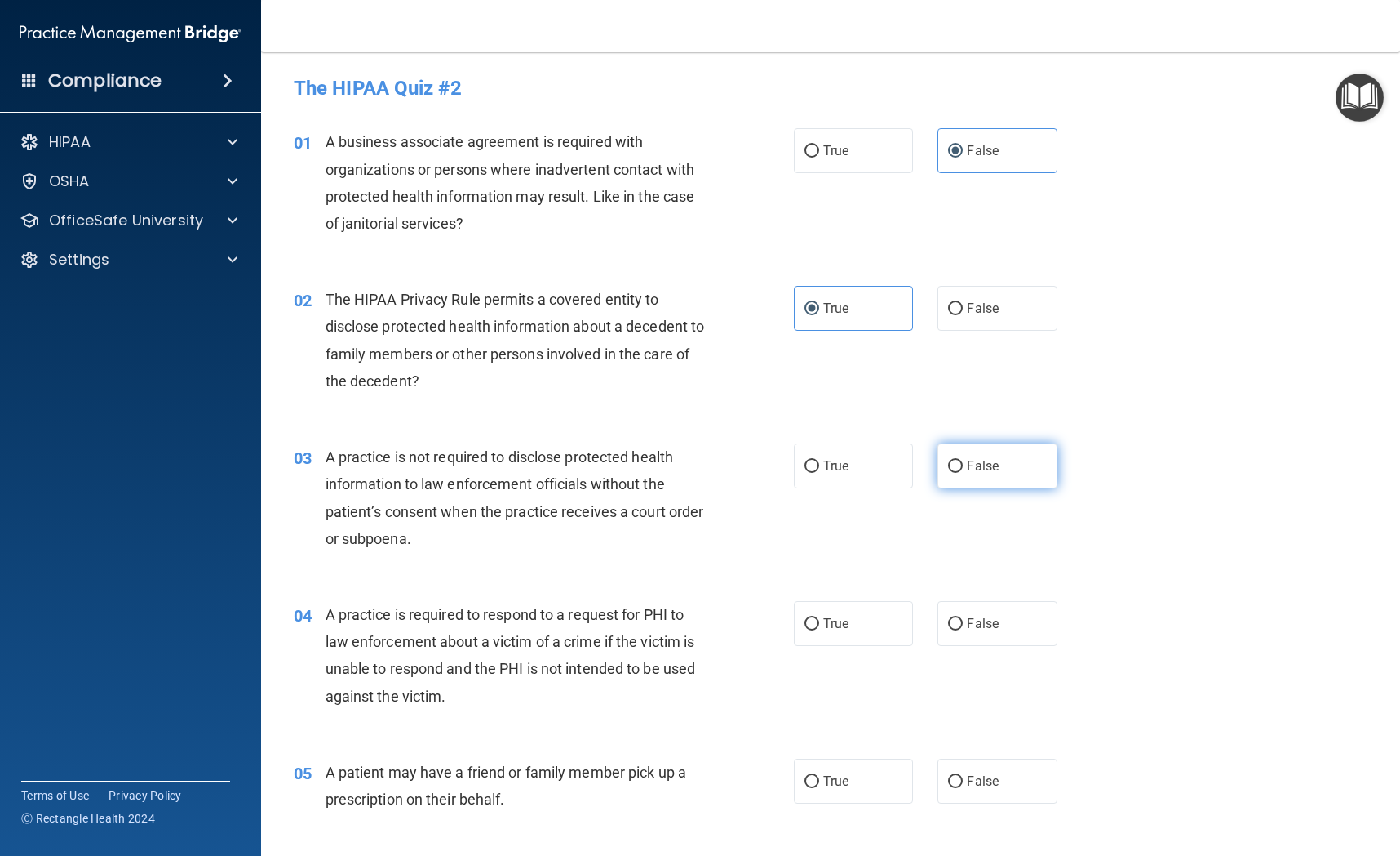
radio input "true"
click at [846, 626] on span "True" at bounding box center [837, 624] width 26 height 16
click at [819, 626] on input "True" at bounding box center [812, 624] width 15 height 12
radio input "true"
click at [849, 746] on div "05 A patient may have a friend or family member pick up a prescription on their…" at bounding box center [831, 790] width 1099 height 103
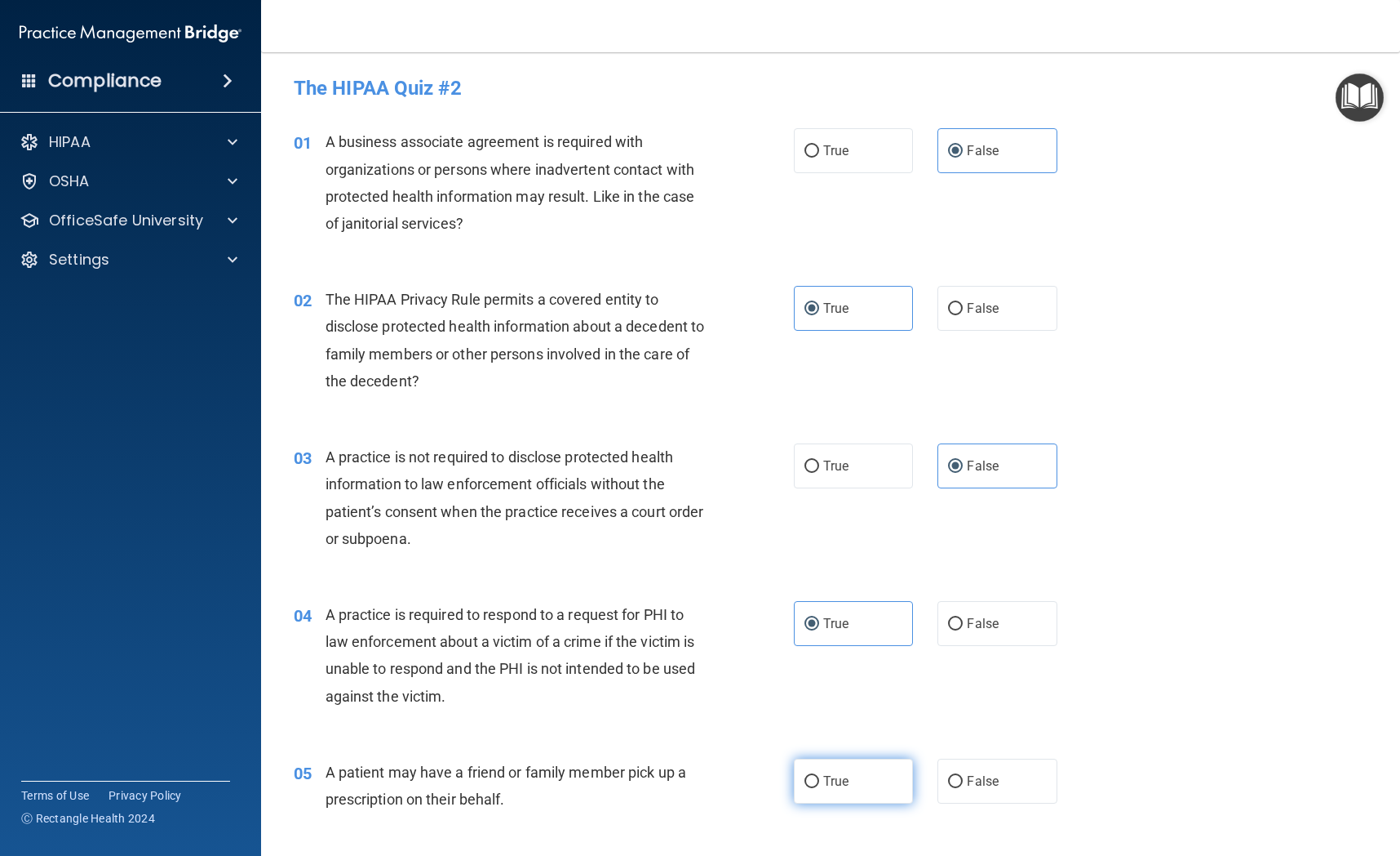
drag, startPoint x: 850, startPoint y: 775, endPoint x: 855, endPoint y: 760, distance: 15.8
click at [850, 775] on label "True" at bounding box center [854, 781] width 119 height 45
click at [819, 776] on input "True" at bounding box center [812, 782] width 15 height 12
radio input "true"
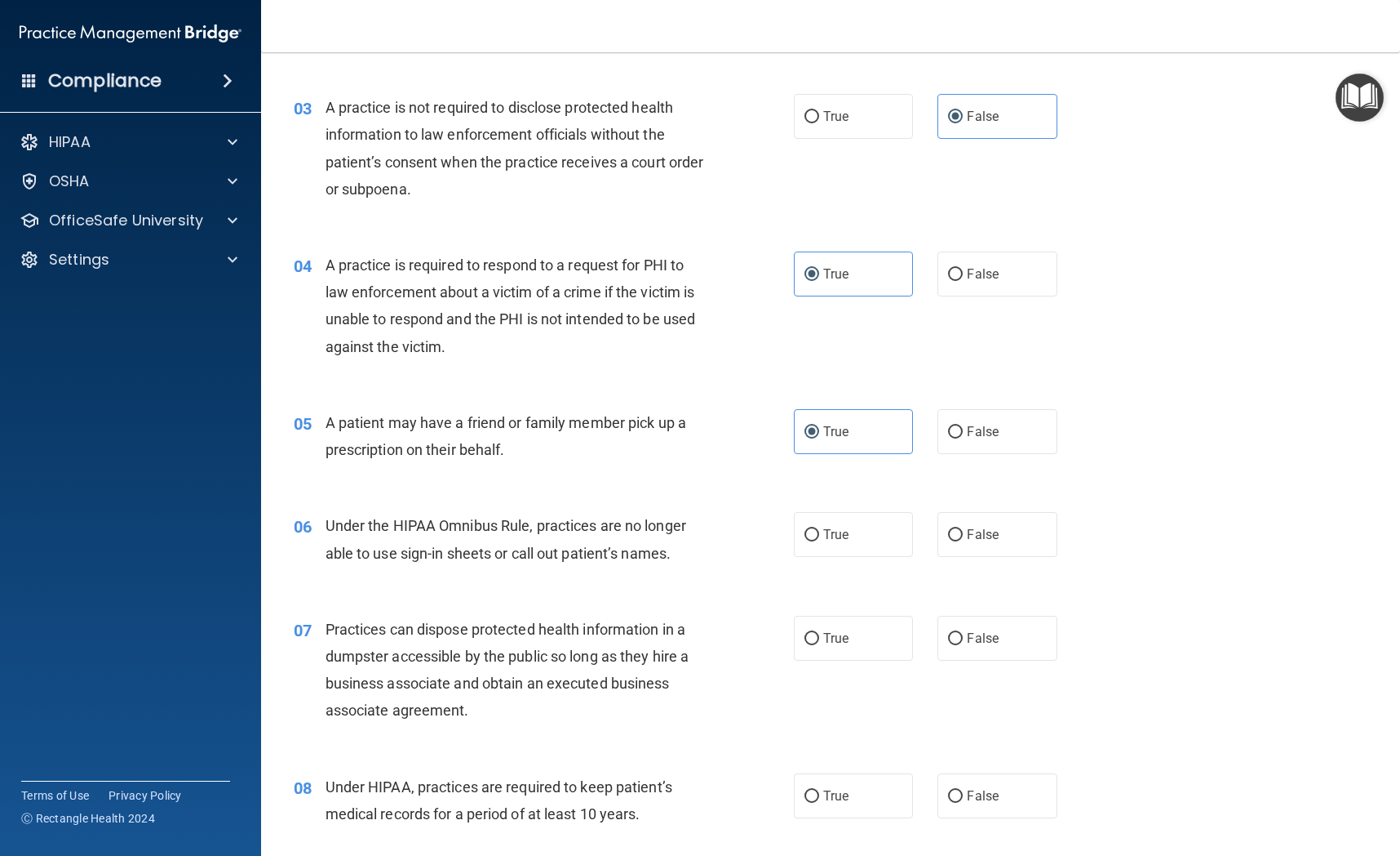
scroll to position [372, 0]
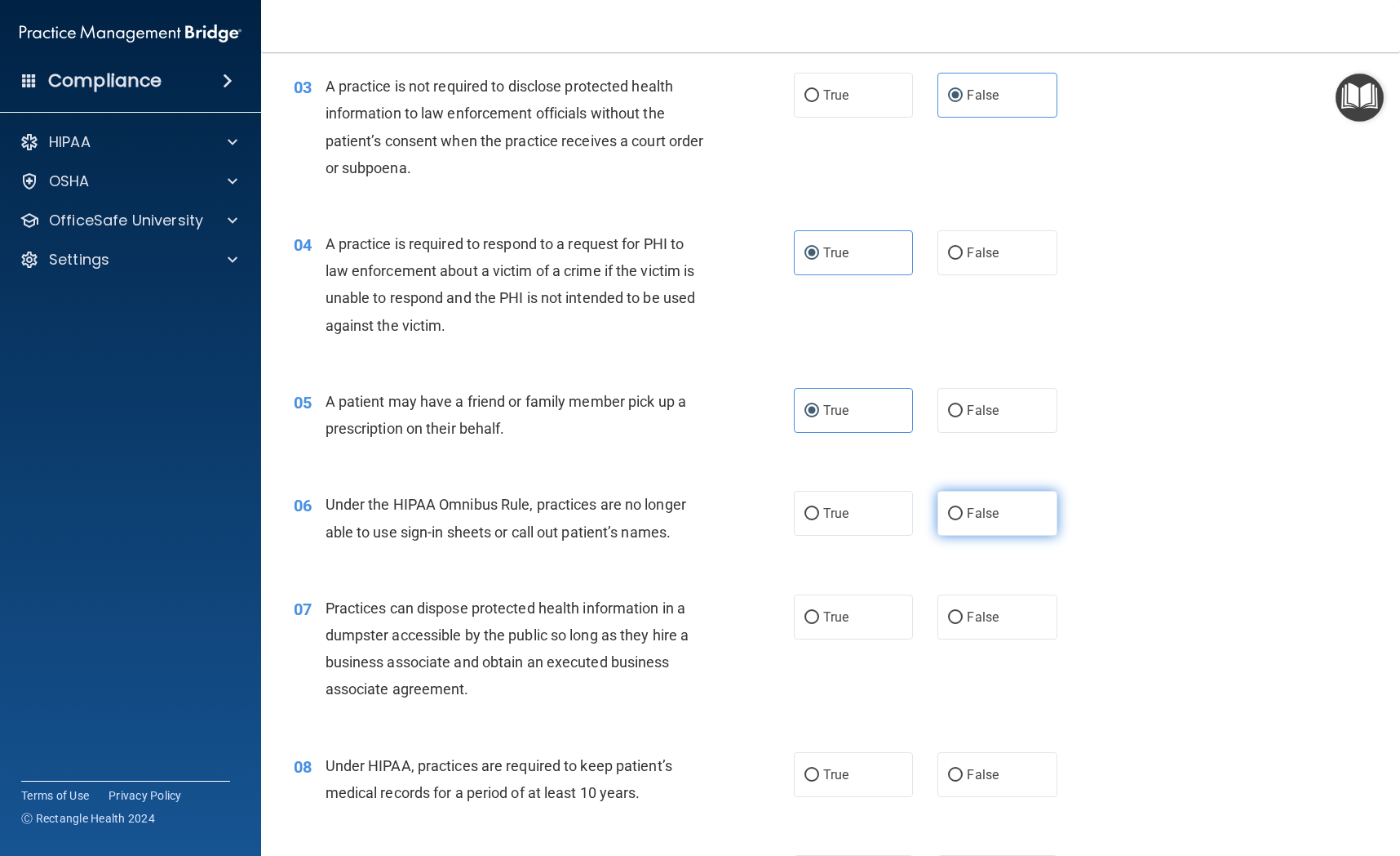
click at [993, 515] on span "False" at bounding box center [983, 514] width 32 height 16
click at [963, 515] on input "False" at bounding box center [955, 514] width 15 height 12
radio input "true"
click at [987, 614] on span "False" at bounding box center [983, 617] width 32 height 16
click at [963, 614] on input "False" at bounding box center [955, 618] width 15 height 12
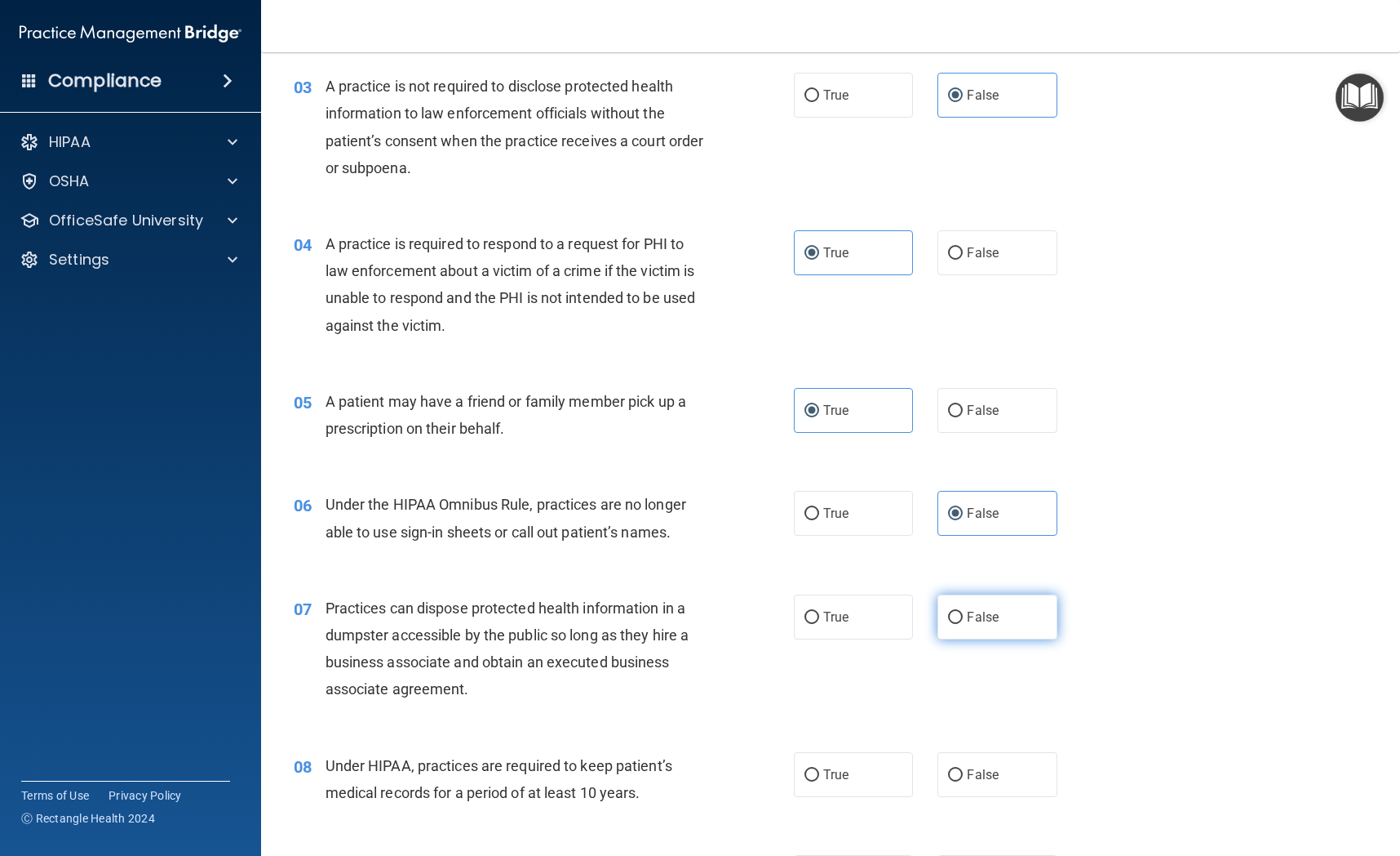
radio input "true"
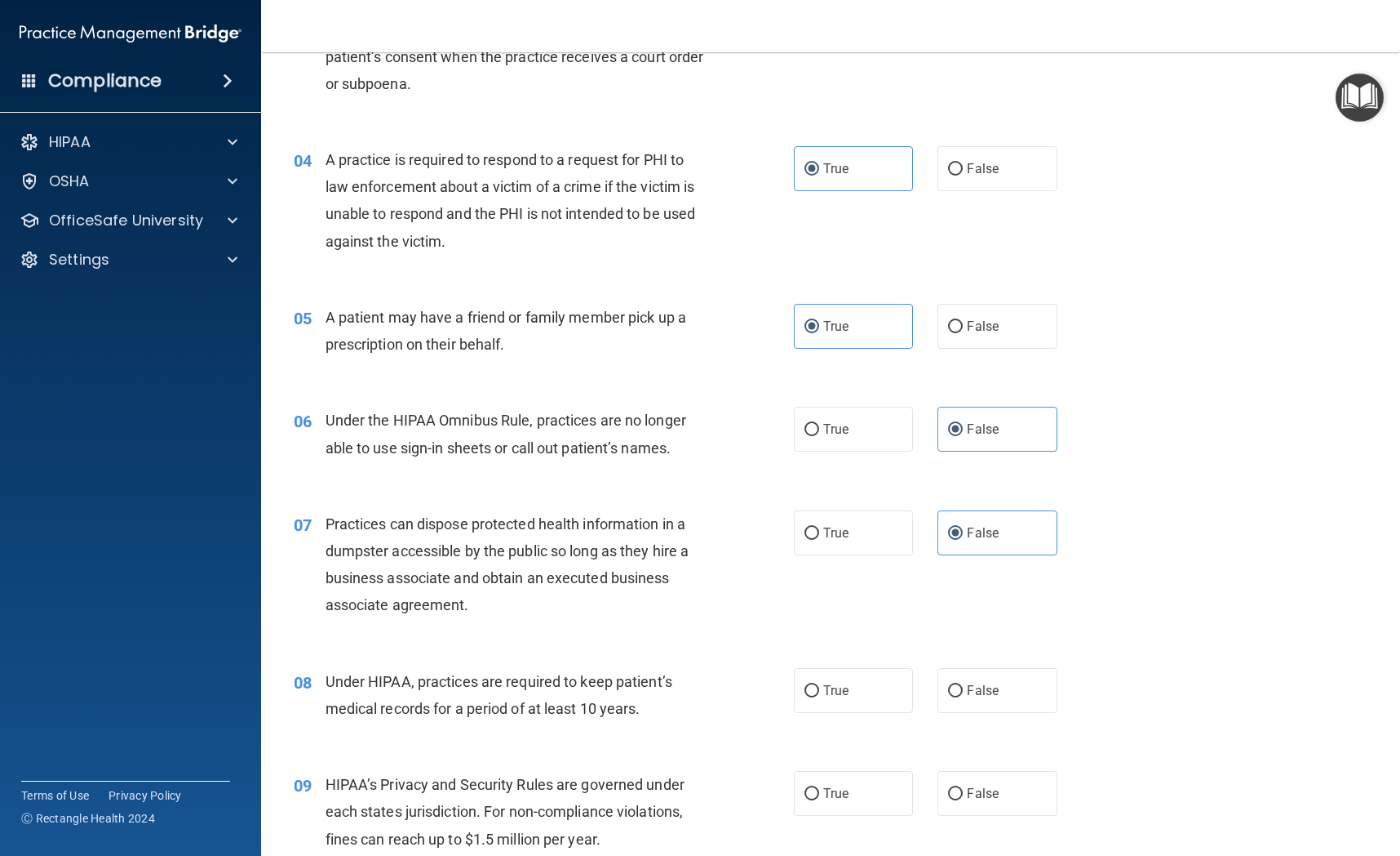
scroll to position [464, 0]
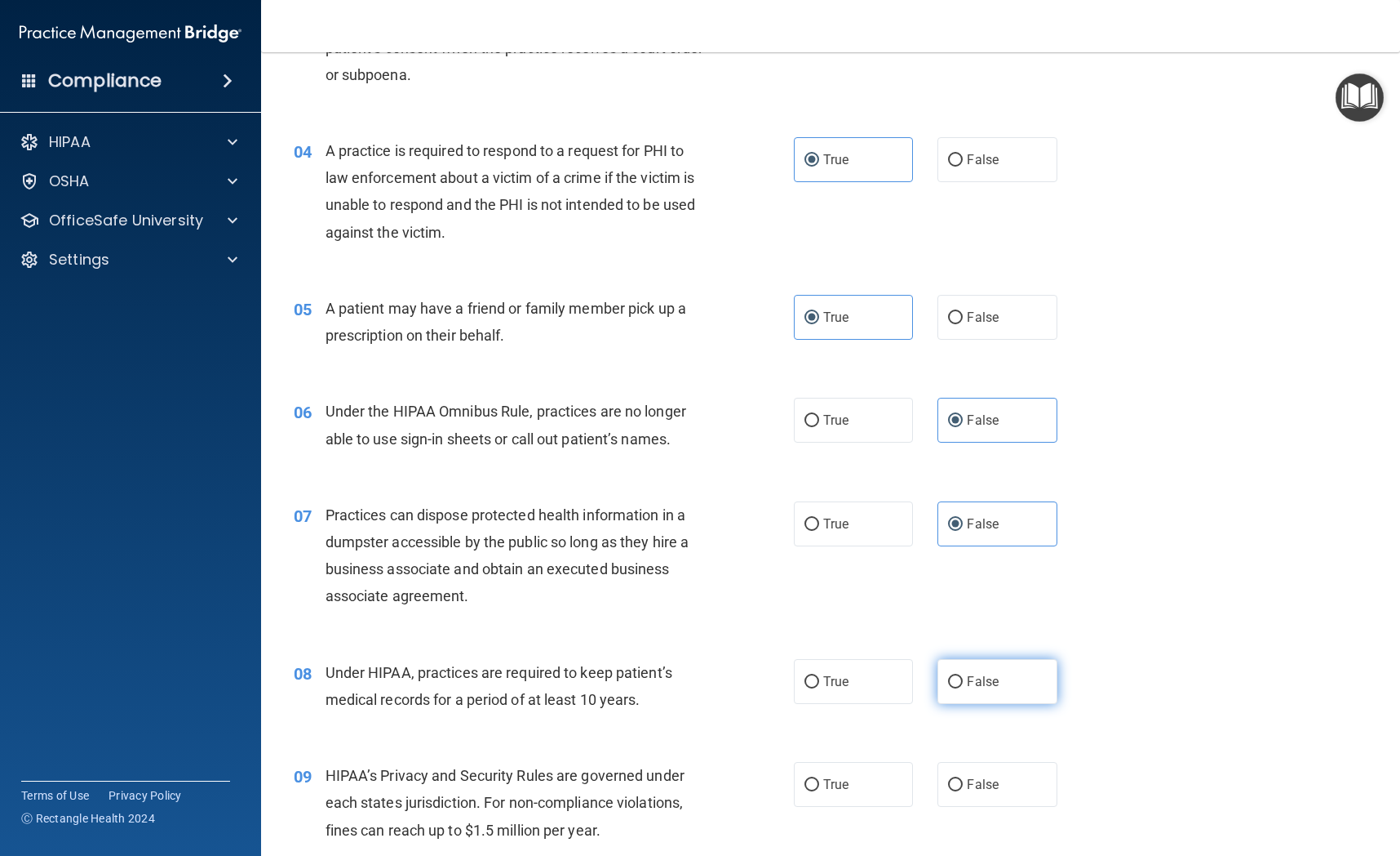
click at [989, 688] on span "False" at bounding box center [983, 681] width 32 height 16
click at [963, 688] on input "False" at bounding box center [955, 682] width 15 height 12
radio input "true"
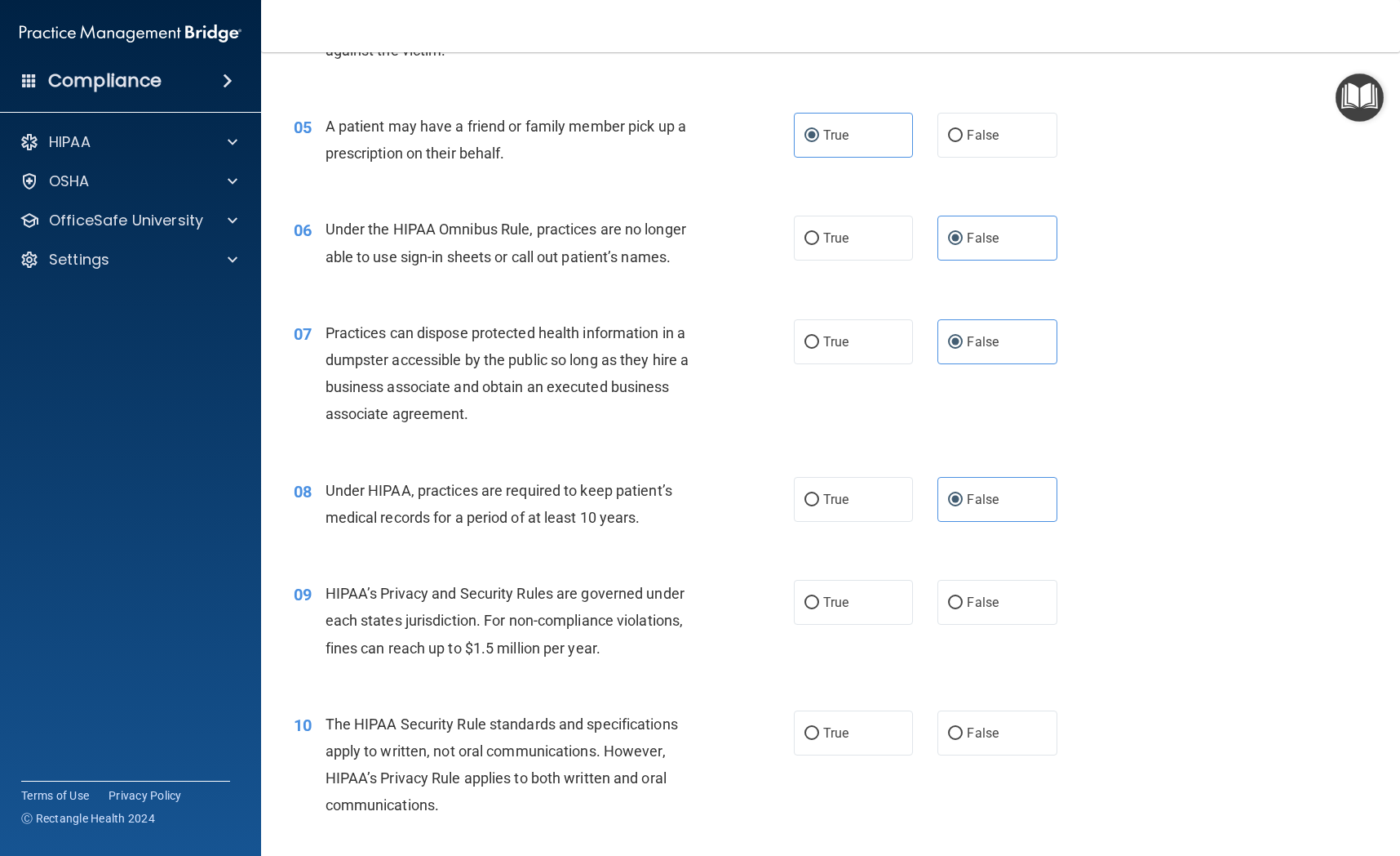
scroll to position [673, 0]
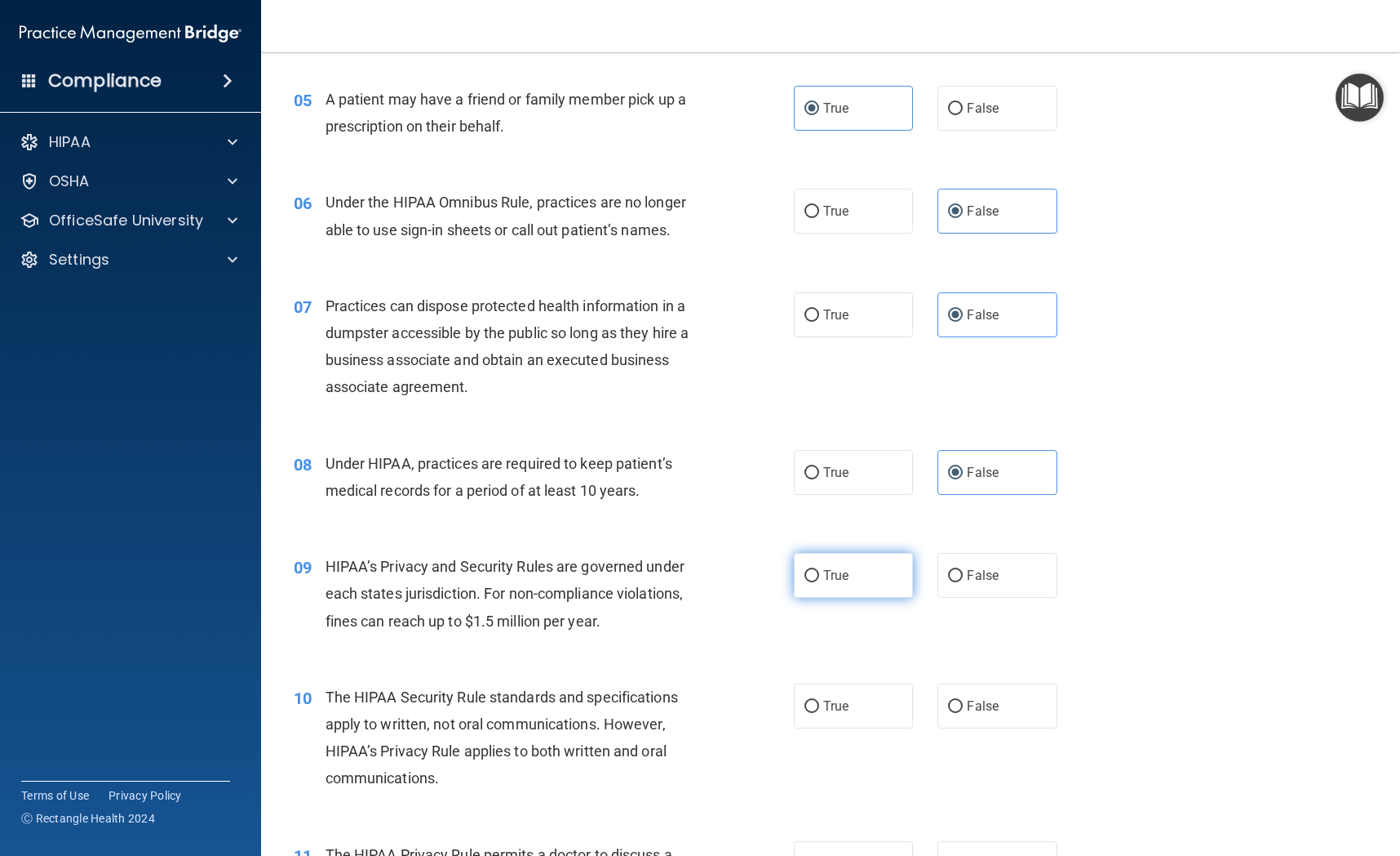
click at [855, 595] on label "True" at bounding box center [854, 574] width 119 height 45
click at [819, 582] on input "True" at bounding box center [812, 576] width 15 height 12
radio input "true"
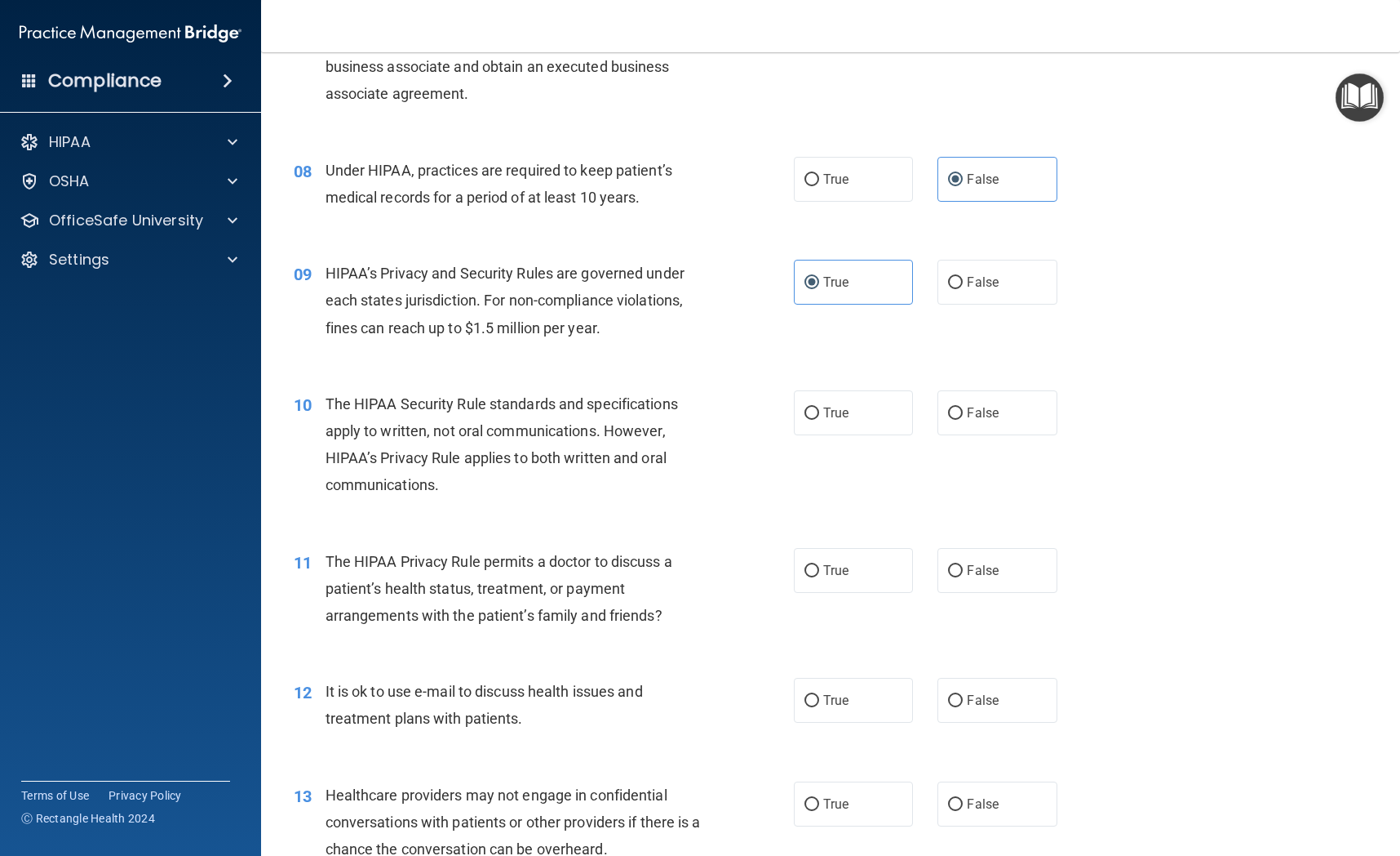
scroll to position [974, 0]
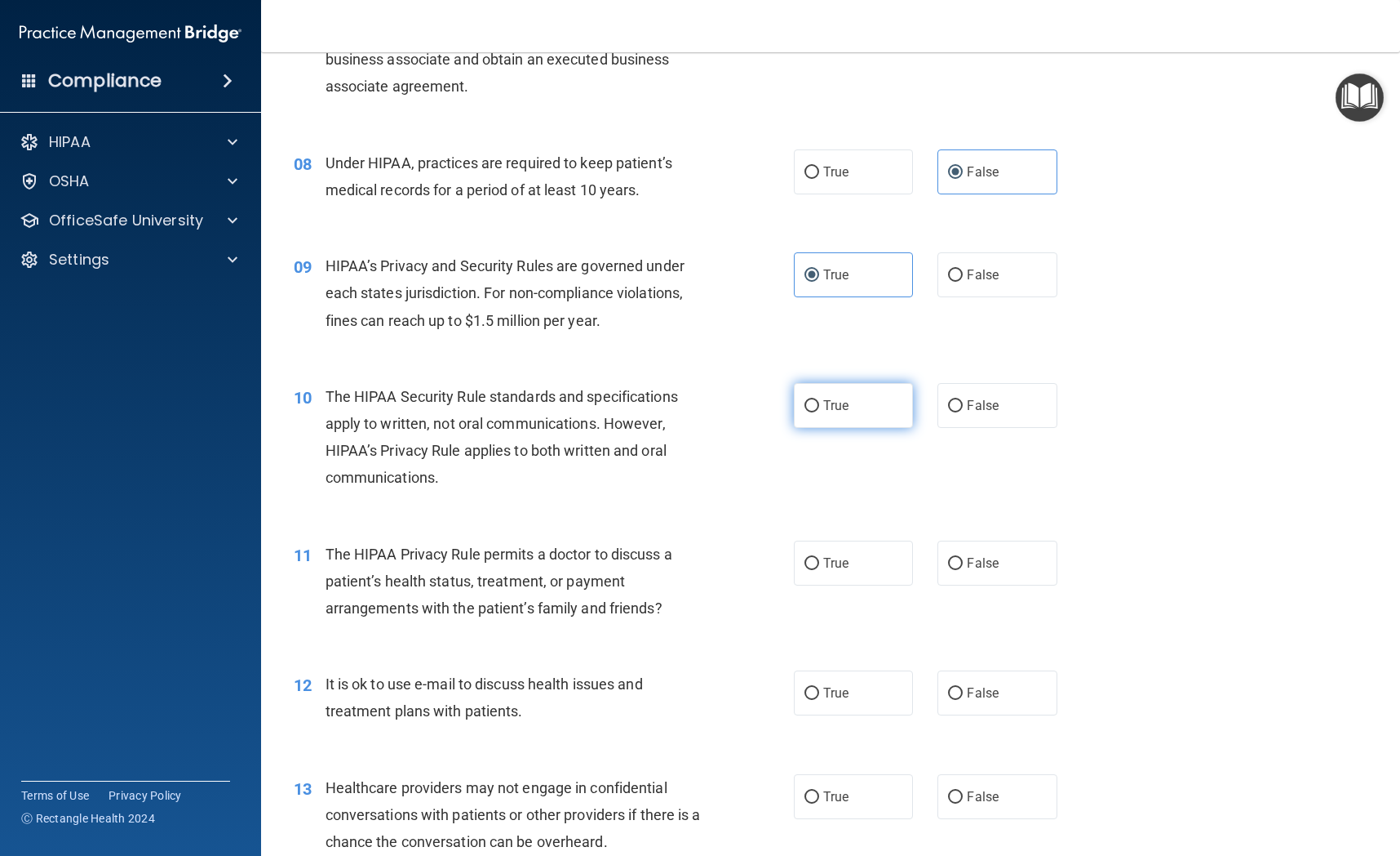
click at [858, 413] on label "True" at bounding box center [854, 405] width 119 height 45
click at [819, 413] on input "True" at bounding box center [812, 406] width 15 height 12
radio input "true"
click at [972, 566] on span "False" at bounding box center [983, 563] width 32 height 16
click at [963, 566] on input "False" at bounding box center [955, 563] width 15 height 12
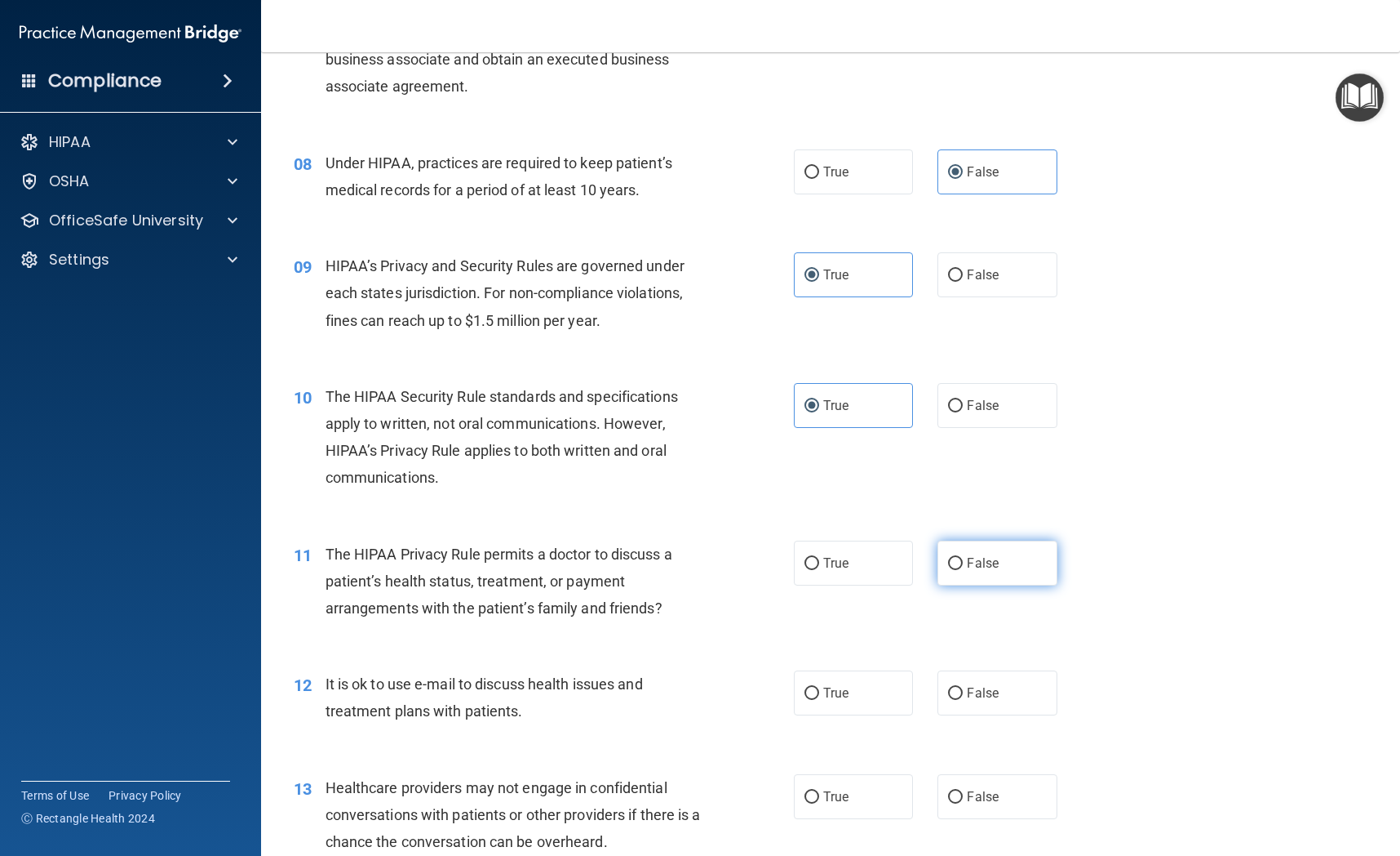
radio input "true"
click at [857, 685] on label "True" at bounding box center [854, 692] width 119 height 45
click at [819, 687] on input "True" at bounding box center [812, 693] width 15 height 12
radio input "true"
click at [839, 805] on label "True" at bounding box center [854, 795] width 119 height 45
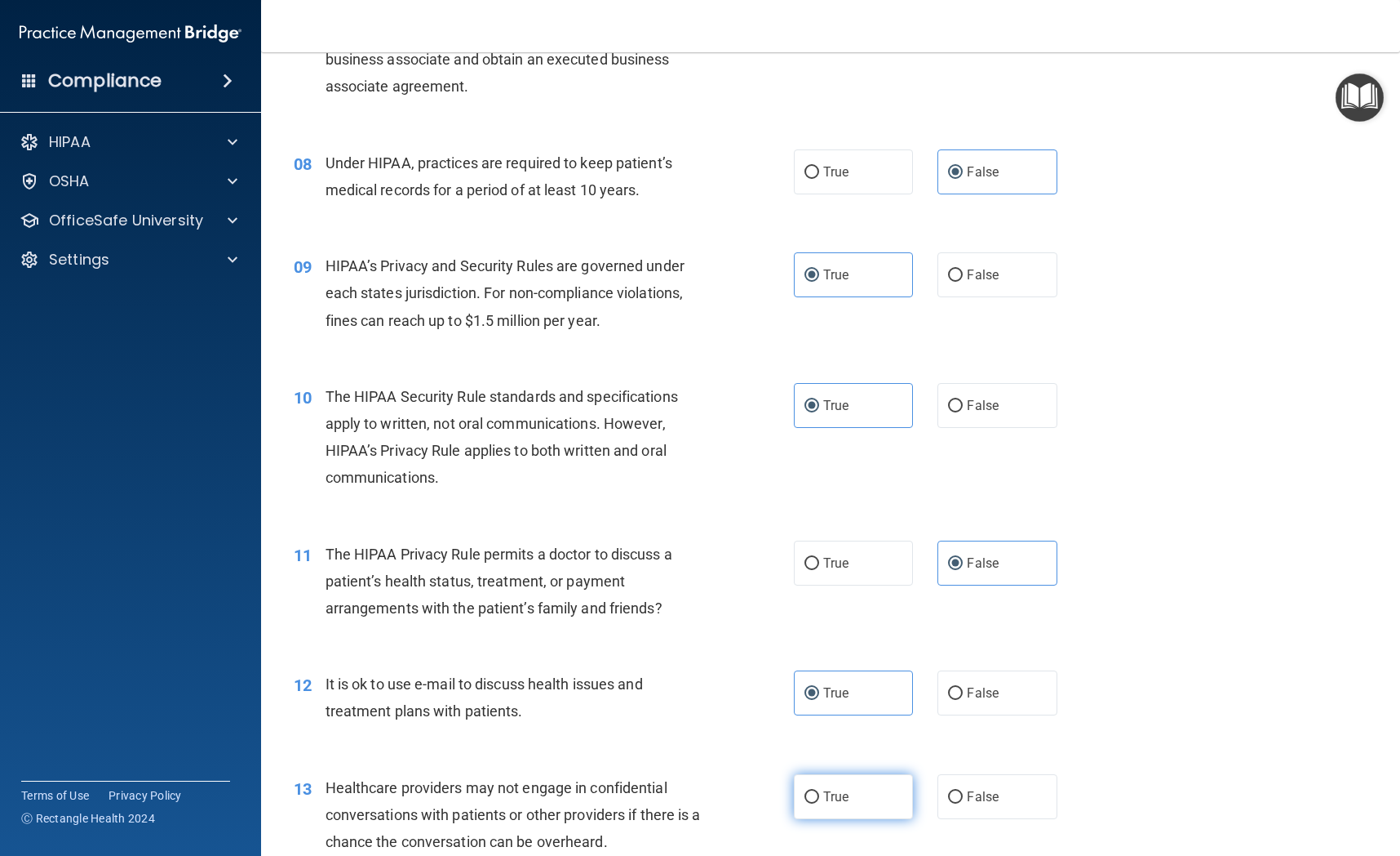
click at [819, 803] on input "True" at bounding box center [812, 797] width 15 height 12
radio input "true"
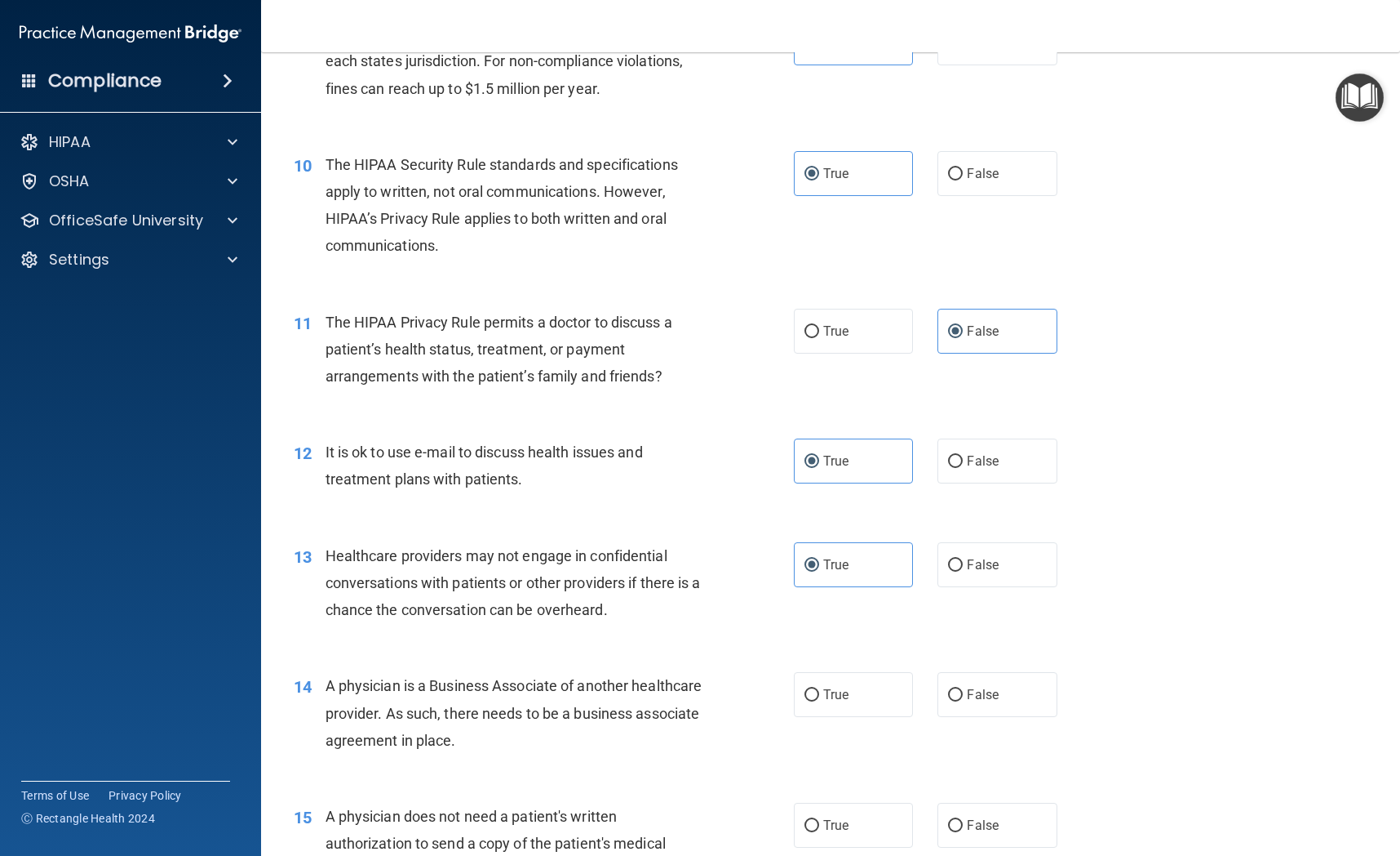
scroll to position [1207, 0]
click at [965, 682] on label "False" at bounding box center [997, 692] width 119 height 45
click at [963, 687] on input "False" at bounding box center [955, 693] width 15 height 12
radio input "true"
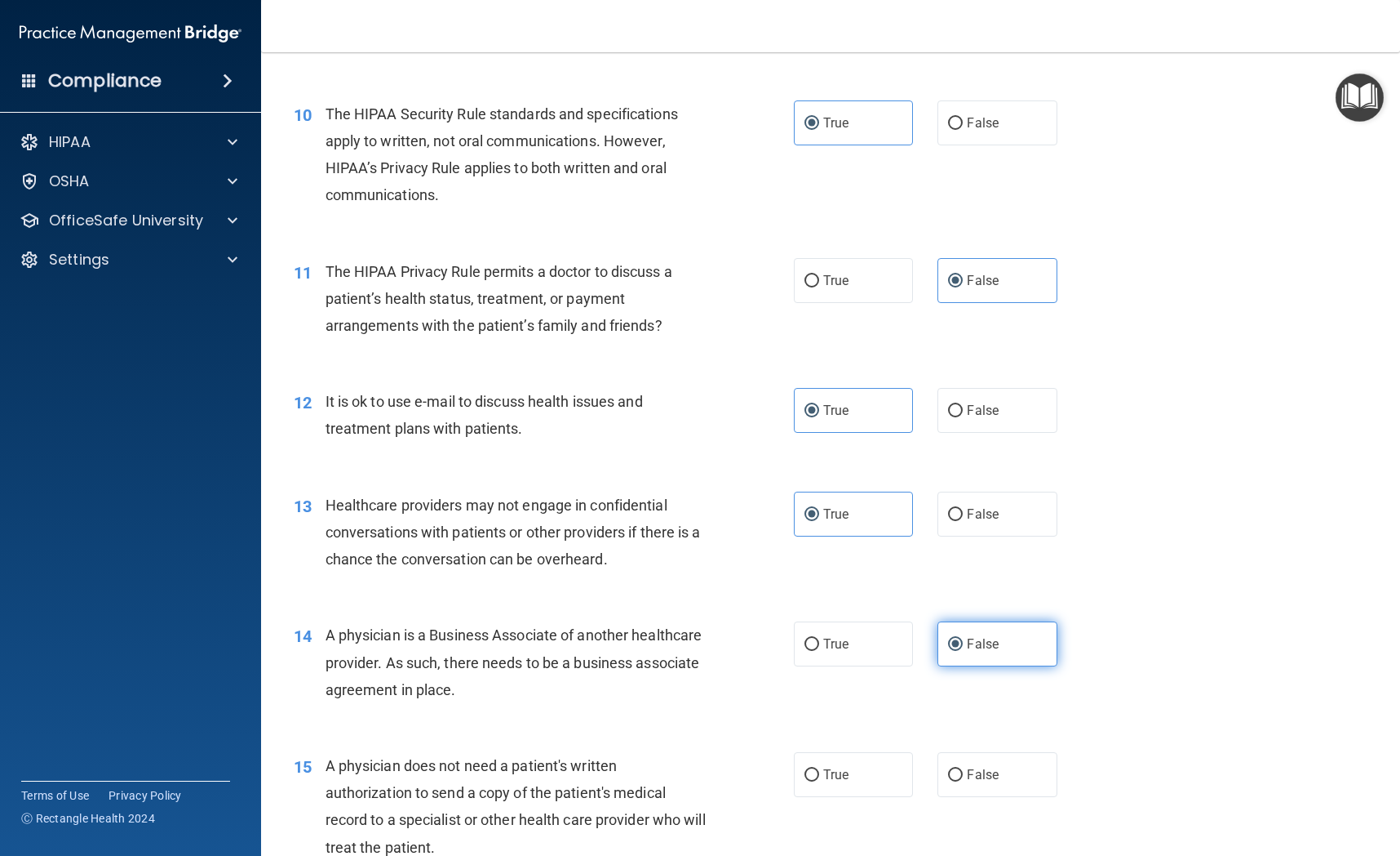
scroll to position [1298, 0]
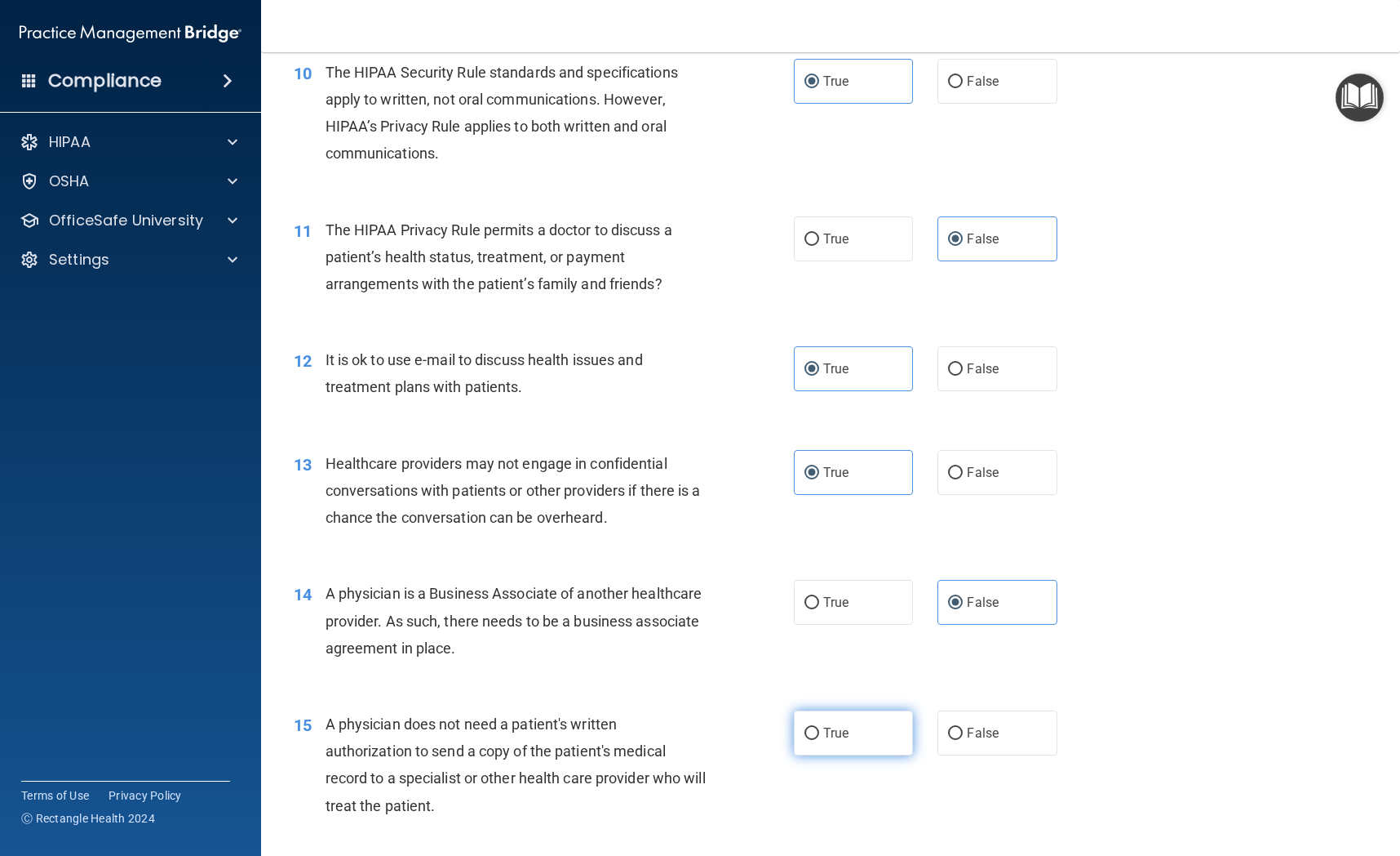
drag, startPoint x: 855, startPoint y: 707, endPoint x: 852, endPoint y: 725, distance: 18.2
click at [855, 707] on div "15 A physician does not need a patient's written authorization to send a copy o…" at bounding box center [831, 769] width 1099 height 158
click at [852, 730] on label "True" at bounding box center [854, 732] width 119 height 45
click at [819, 730] on input "True" at bounding box center [812, 733] width 15 height 12
radio input "true"
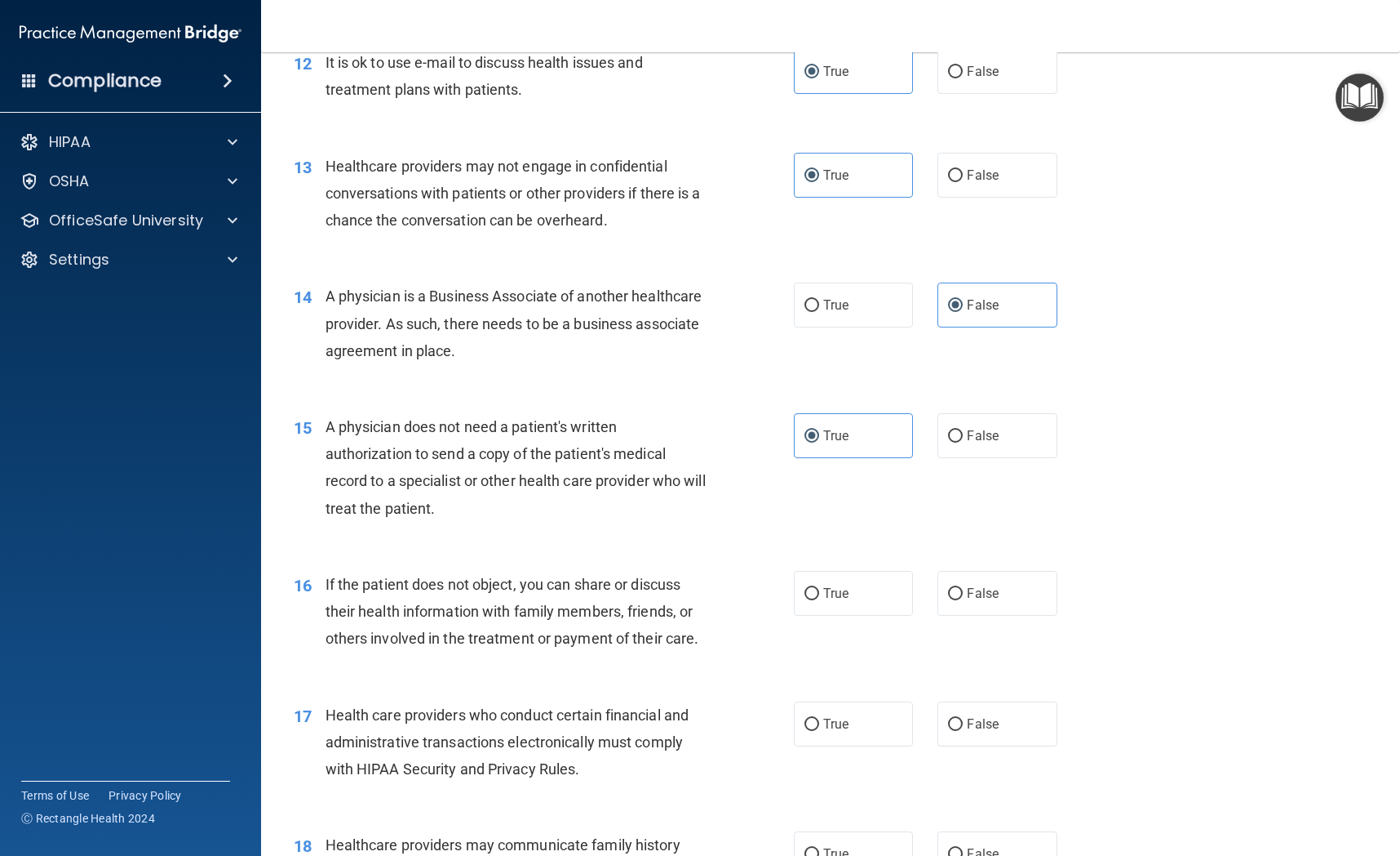
scroll to position [1622, 0]
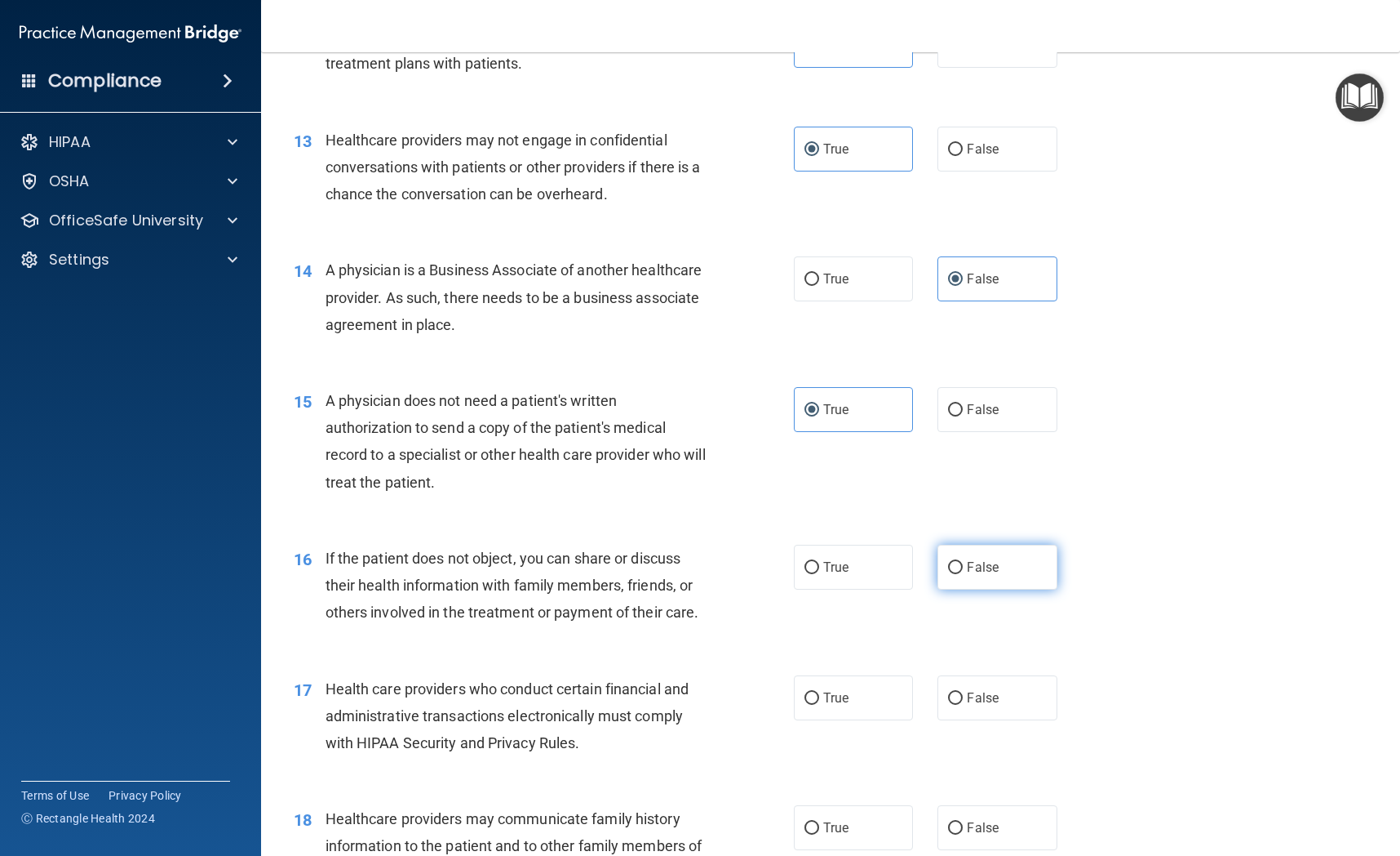
click at [988, 575] on label "False" at bounding box center [997, 566] width 119 height 45
click at [963, 574] on input "False" at bounding box center [955, 567] width 15 height 12
radio input "true"
drag, startPoint x: 840, startPoint y: 701, endPoint x: 863, endPoint y: 709, distance: 24.4
click at [842, 701] on span "True" at bounding box center [837, 698] width 26 height 16
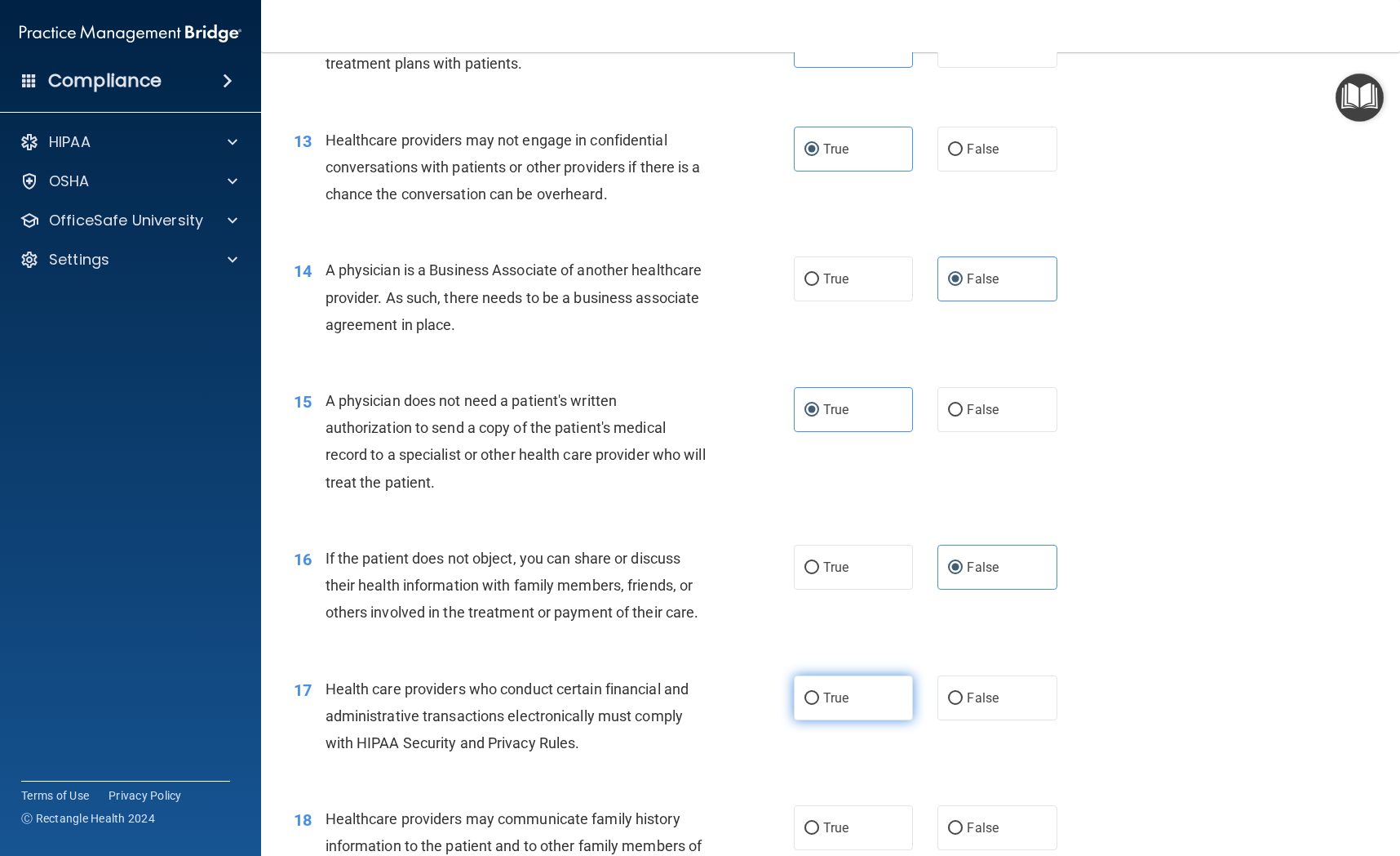
click at [819, 701] on input "True" at bounding box center [812, 698] width 15 height 12
radio input "true"
drag, startPoint x: 1013, startPoint y: 815, endPoint x: 992, endPoint y: 782, distance: 39.1
click at [1013, 814] on label "False" at bounding box center [997, 827] width 119 height 45
click at [963, 822] on input "False" at bounding box center [955, 828] width 15 height 12
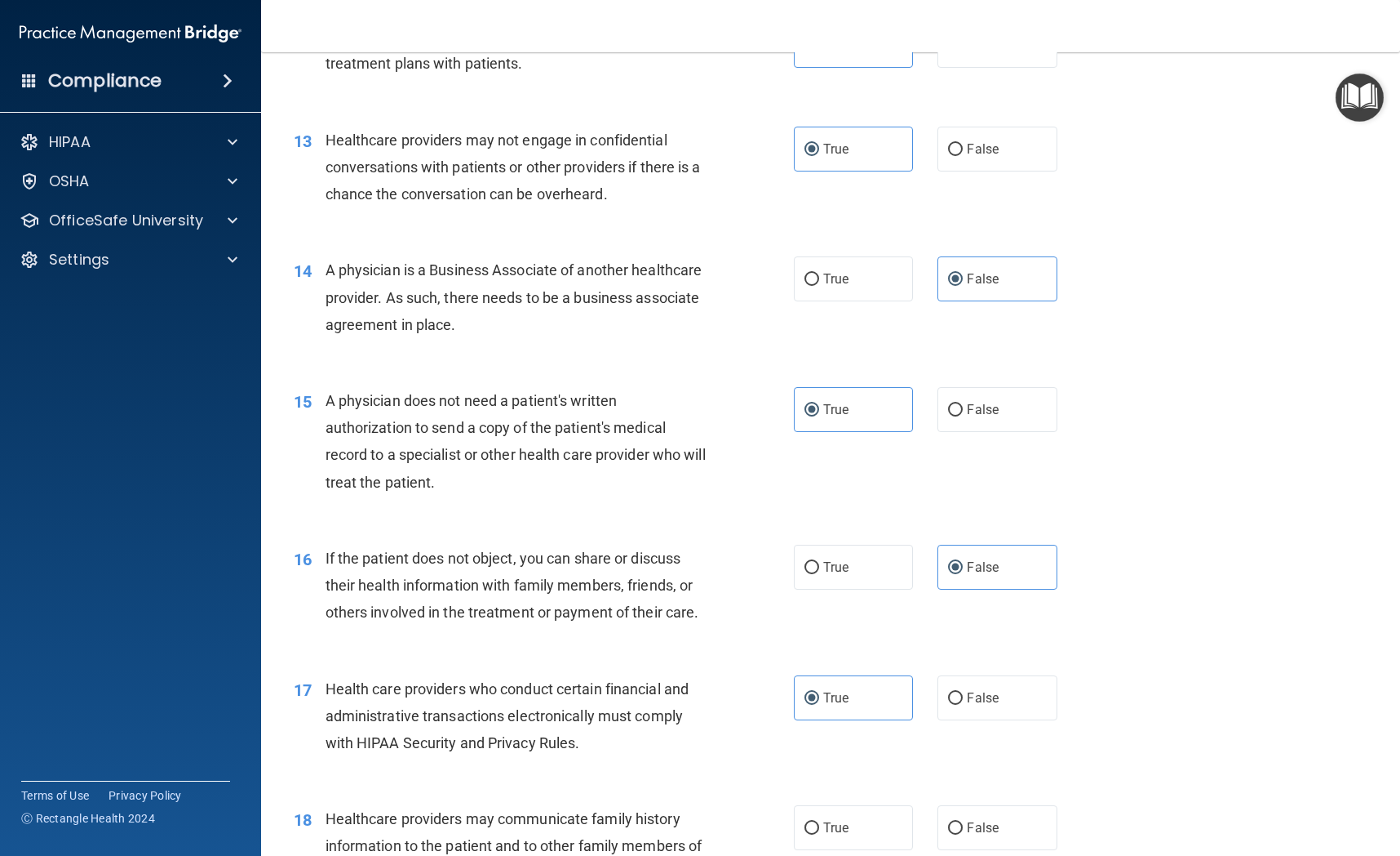
radio input "true"
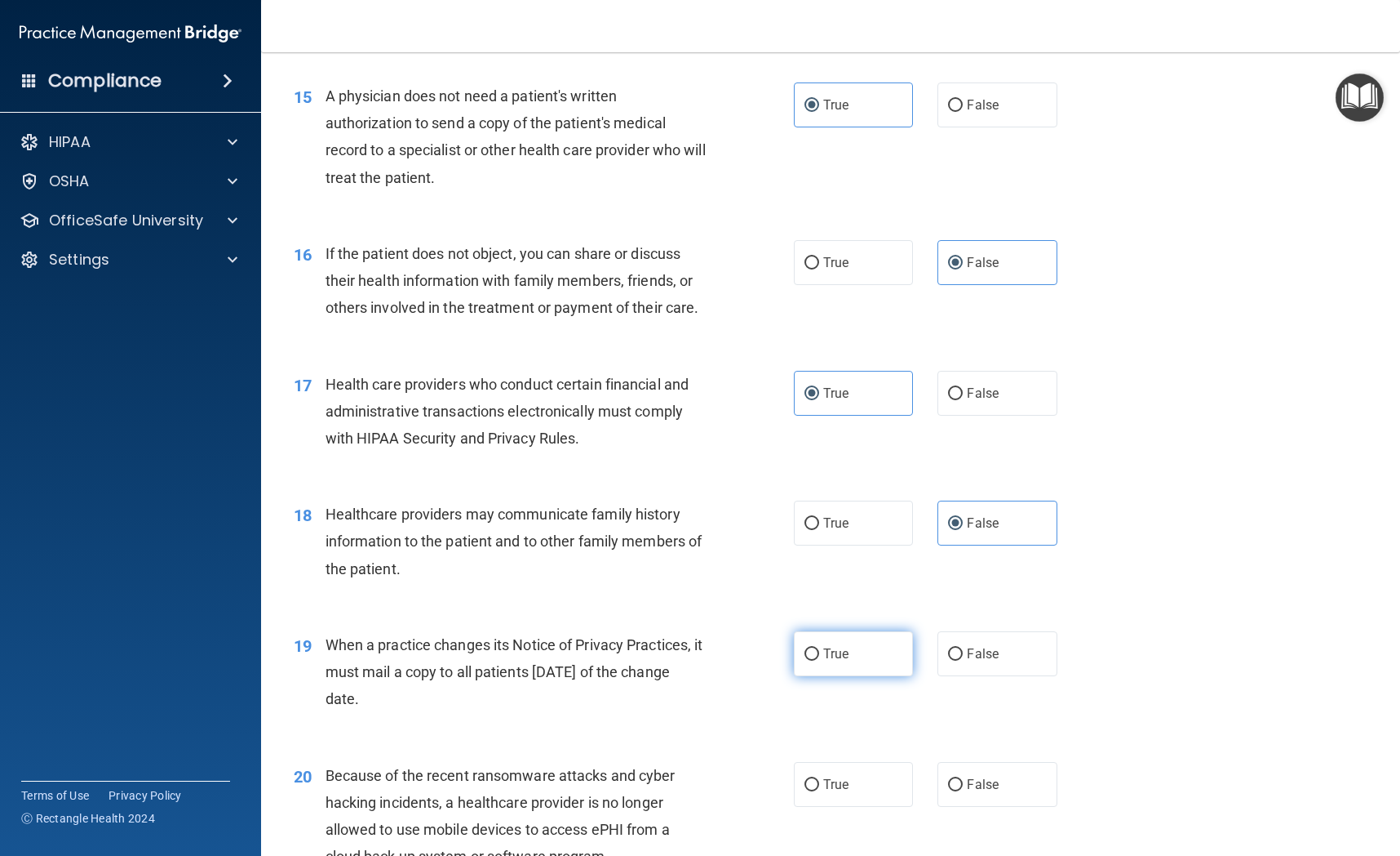
click at [859, 658] on label "True" at bounding box center [854, 653] width 119 height 45
click at [819, 658] on input "True" at bounding box center [812, 655] width 15 height 12
radio input "true"
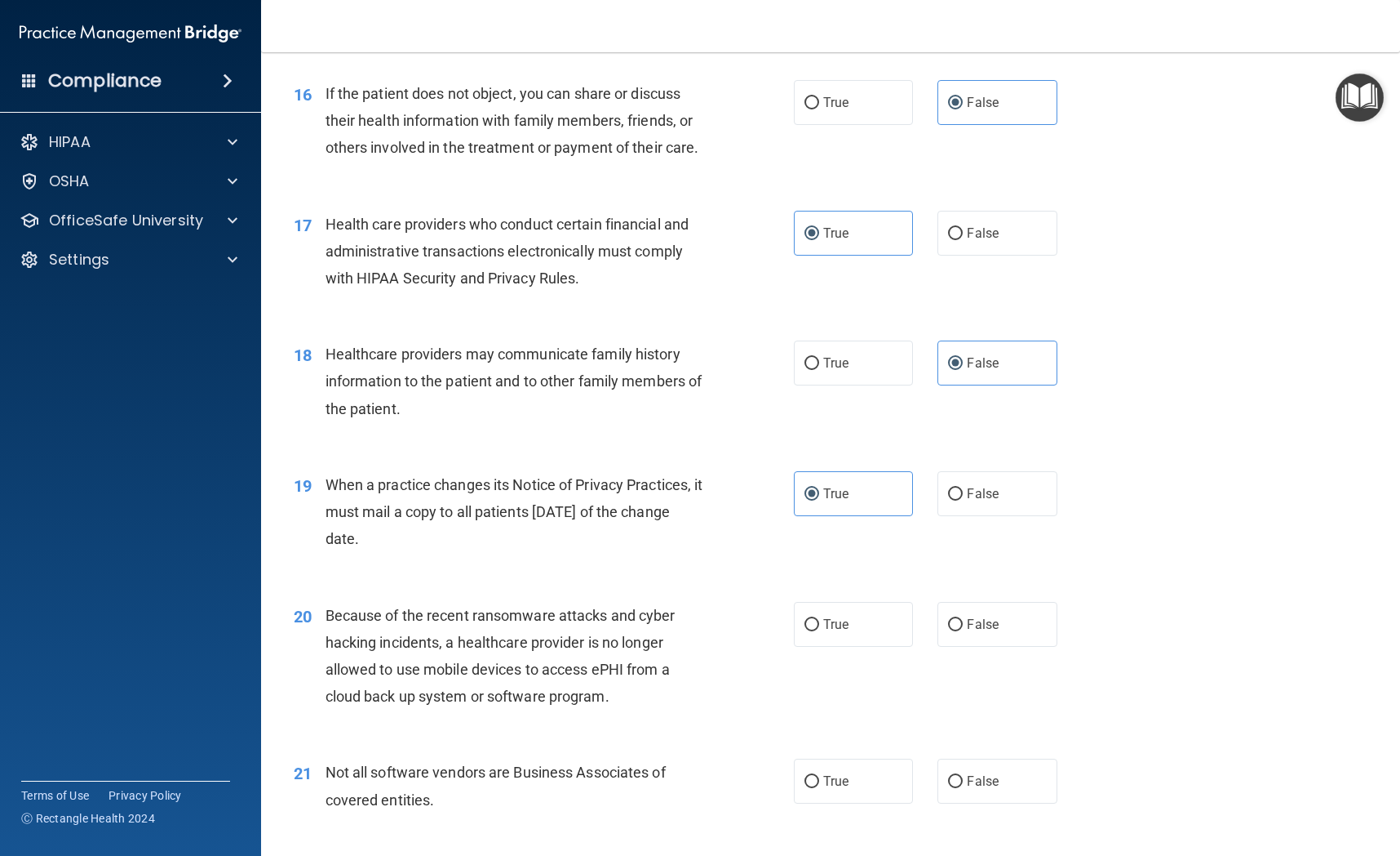
scroll to position [2099, 0]
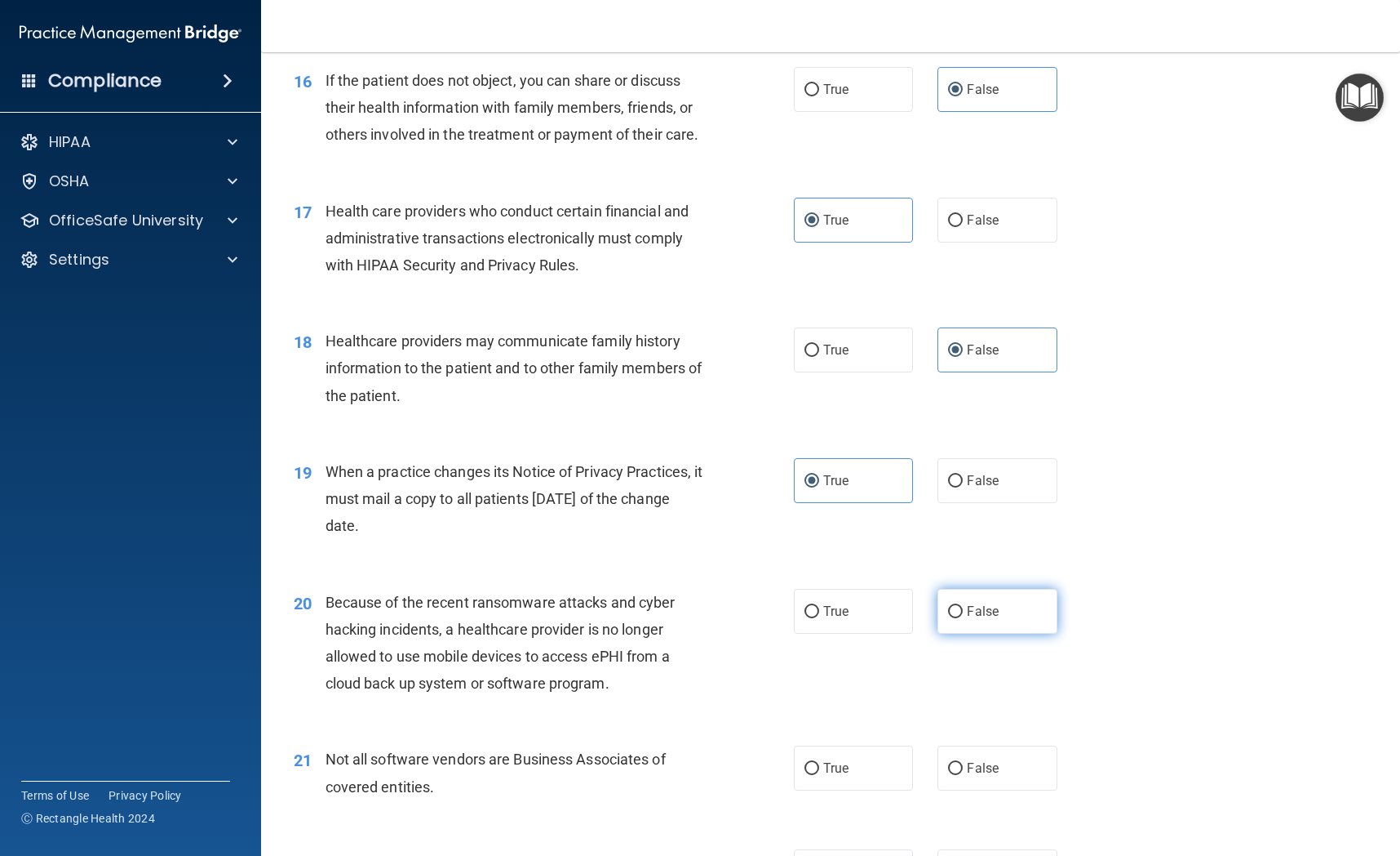
click at [992, 627] on label "False" at bounding box center [997, 610] width 119 height 45
click at [963, 618] on input "False" at bounding box center [955, 612] width 15 height 12
radio input "true"
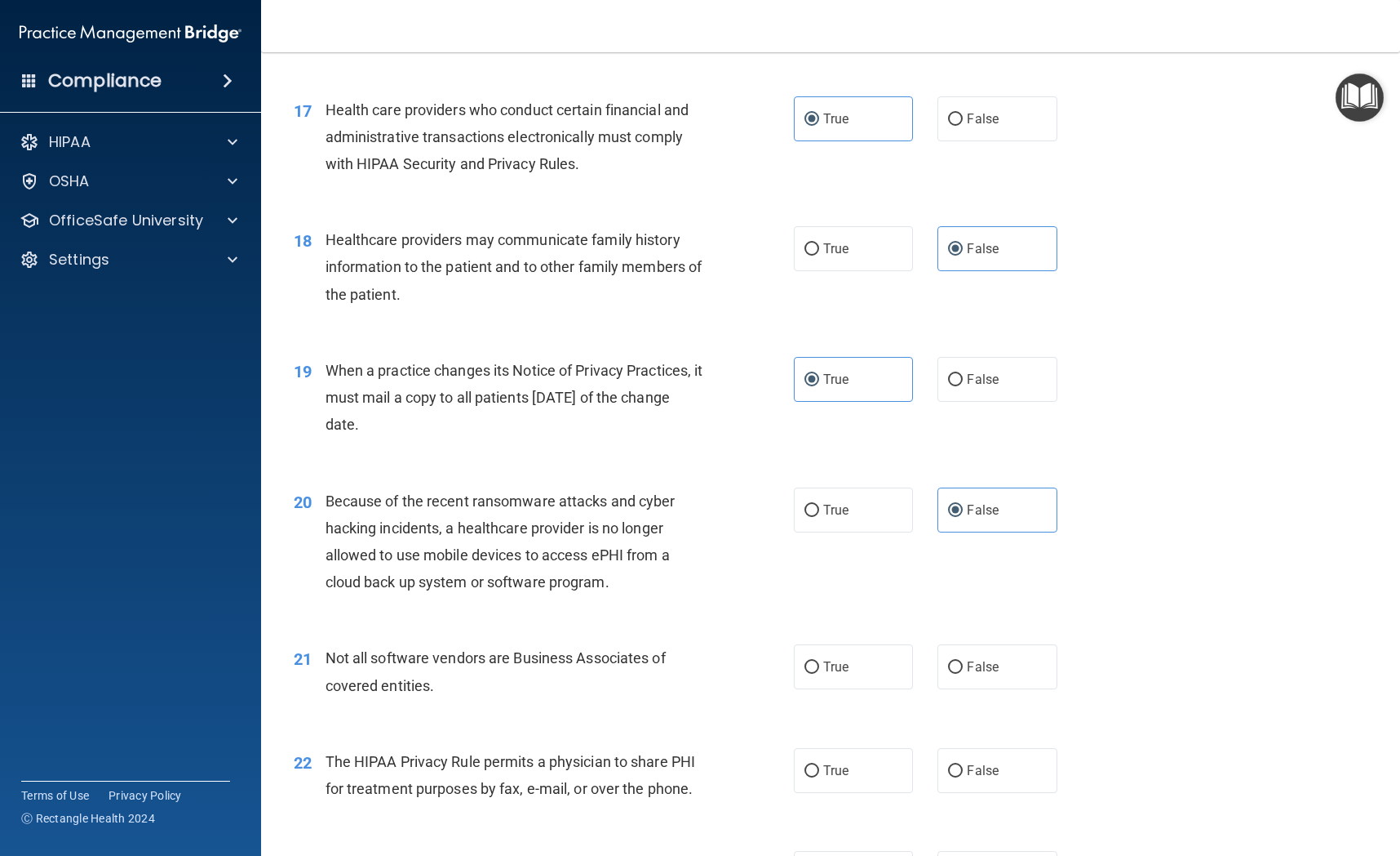
scroll to position [2195, 0]
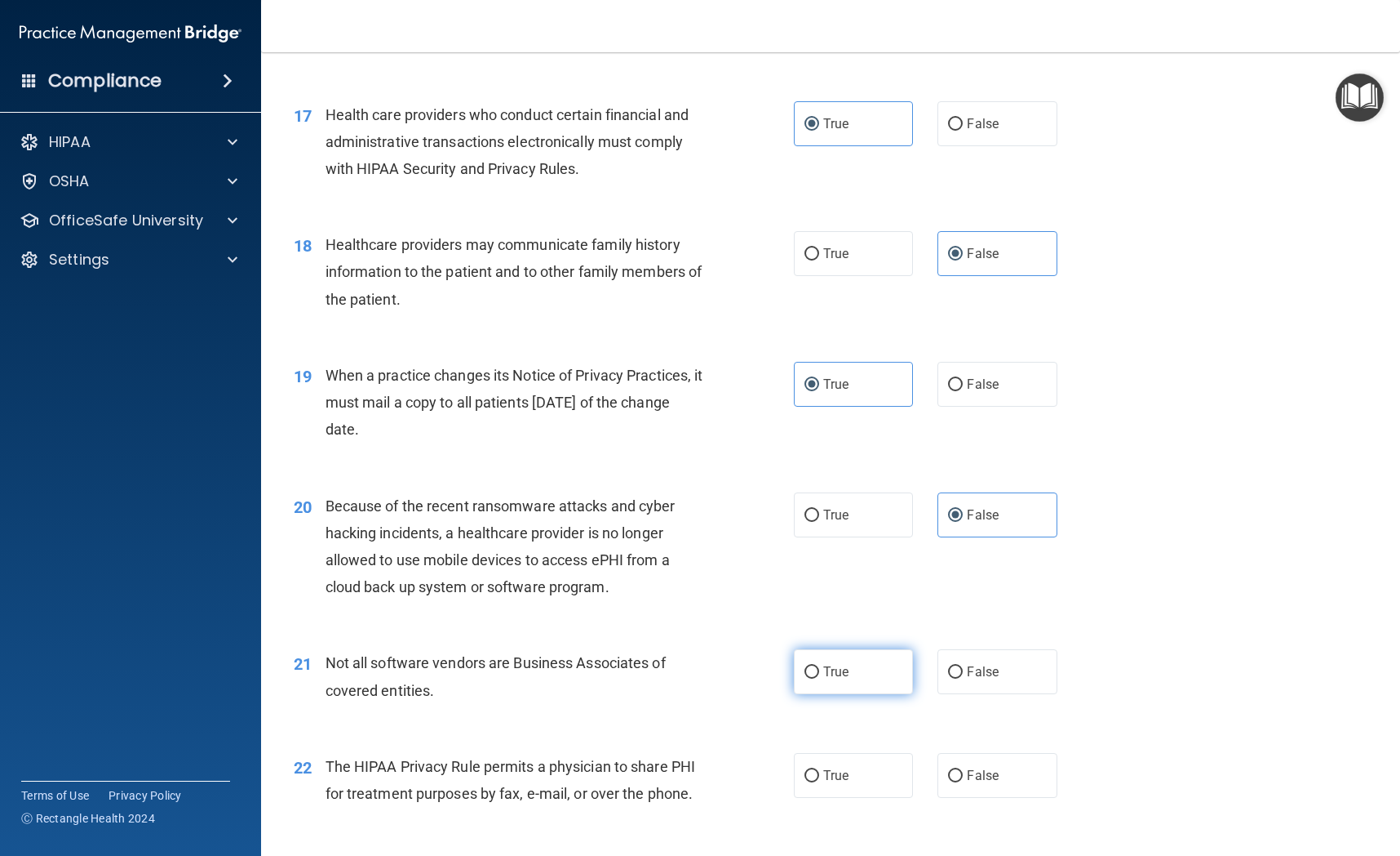
click at [862, 662] on label "True" at bounding box center [854, 671] width 119 height 45
click at [819, 667] on input "True" at bounding box center [812, 673] width 15 height 12
radio input "true"
click at [852, 766] on label "True" at bounding box center [854, 775] width 119 height 45
click at [819, 770] on input "True" at bounding box center [812, 776] width 15 height 12
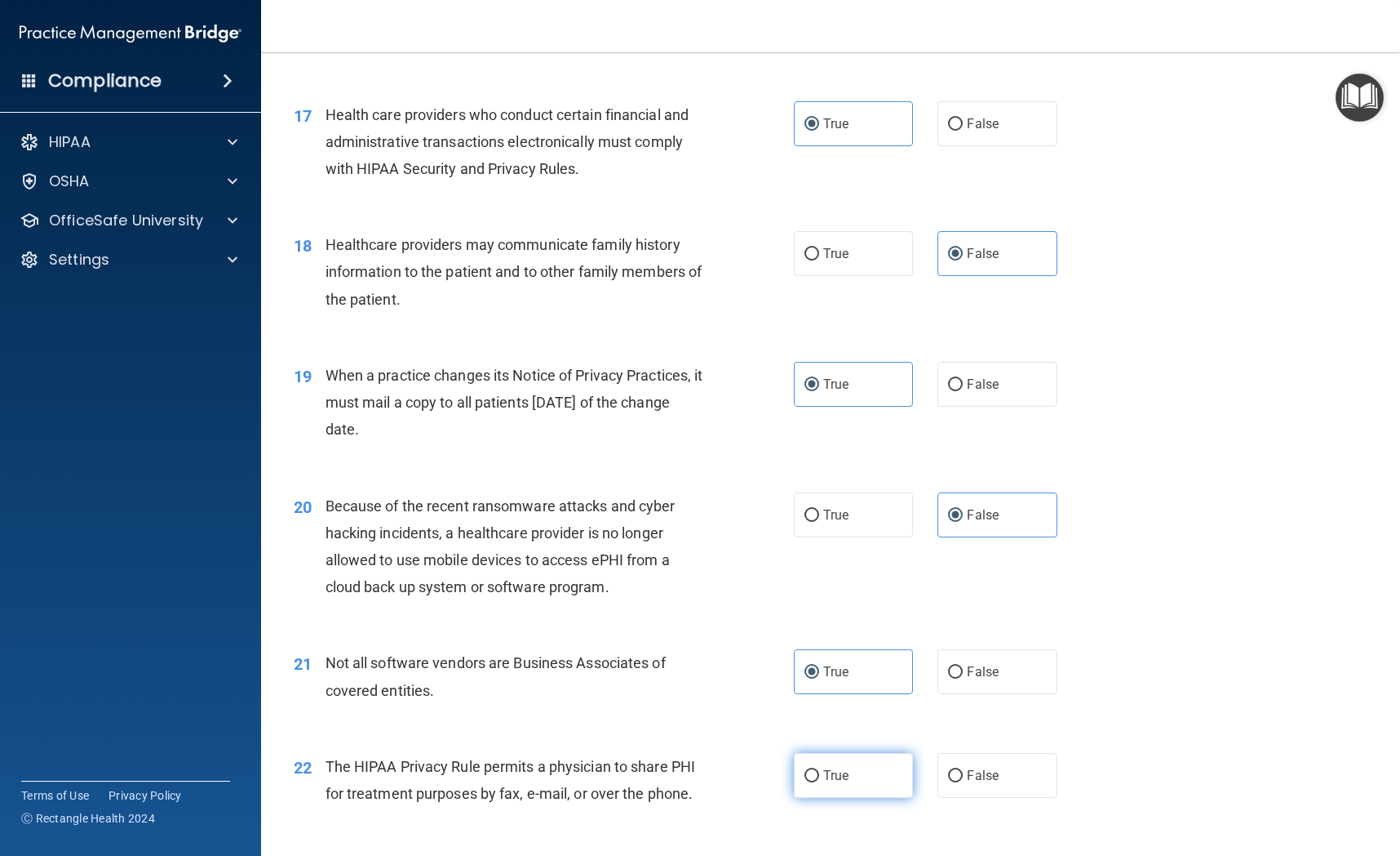
radio input "true"
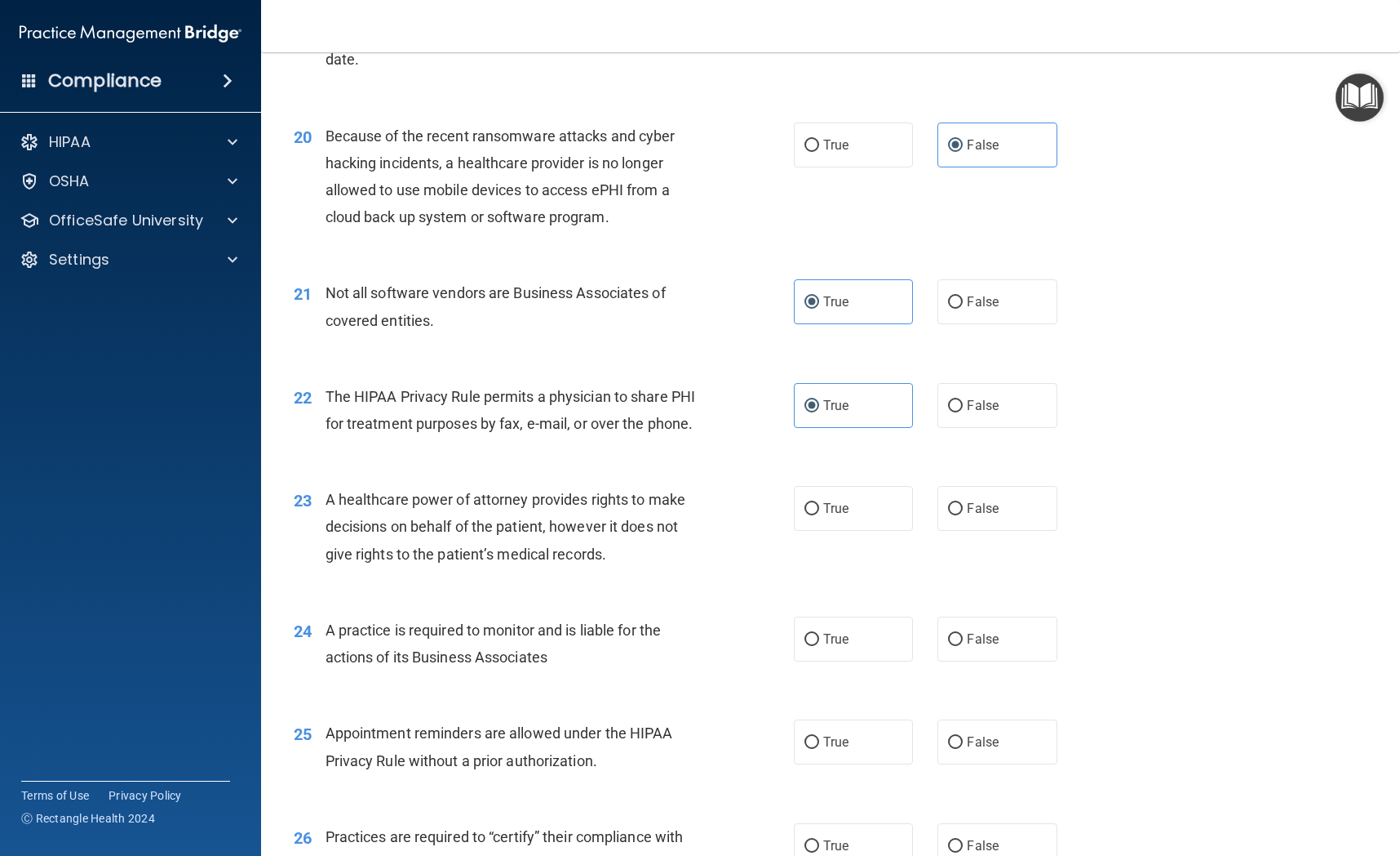
click at [958, 535] on div "23 A healthcare power of attorney provides rights to make decisions on behalf o…" at bounding box center [831, 531] width 1099 height 131
click at [972, 524] on label "False" at bounding box center [997, 509] width 119 height 45
click at [963, 516] on input "False" at bounding box center [955, 510] width 15 height 12
radio input "true"
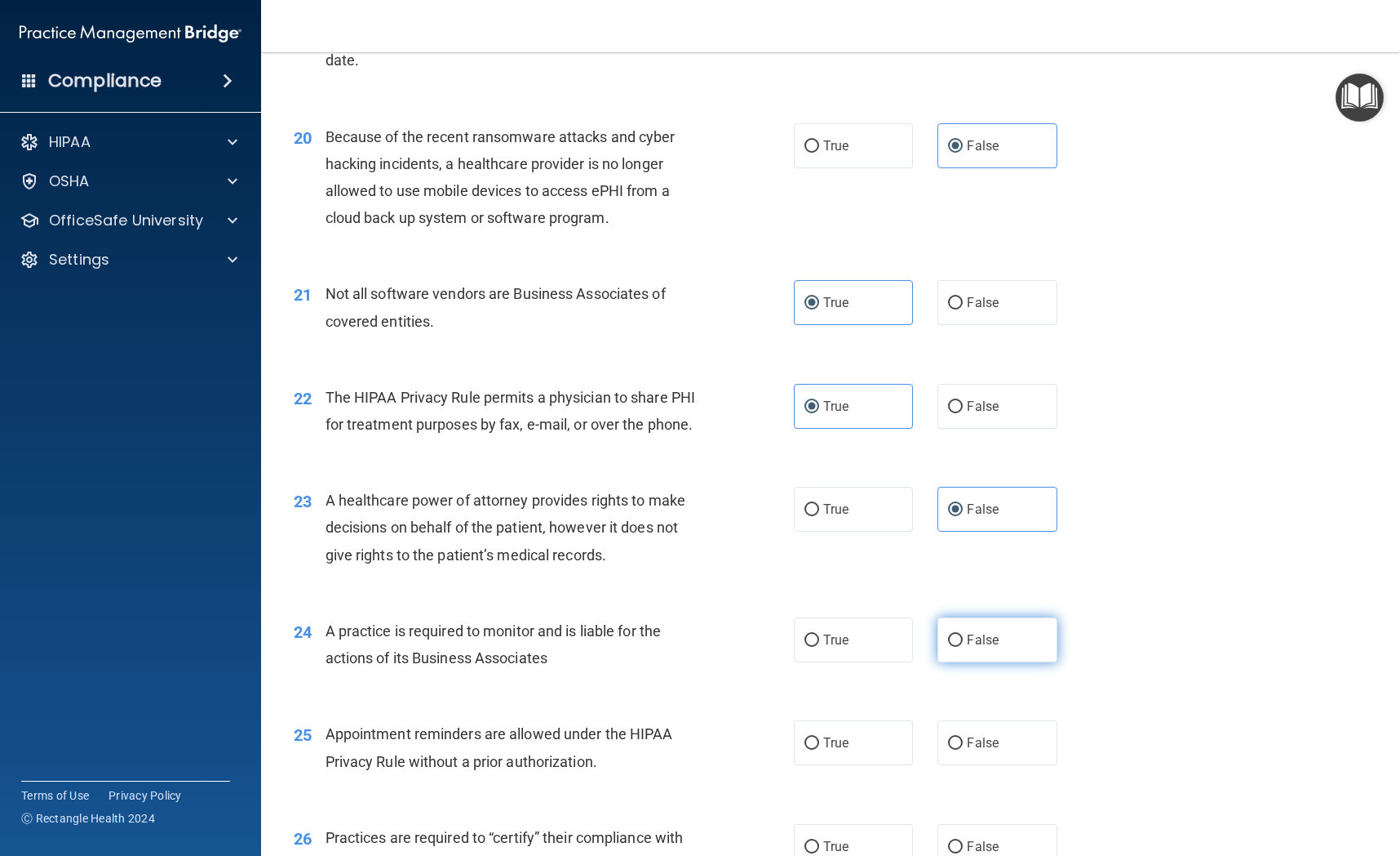
click at [972, 640] on span "False" at bounding box center [983, 640] width 32 height 16
click at [963, 640] on input "False" at bounding box center [955, 641] width 15 height 12
radio input "true"
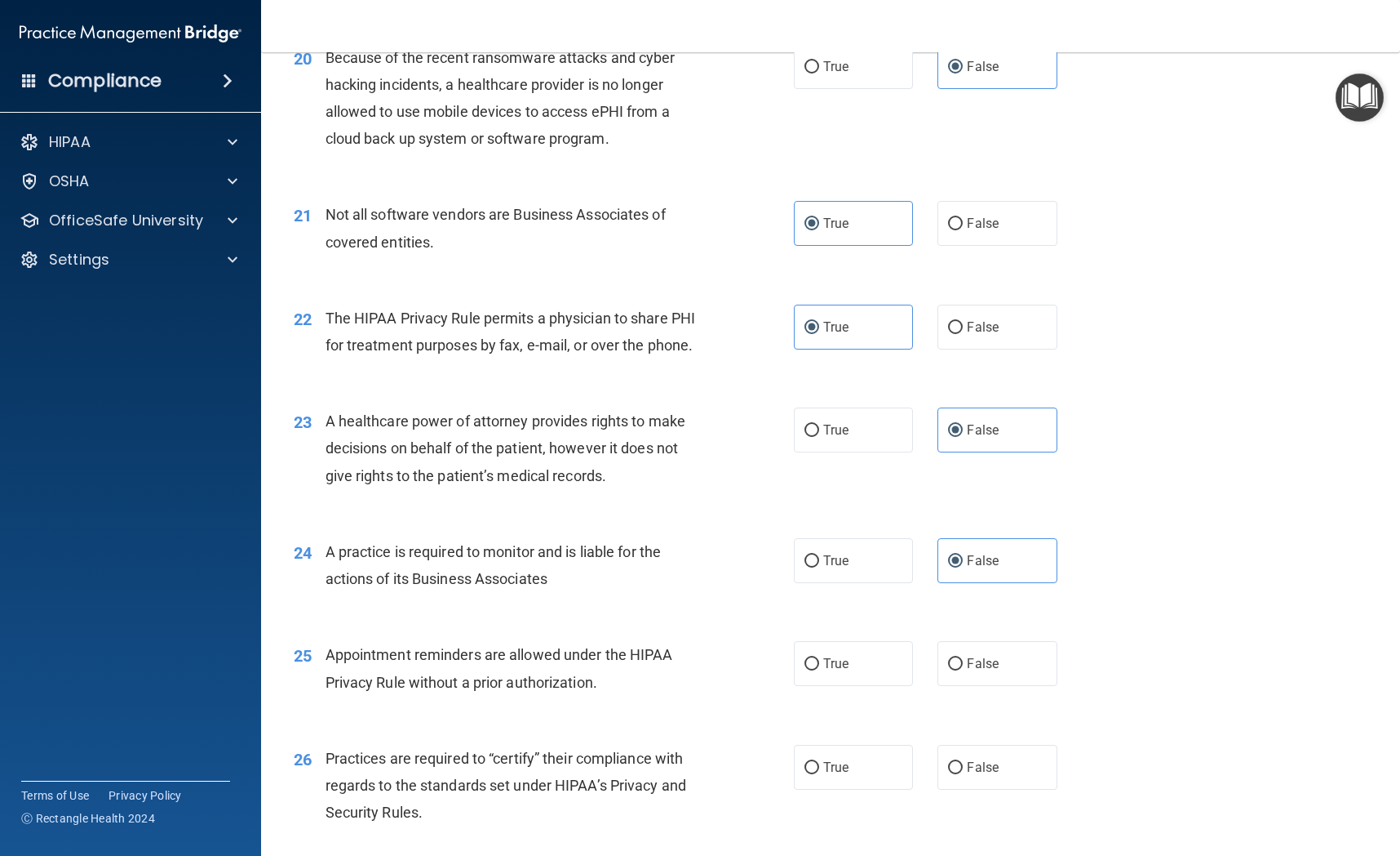
scroll to position [2642, 0]
click at [842, 680] on label "True" at bounding box center [854, 665] width 119 height 45
click at [819, 672] on input "True" at bounding box center [812, 666] width 15 height 12
radio input "true"
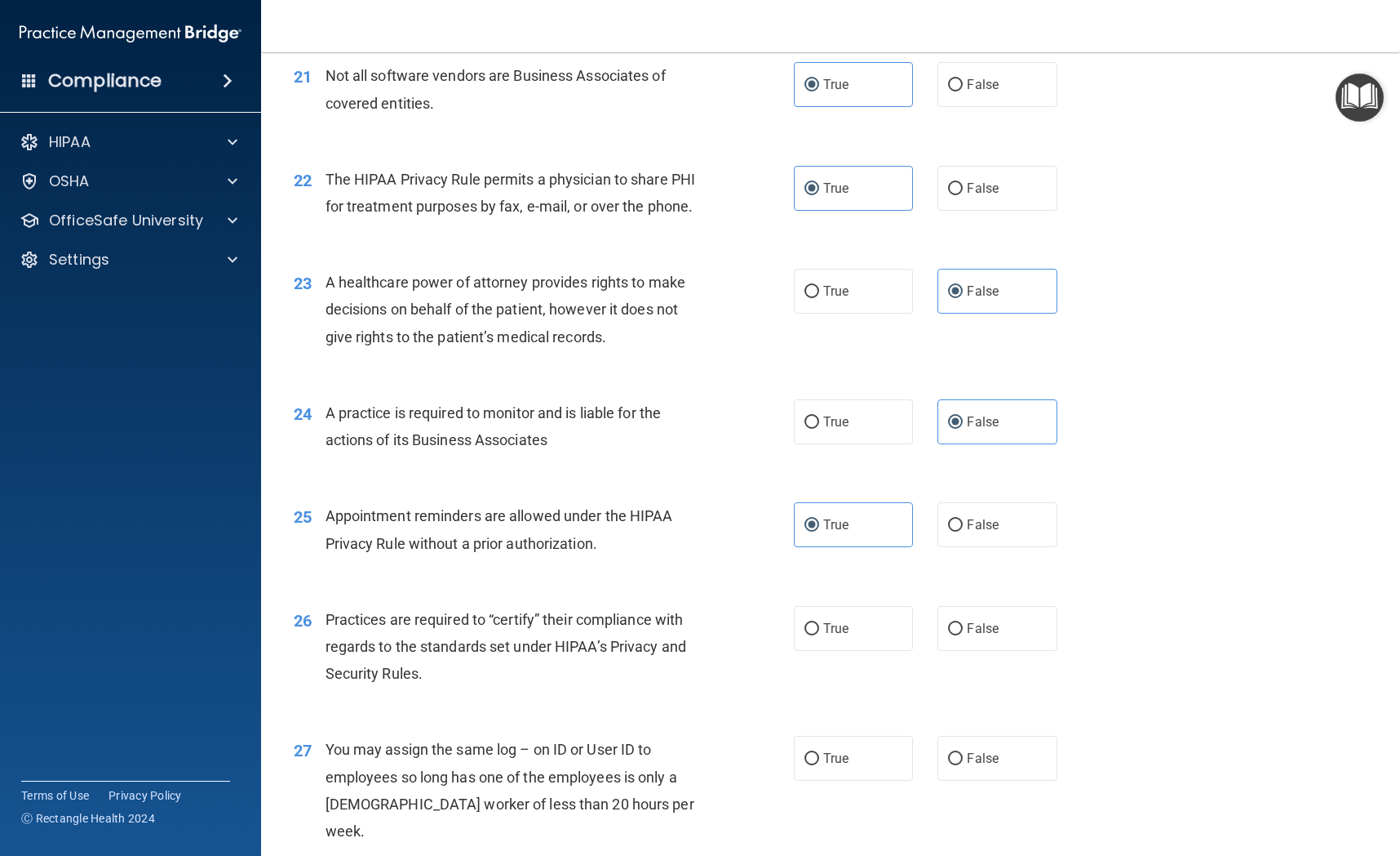
scroll to position [2802, 0]
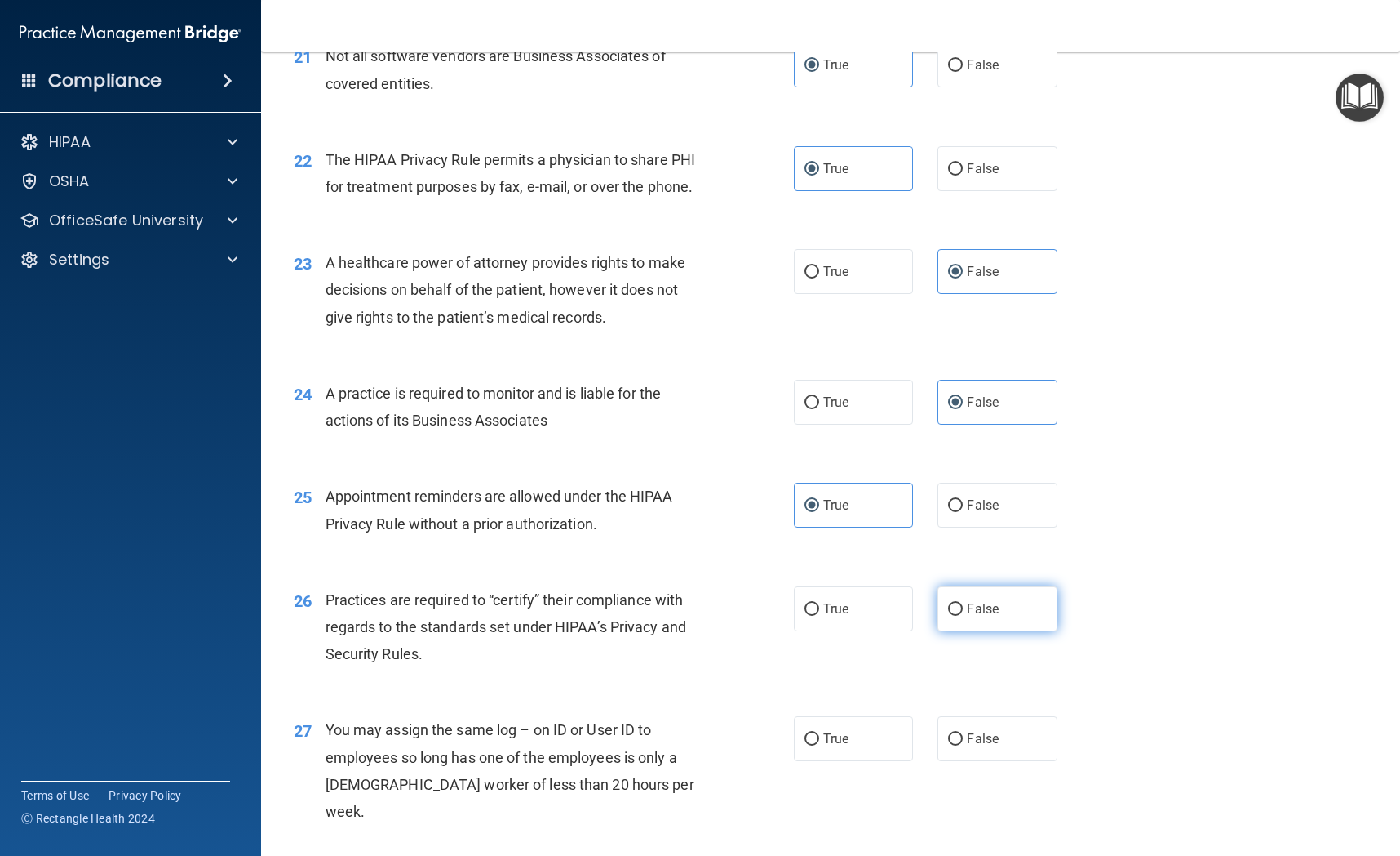
click at [1003, 619] on label "False" at bounding box center [997, 608] width 119 height 45
click at [963, 616] on input "False" at bounding box center [955, 609] width 15 height 12
radio input "true"
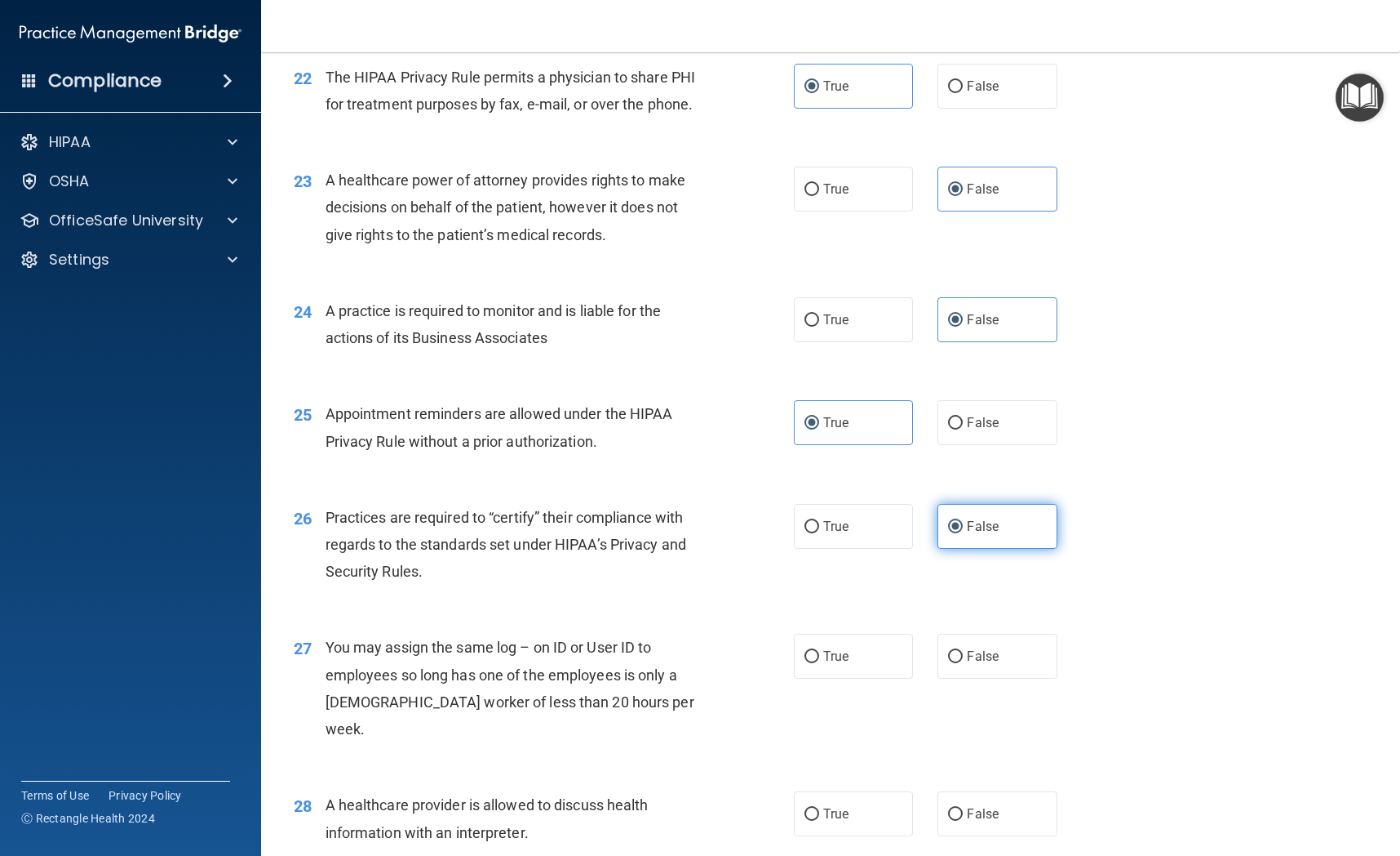
scroll to position [2901, 0]
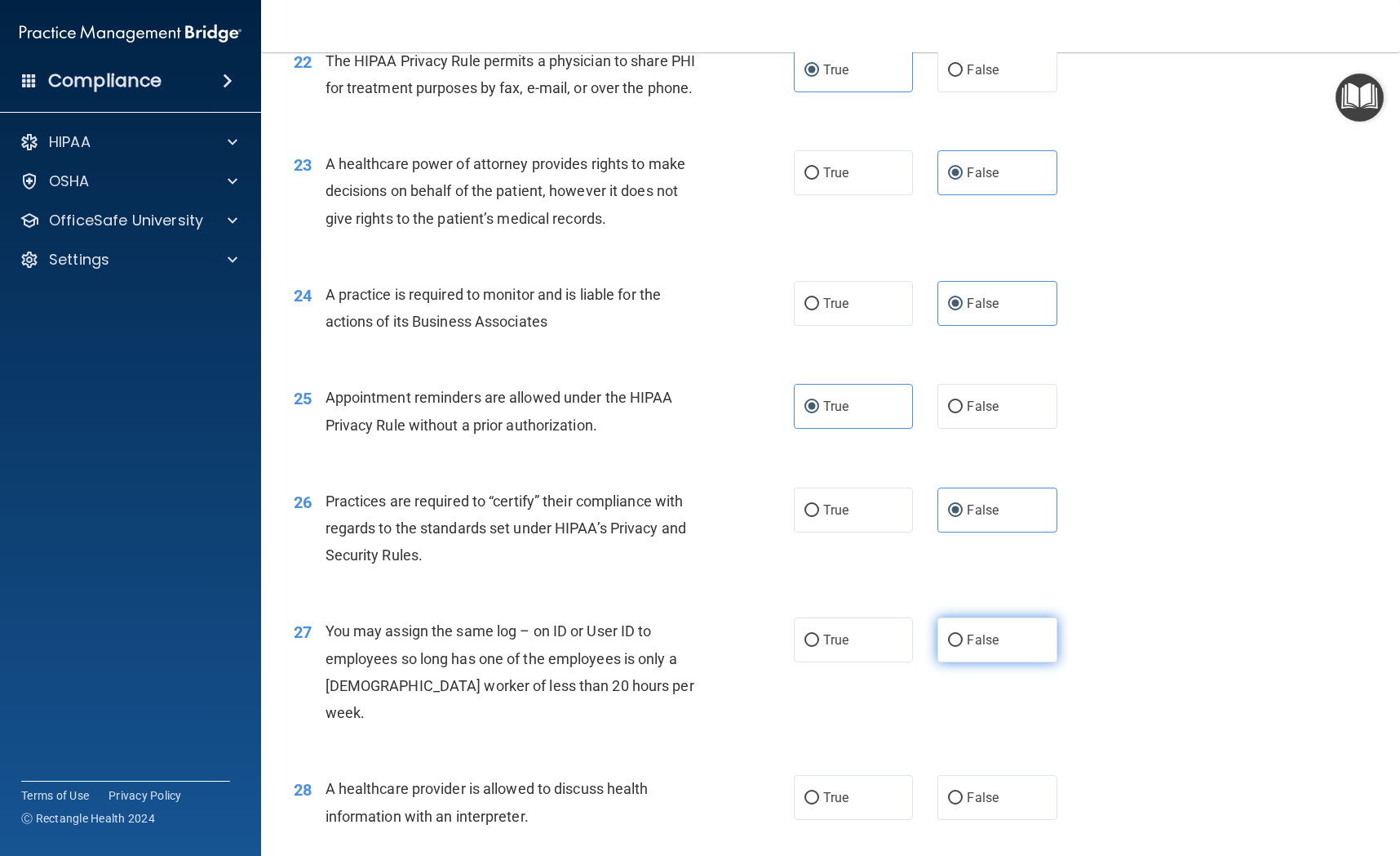
click at [987, 649] on label "False" at bounding box center [997, 639] width 119 height 45
click at [963, 647] on input "False" at bounding box center [955, 641] width 15 height 12
radio input "true"
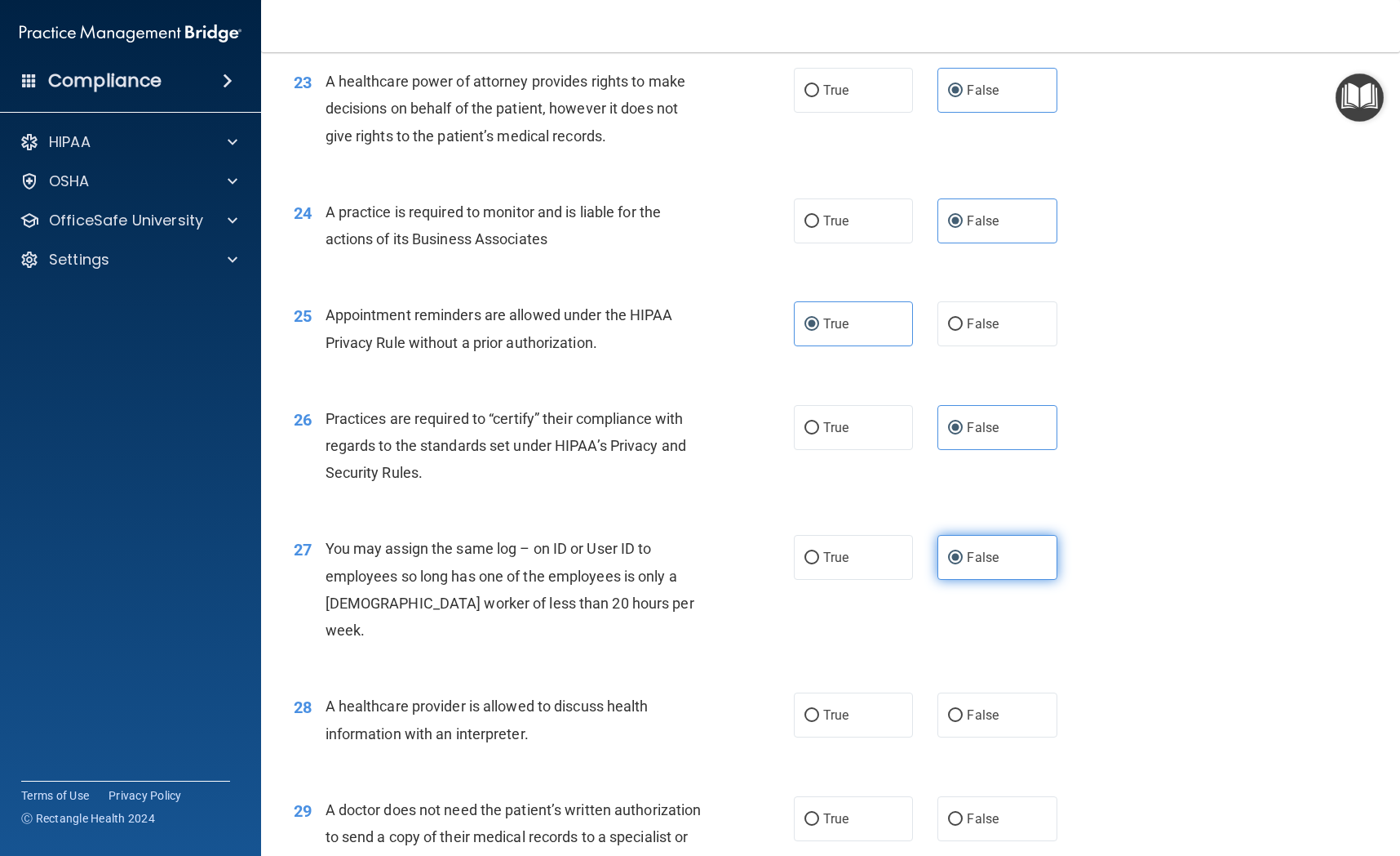
scroll to position [3039, 0]
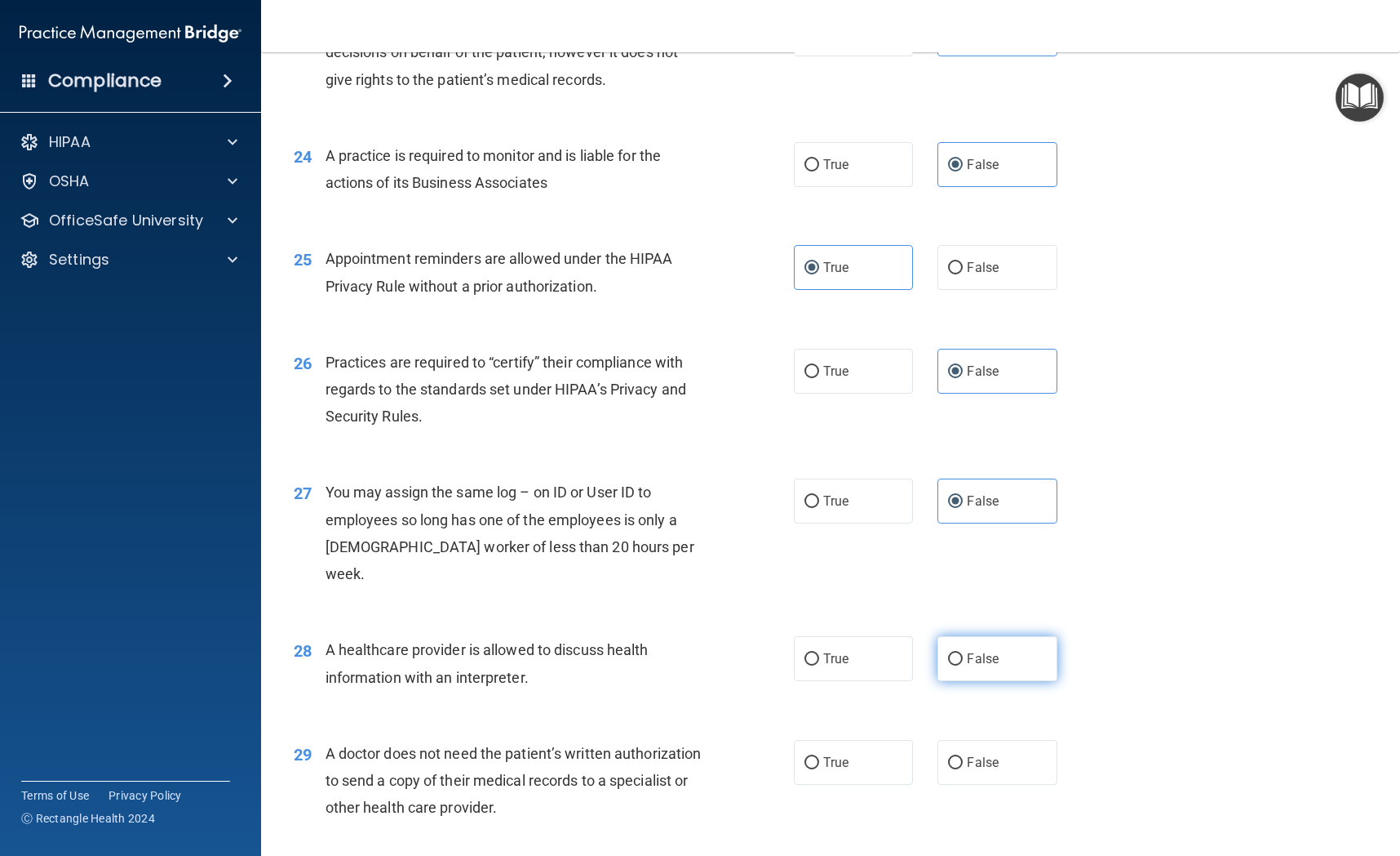
click at [999, 649] on label "False" at bounding box center [997, 658] width 119 height 45
click at [963, 653] on input "False" at bounding box center [955, 659] width 15 height 12
radio input "true"
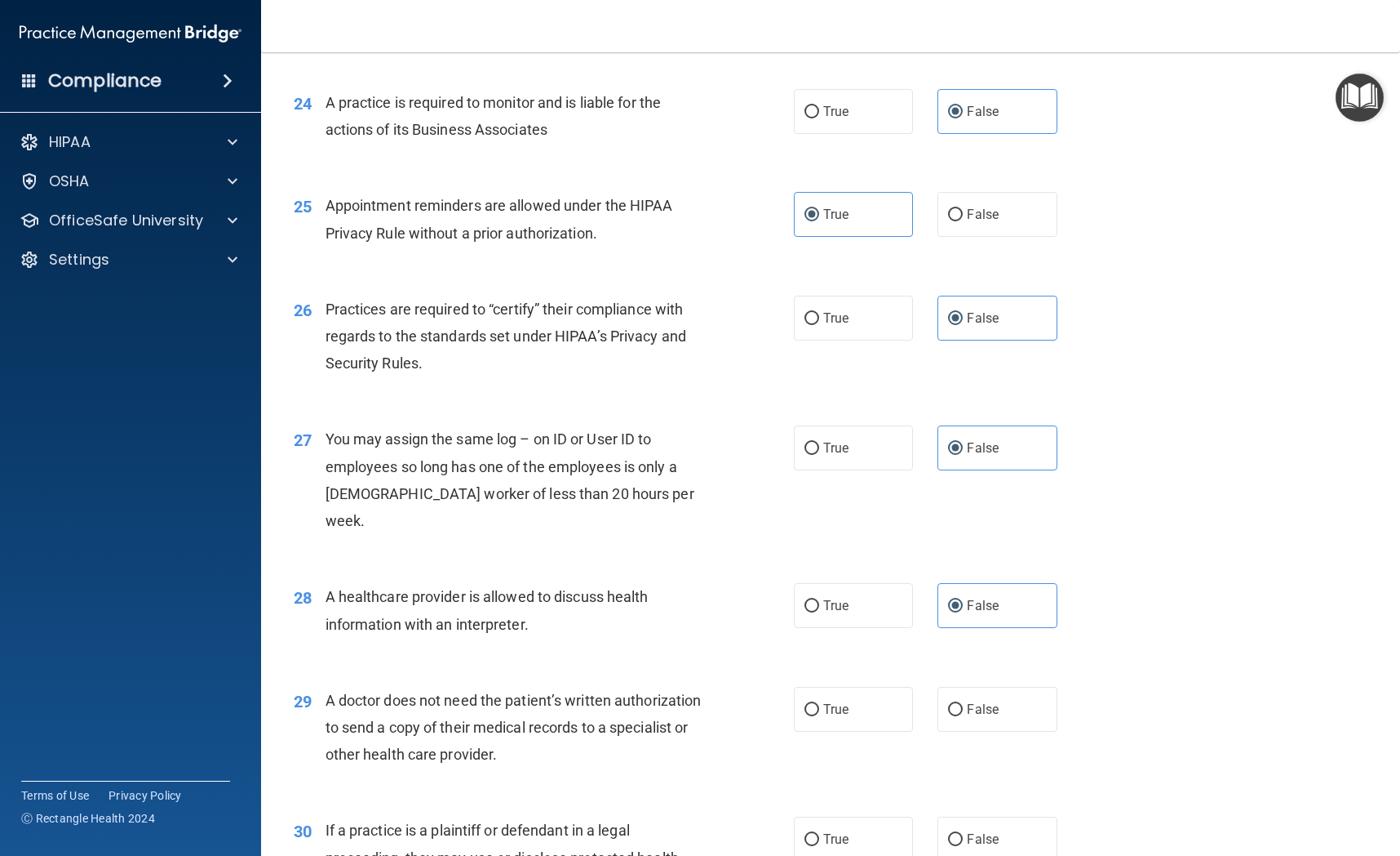
scroll to position [3095, 0]
click at [897, 685] on label "True" at bounding box center [854, 707] width 119 height 45
click at [819, 702] on input "True" at bounding box center [812, 708] width 15 height 12
radio input "true"
drag, startPoint x: 872, startPoint y: 801, endPoint x: 861, endPoint y: 753, distance: 49.2
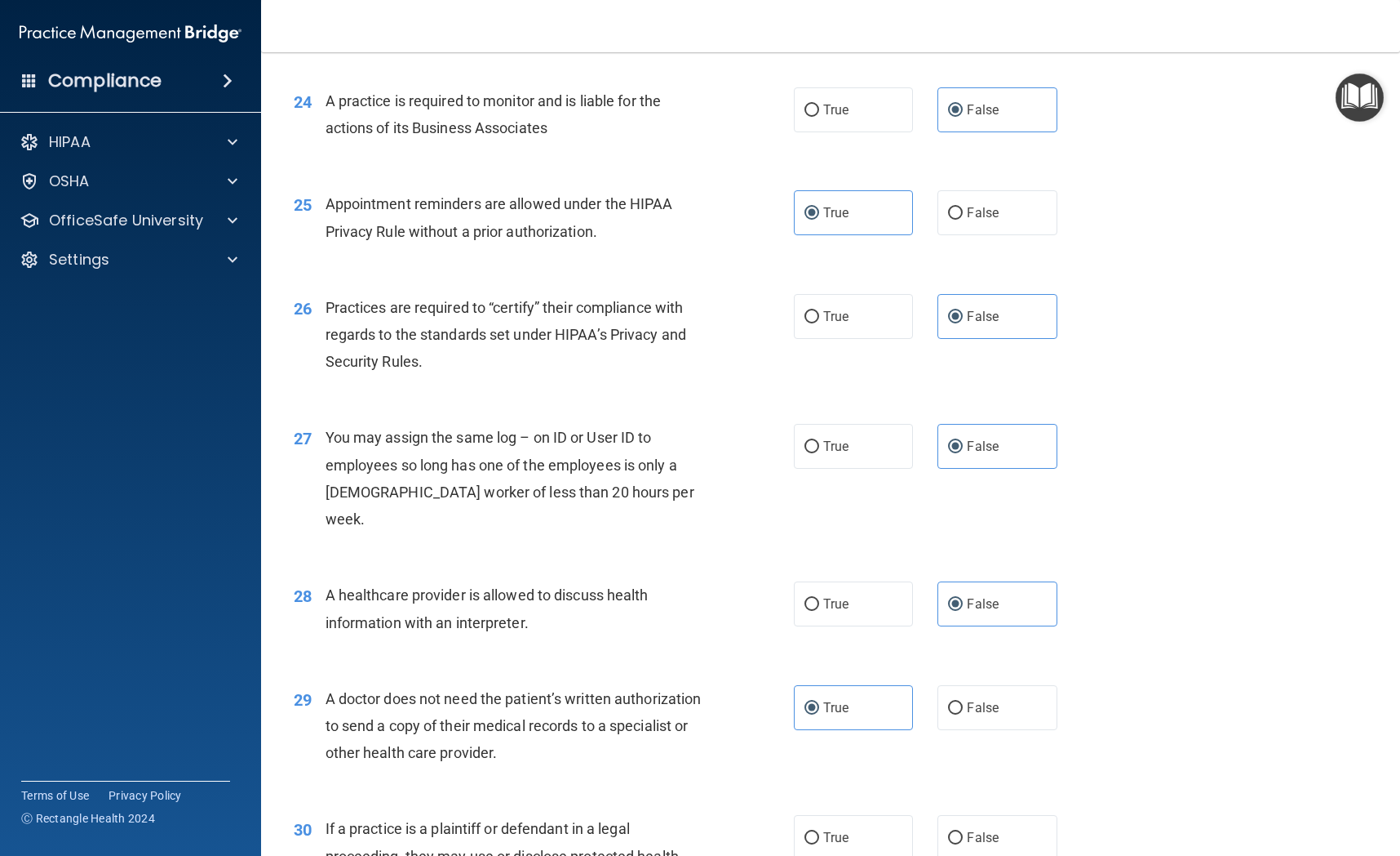
click at [872, 814] on label "True" at bounding box center [854, 836] width 119 height 45
click at [819, 832] on input "True" at bounding box center [812, 838] width 15 height 12
radio input "true"
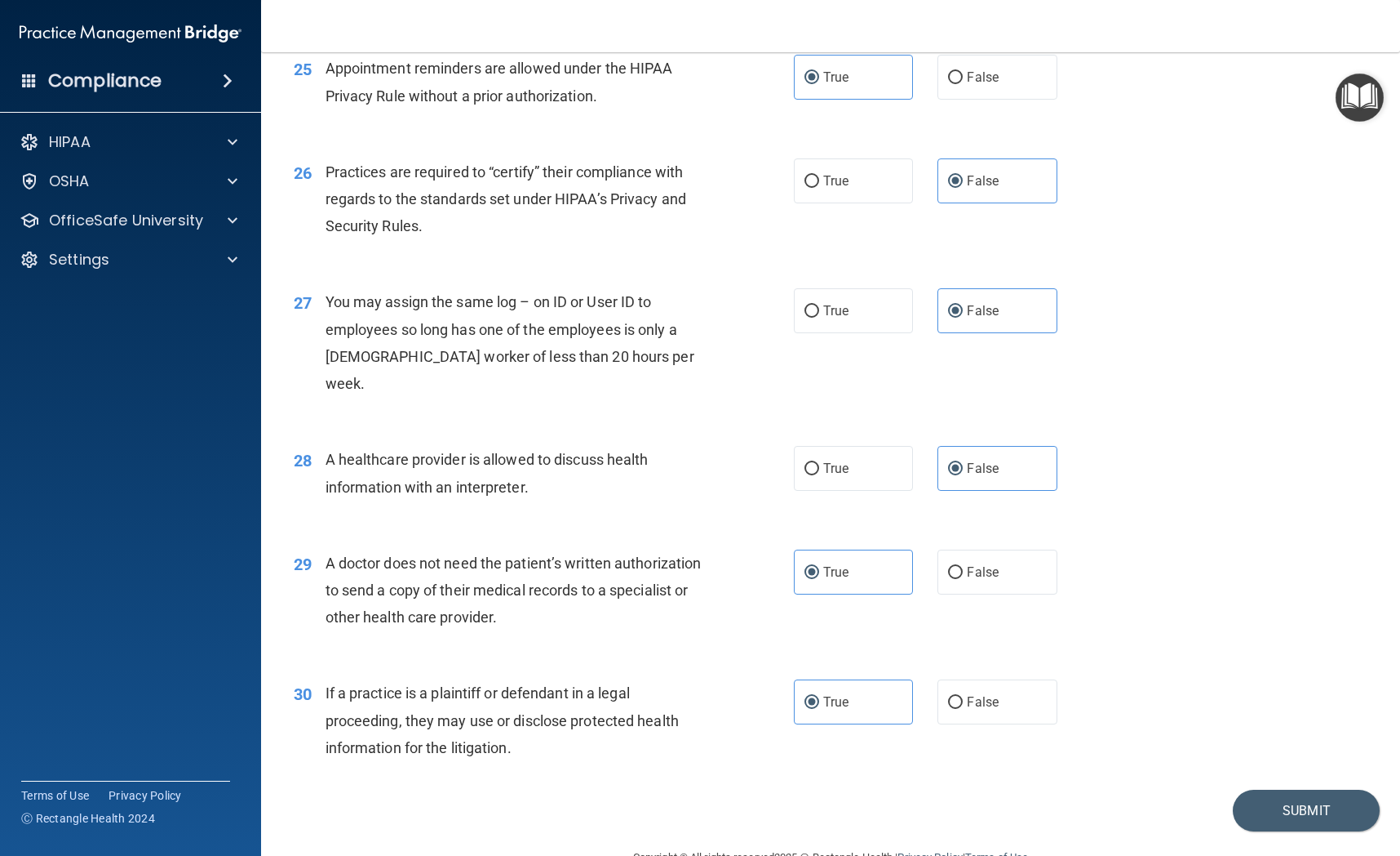
scroll to position [3243, 0]
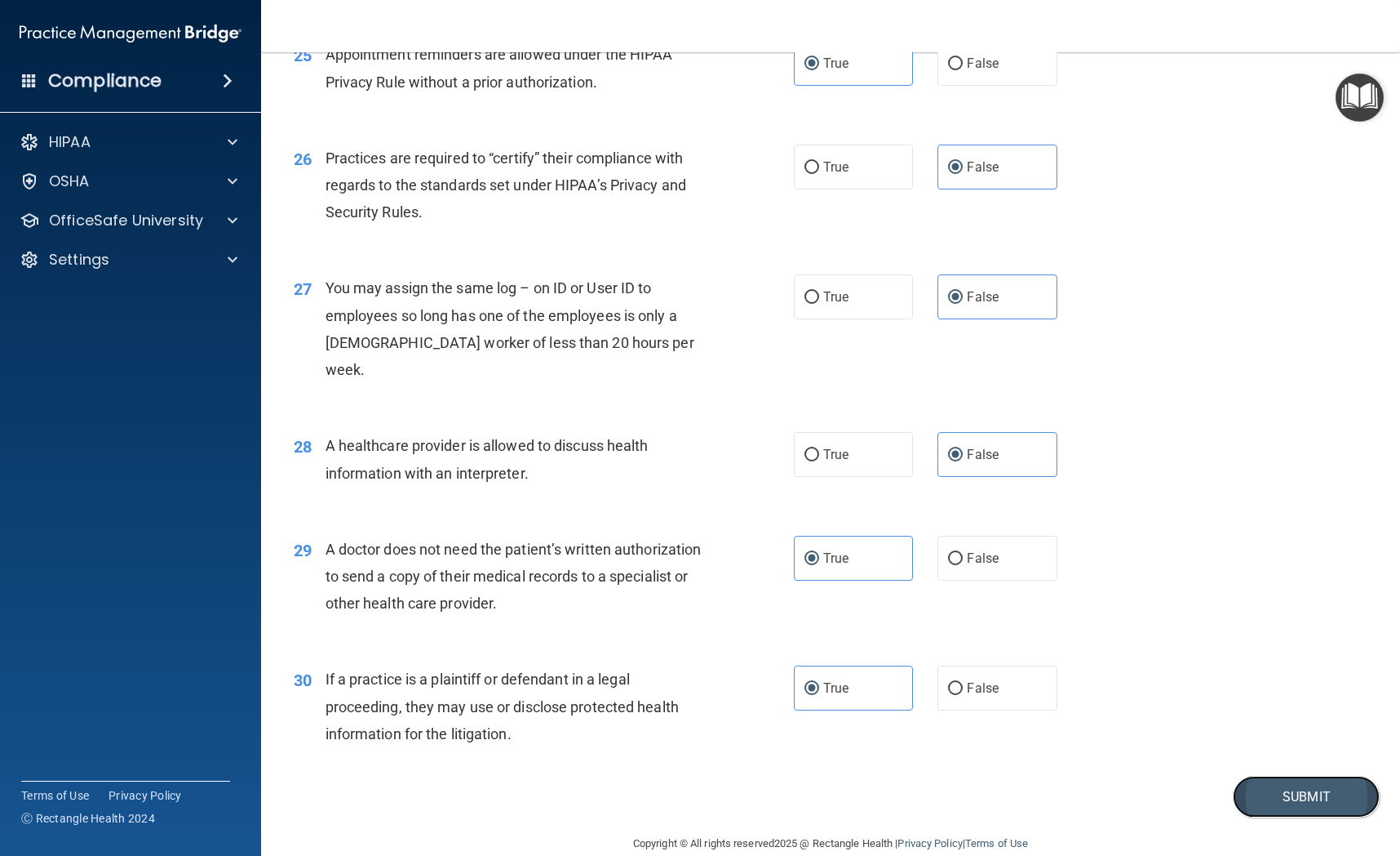
click at [1066, 782] on button "Submit" at bounding box center [1307, 796] width 147 height 42
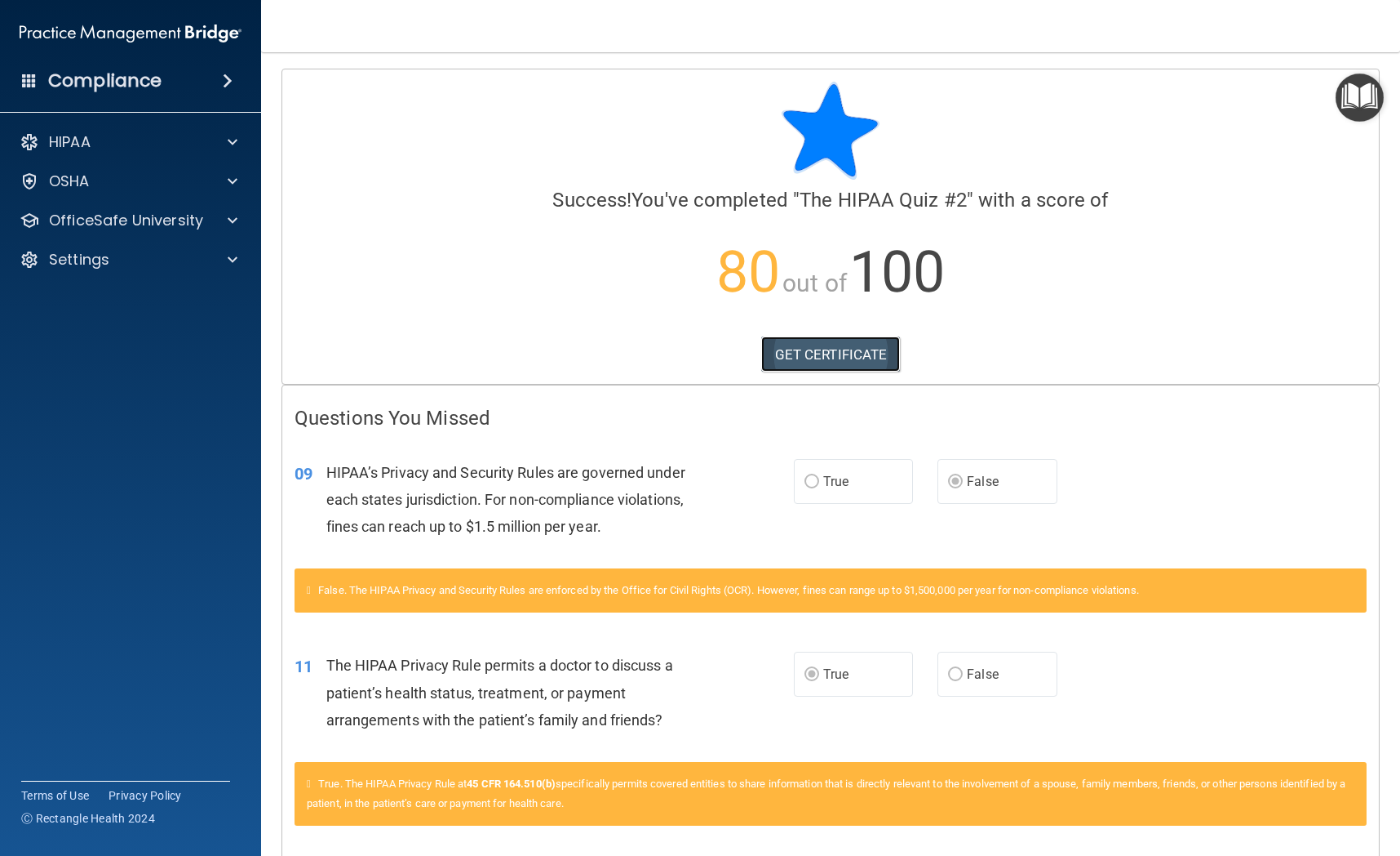
click at [884, 359] on link "GET CERTIFICATE" at bounding box center [831, 354] width 140 height 36
click at [143, 221] on p "OfficeSafe University" at bounding box center [126, 220] width 155 height 20
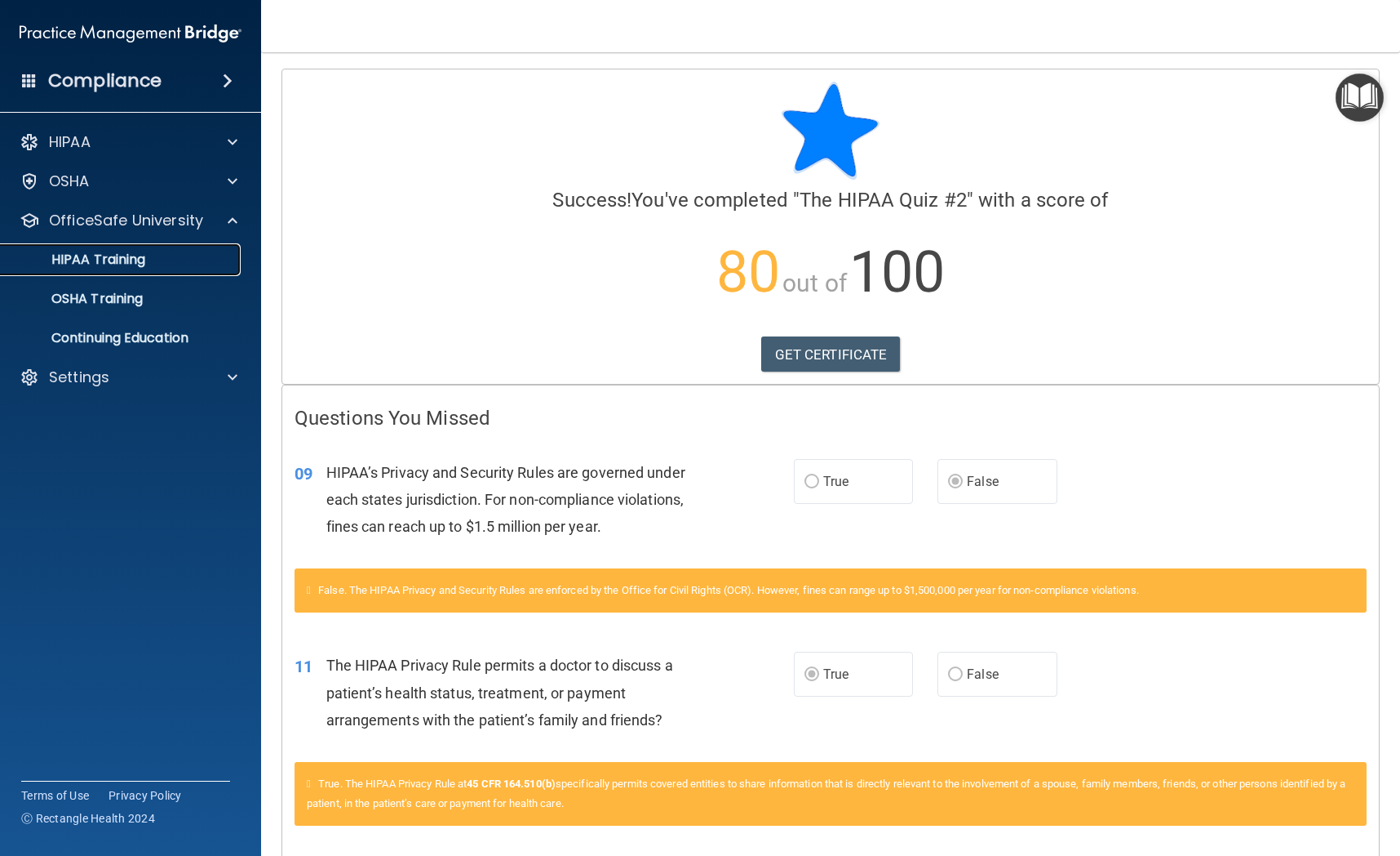
click at [162, 266] on div "HIPAA Training" at bounding box center [122, 260] width 223 height 16
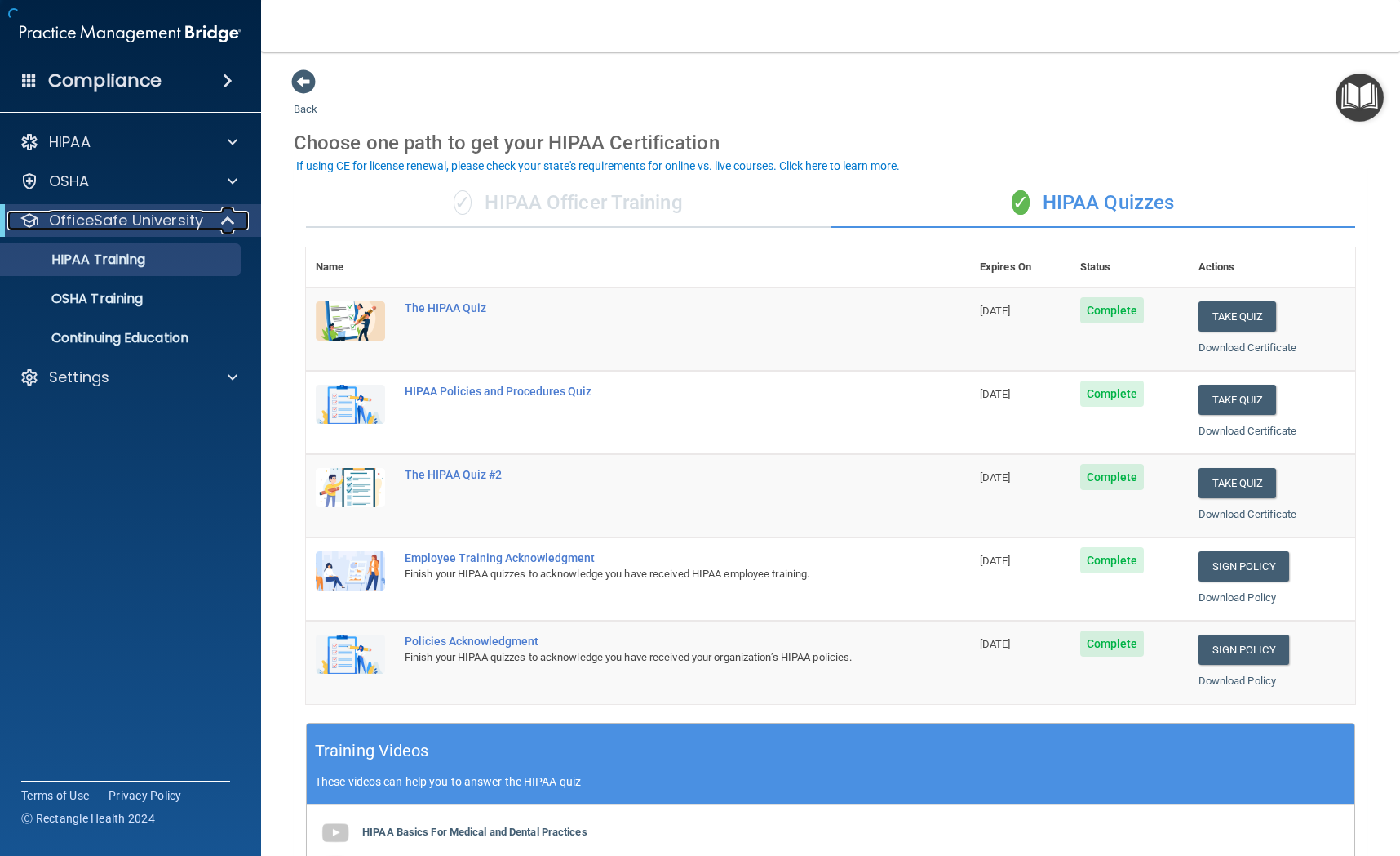
click at [172, 230] on p "OfficeSafe University" at bounding box center [126, 220] width 155 height 20
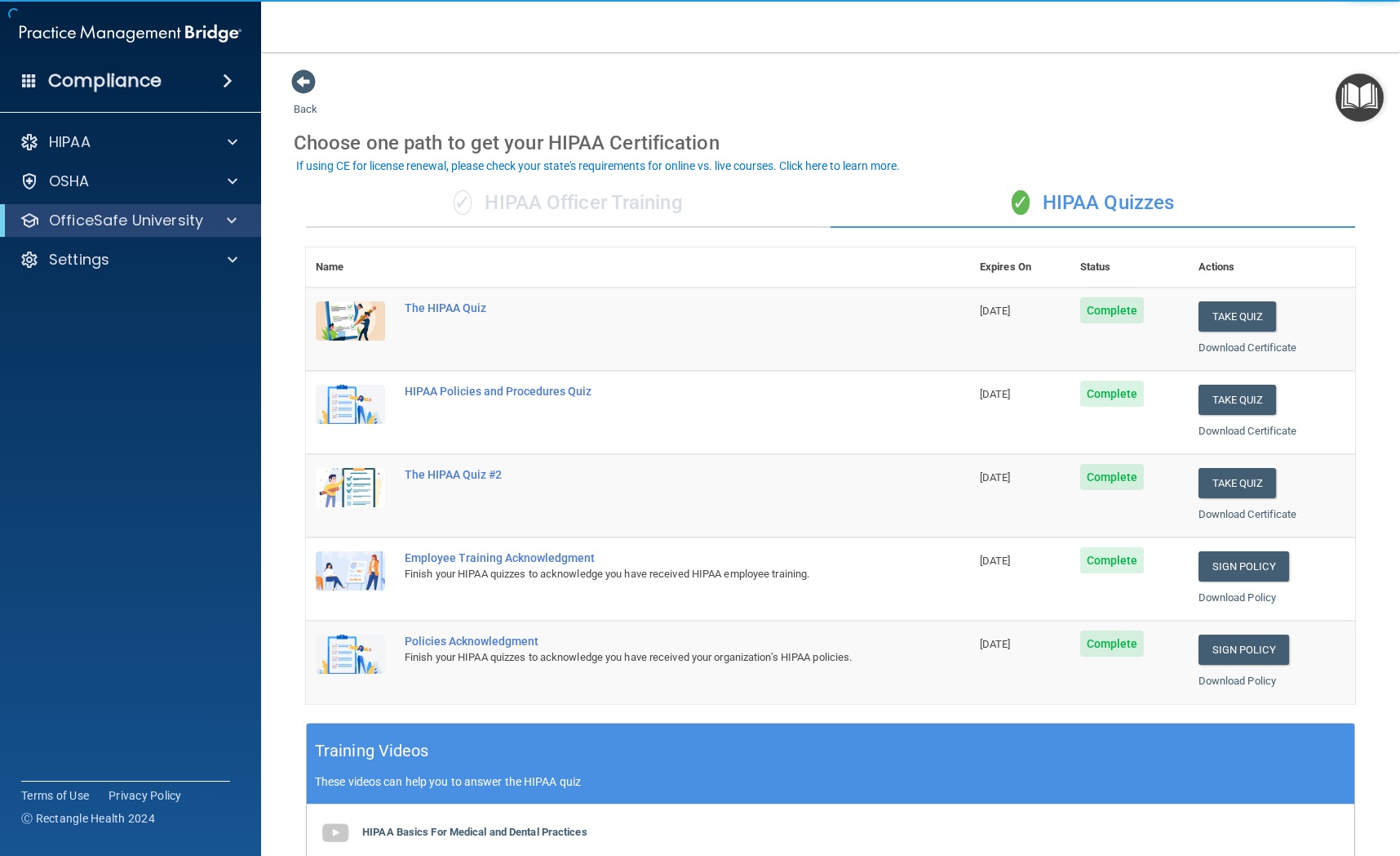
click at [160, 238] on div "HIPAA Documents and Policies Report an Incident Business Associates Emergency P…" at bounding box center [131, 203] width 262 height 170
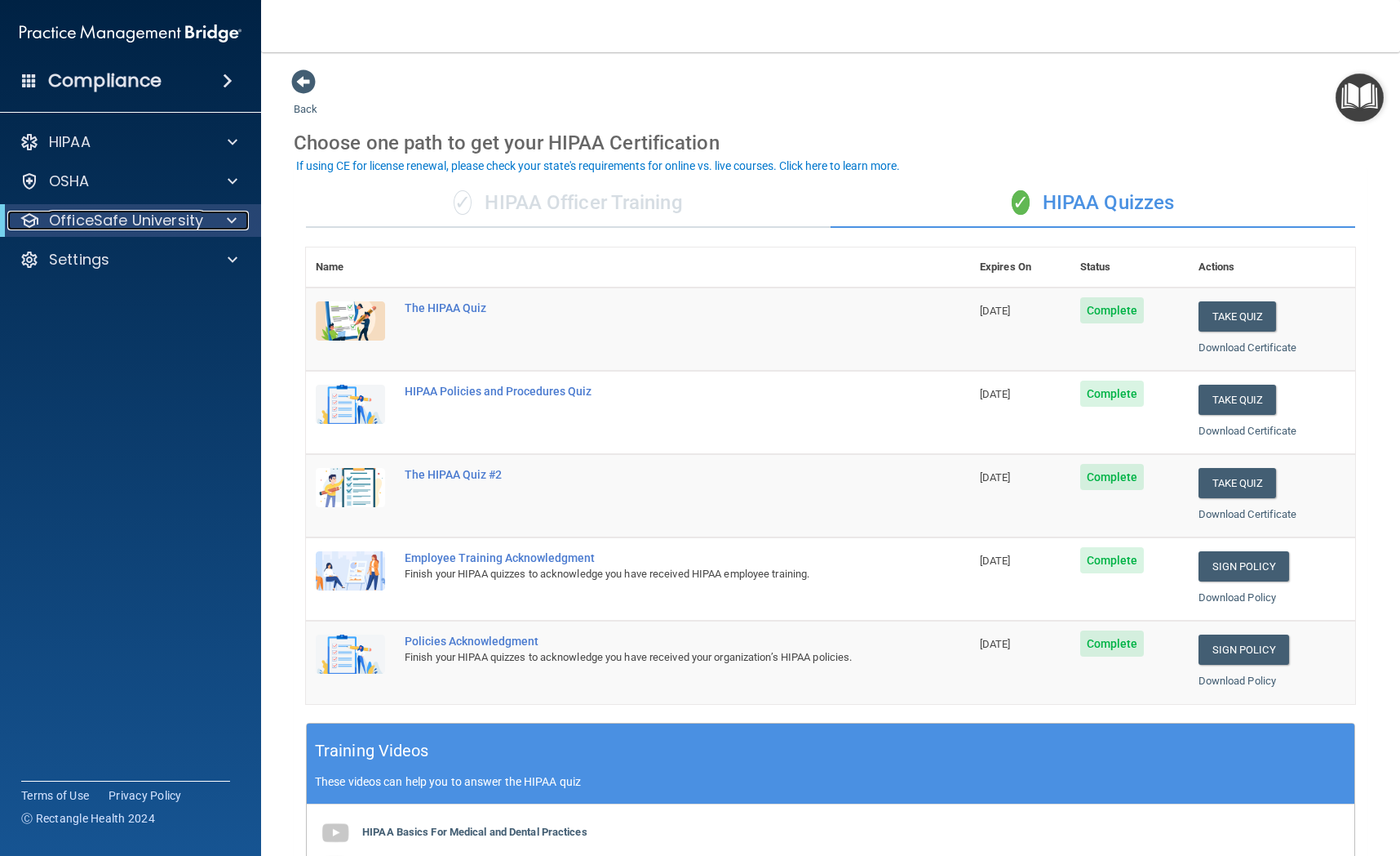
click at [175, 228] on p "OfficeSafe University" at bounding box center [126, 220] width 155 height 20
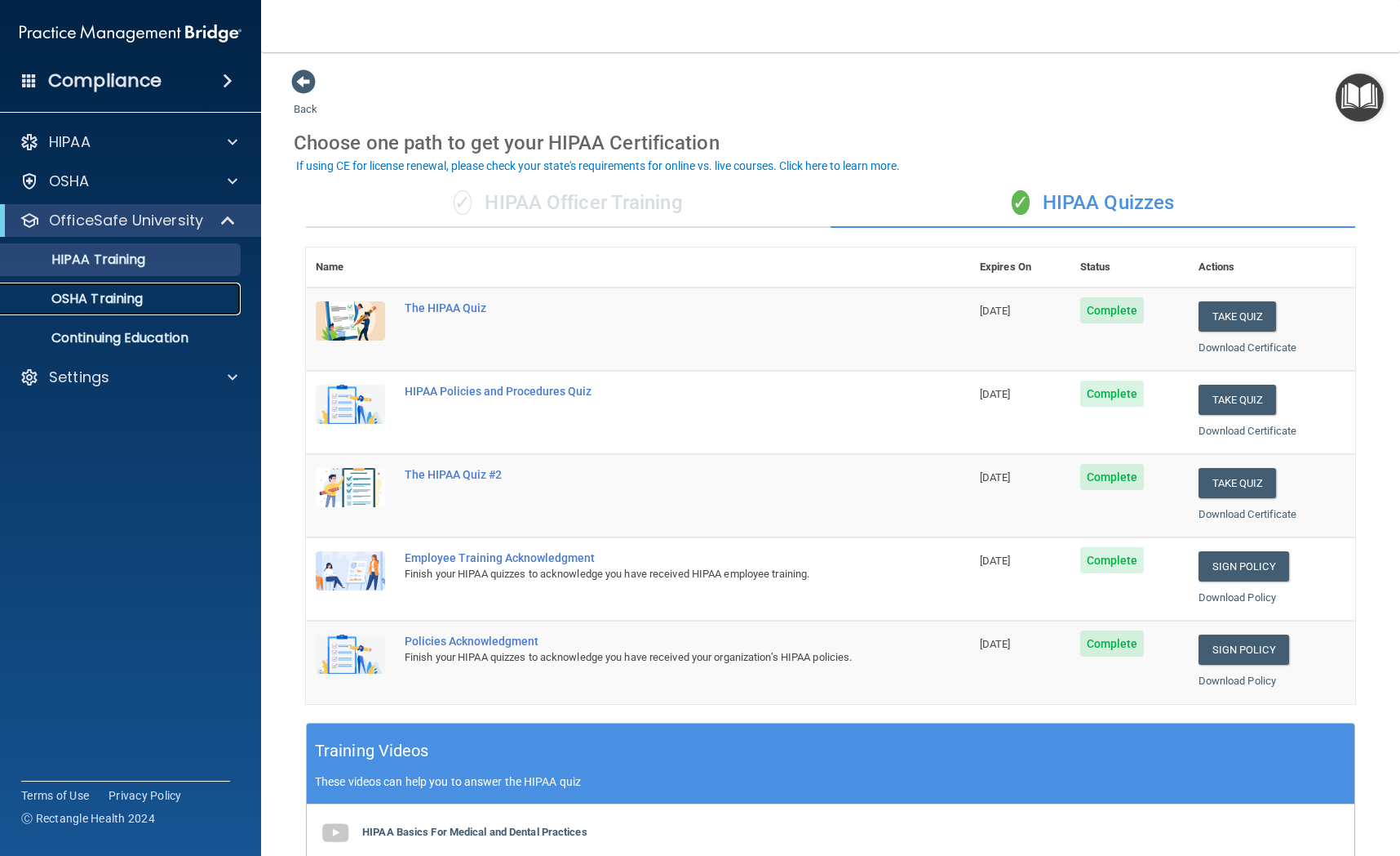
click at [173, 284] on link "OSHA Training" at bounding box center [112, 299] width 257 height 33
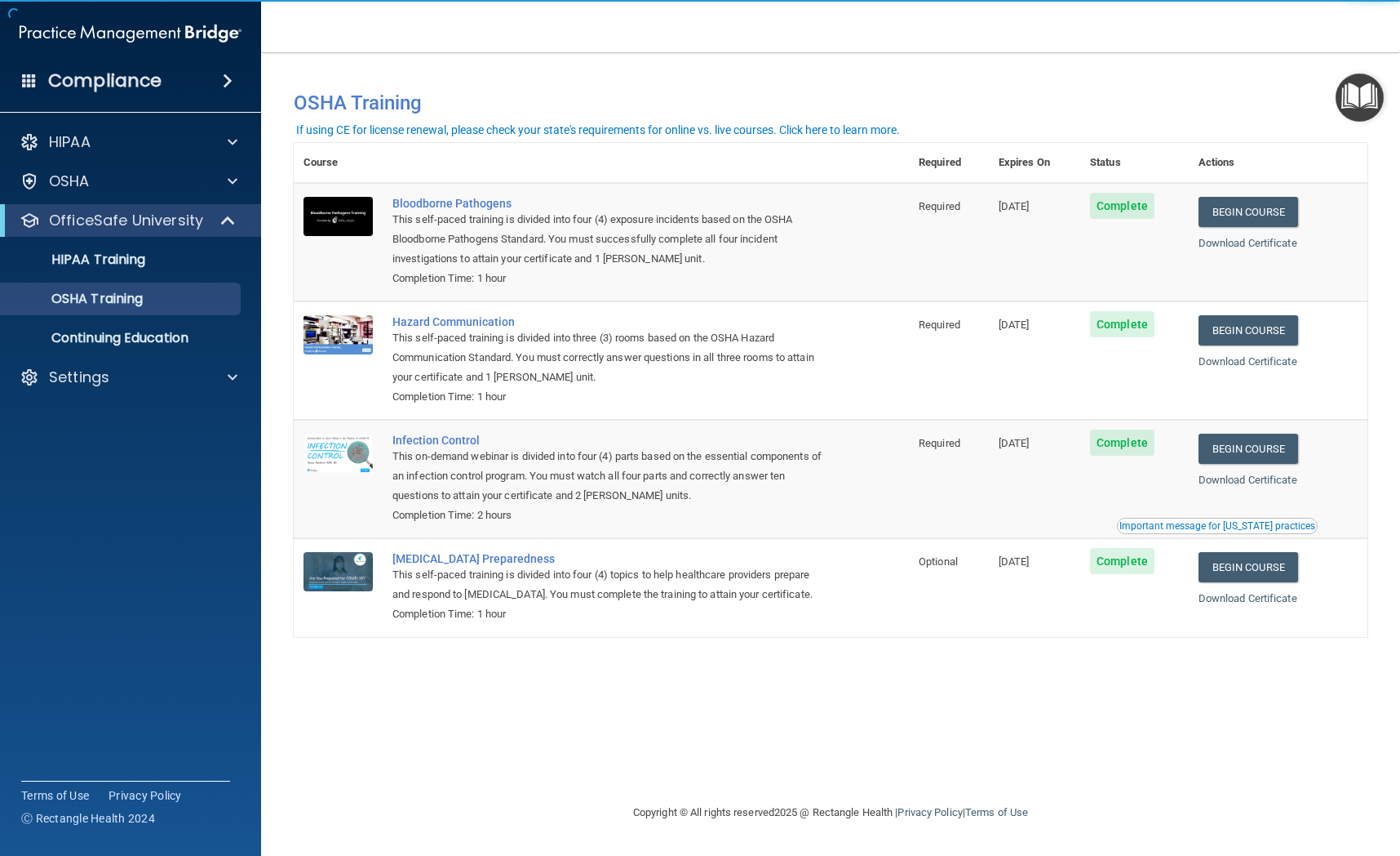
click at [127, 359] on div "HIPAA Documents and Policies Report an Incident Business Associates Emergency P…" at bounding box center [131, 263] width 262 height 288
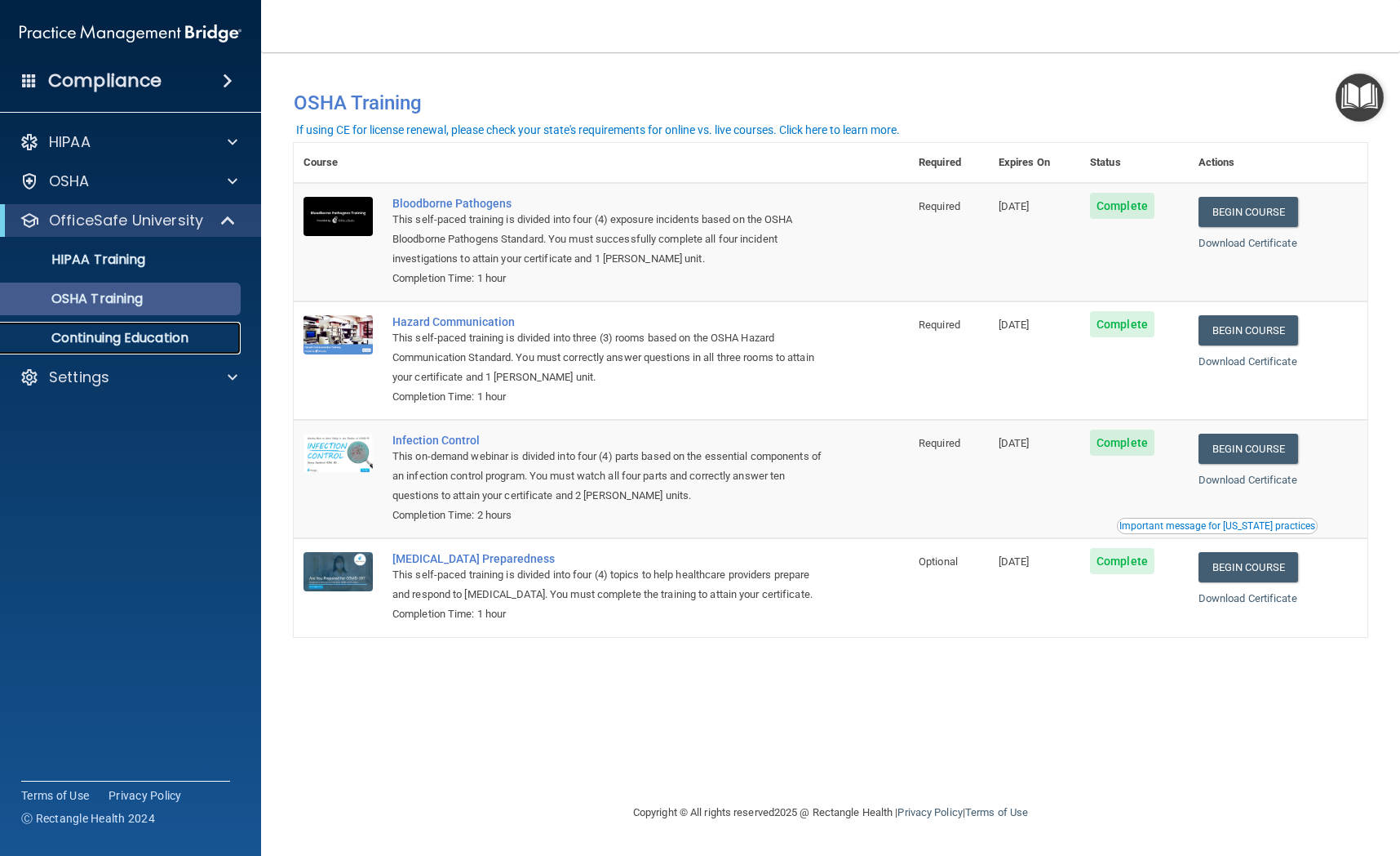
drag, startPoint x: 125, startPoint y: 353, endPoint x: 210, endPoint y: 293, distance: 104.0
click at [125, 353] on link "Continuing Education" at bounding box center [112, 337] width 257 height 33
